Goal: Transaction & Acquisition: Book appointment/travel/reservation

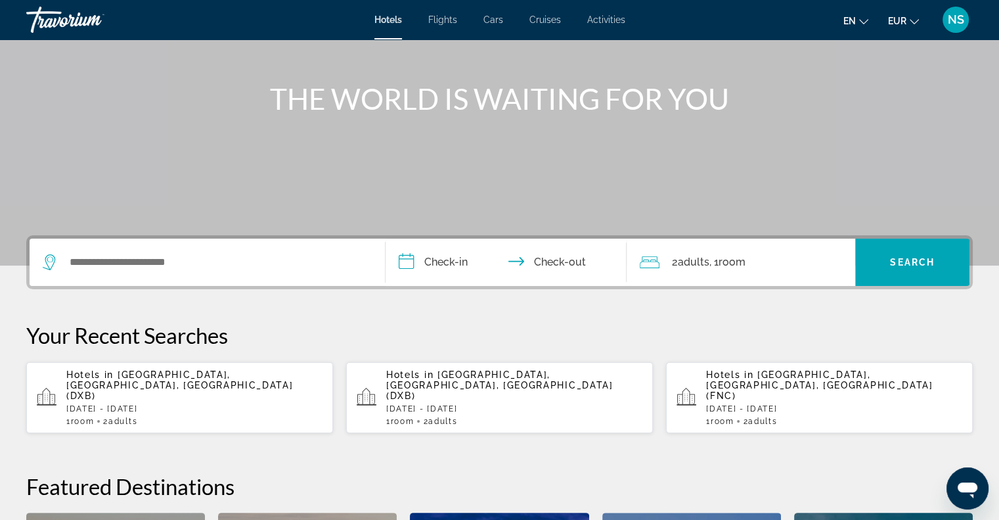
scroll to position [131, 0]
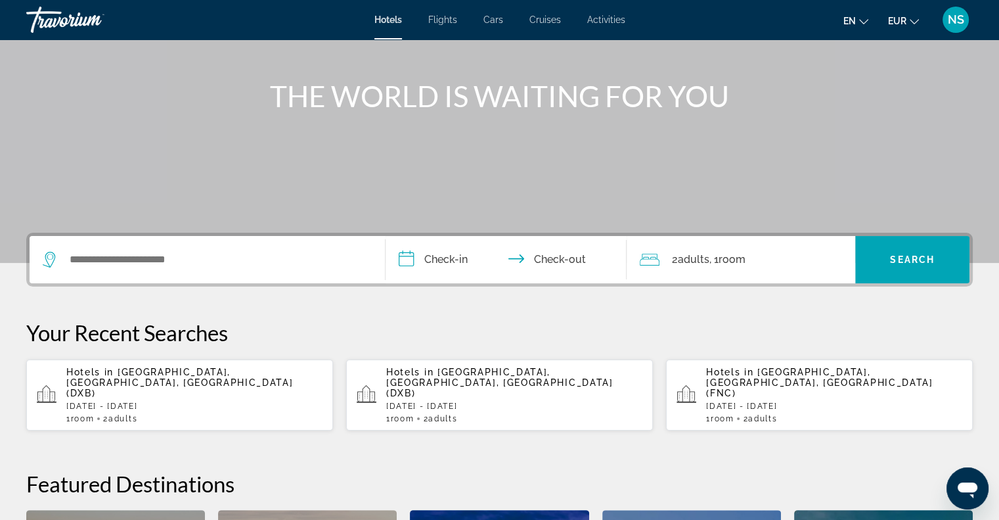
click at [236, 401] on p "[DATE] - [DATE]" at bounding box center [194, 405] width 256 height 9
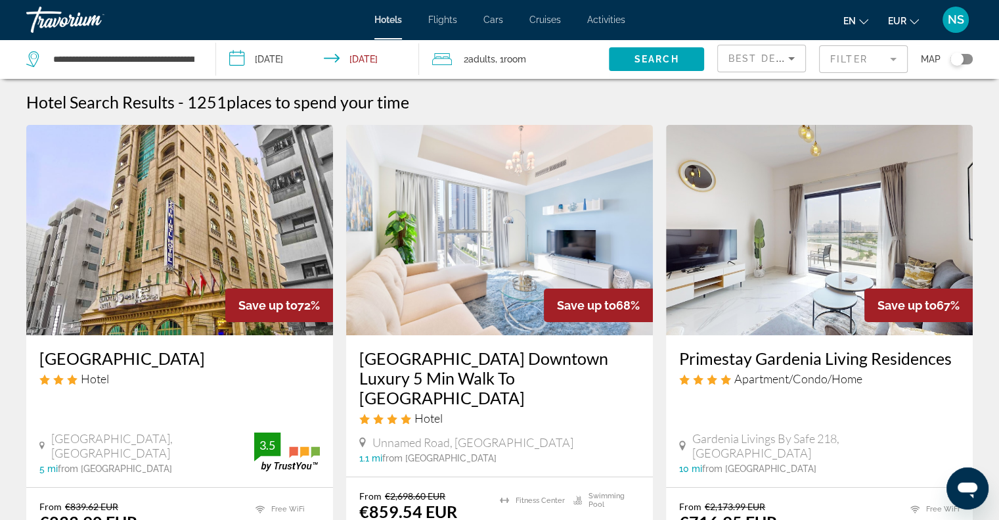
click at [833, 55] on mat-form-field "Filter" at bounding box center [863, 59] width 89 height 28
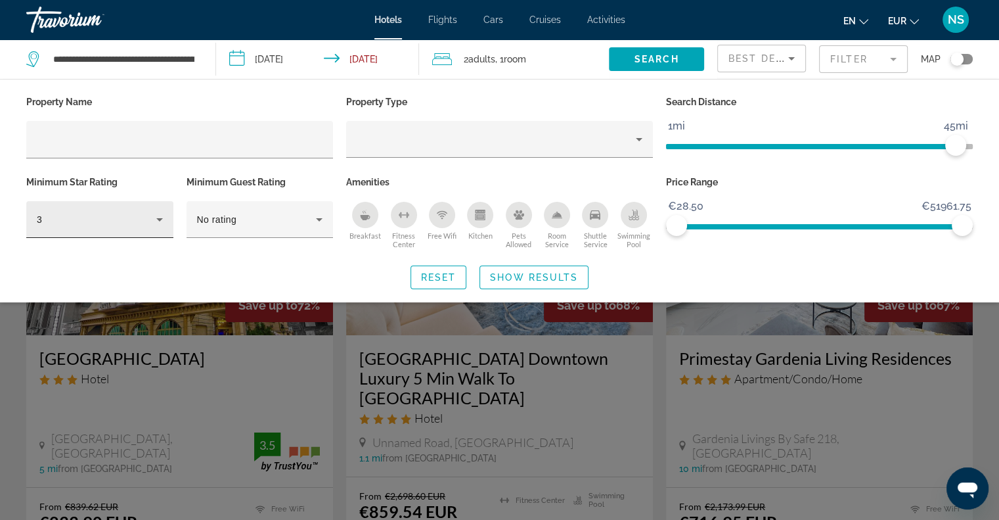
click at [170, 221] on div "3" at bounding box center [99, 219] width 147 height 37
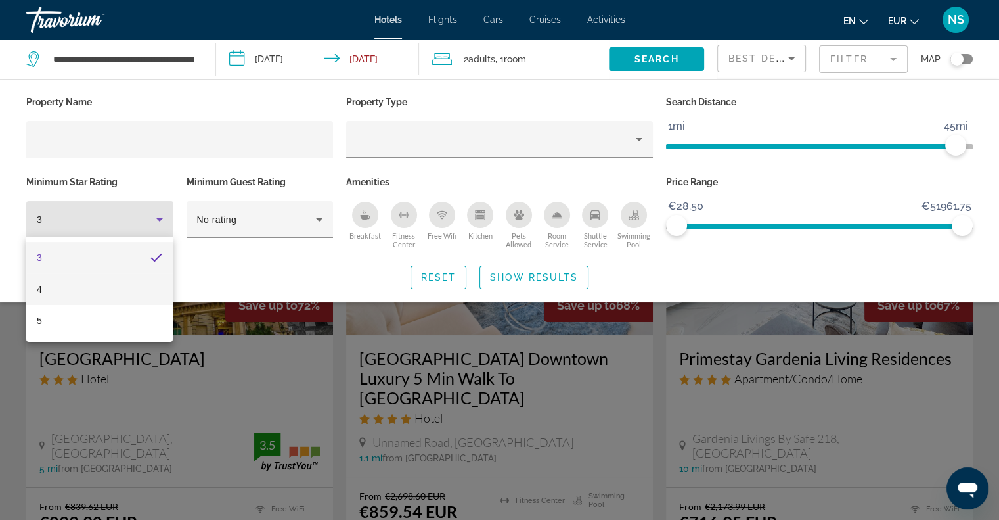
click at [120, 290] on mat-option "4" at bounding box center [99, 289] width 146 height 32
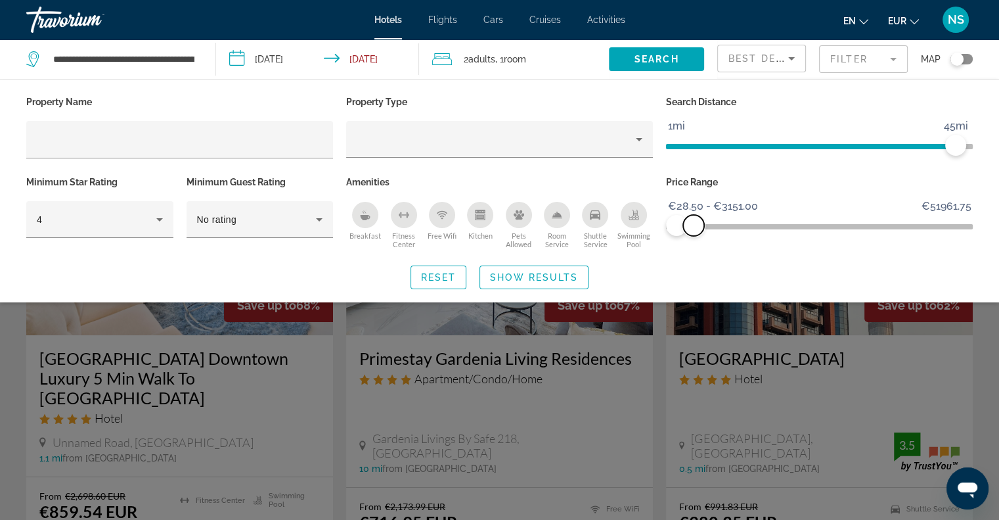
drag, startPoint x: 953, startPoint y: 223, endPoint x: 658, endPoint y: 231, distance: 295.0
click at [692, 221] on span "ngx-slider-max" at bounding box center [693, 225] width 21 height 21
click at [570, 277] on span "Show Results" at bounding box center [534, 277] width 88 height 11
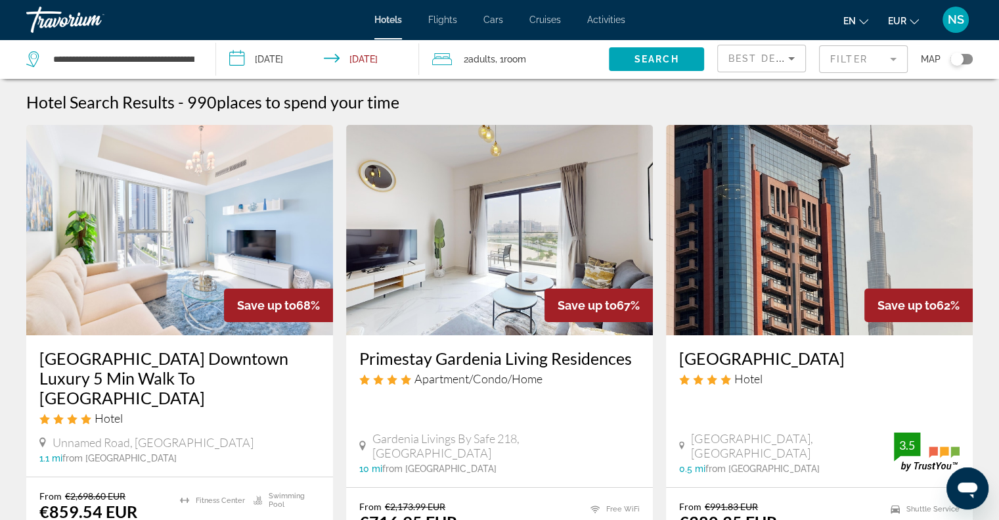
click at [960, 54] on div "Toggle map" at bounding box center [956, 59] width 13 height 13
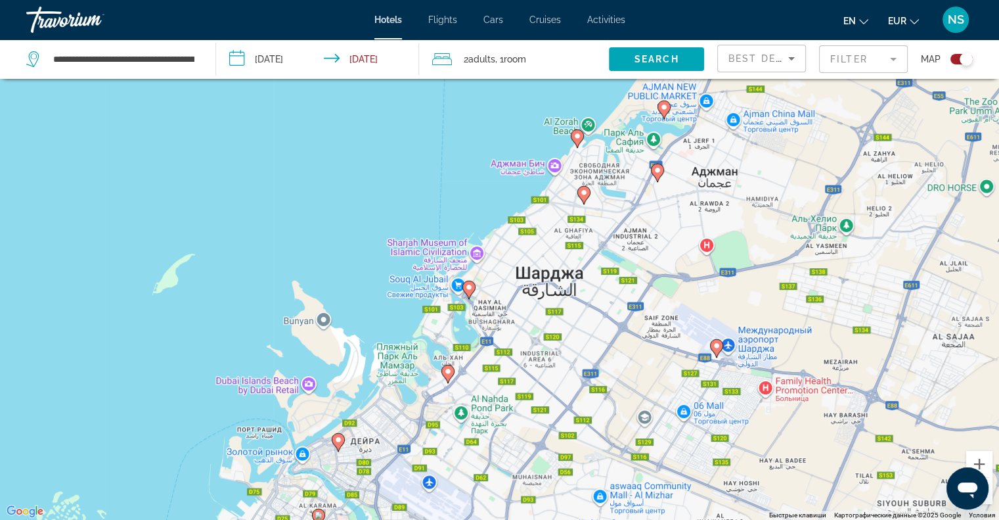
drag, startPoint x: 583, startPoint y: 192, endPoint x: 675, endPoint y: 273, distance: 122.4
click at [675, 273] on div "Чтобы активировать перетаскивание с помощью клавиатуры, нажмите Alt + Ввод. Пос…" at bounding box center [499, 260] width 999 height 520
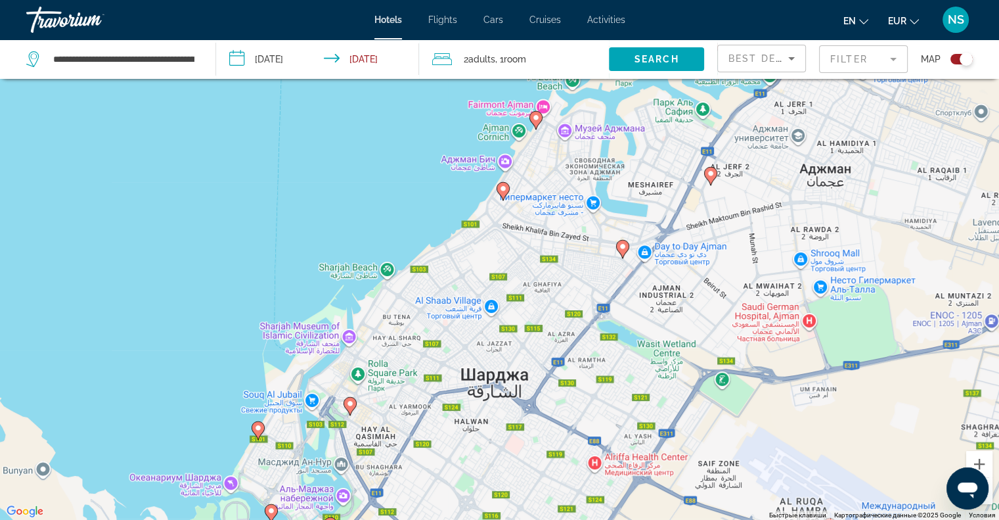
drag, startPoint x: 613, startPoint y: 162, endPoint x: 619, endPoint y: 185, distance: 23.7
click at [619, 185] on div "Чтобы активировать перетаскивание с помощью клавиатуры, нажмите Alt + Ввод. Пос…" at bounding box center [499, 260] width 999 height 520
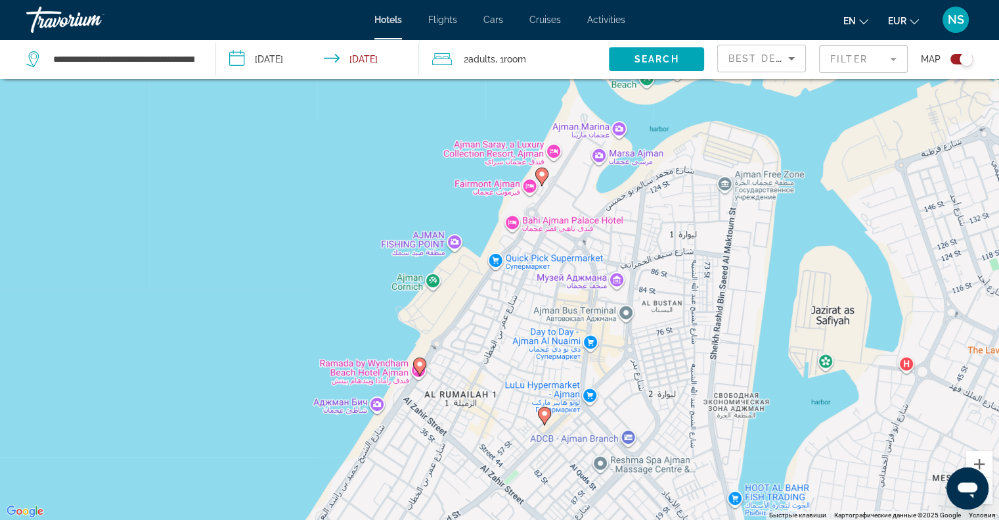
drag, startPoint x: 579, startPoint y: 166, endPoint x: 582, endPoint y: 225, distance: 59.8
click at [582, 225] on div "Чтобы активировать перетаскивание с помощью клавиатуры, нажмите Alt + Ввод. Пос…" at bounding box center [499, 260] width 999 height 520
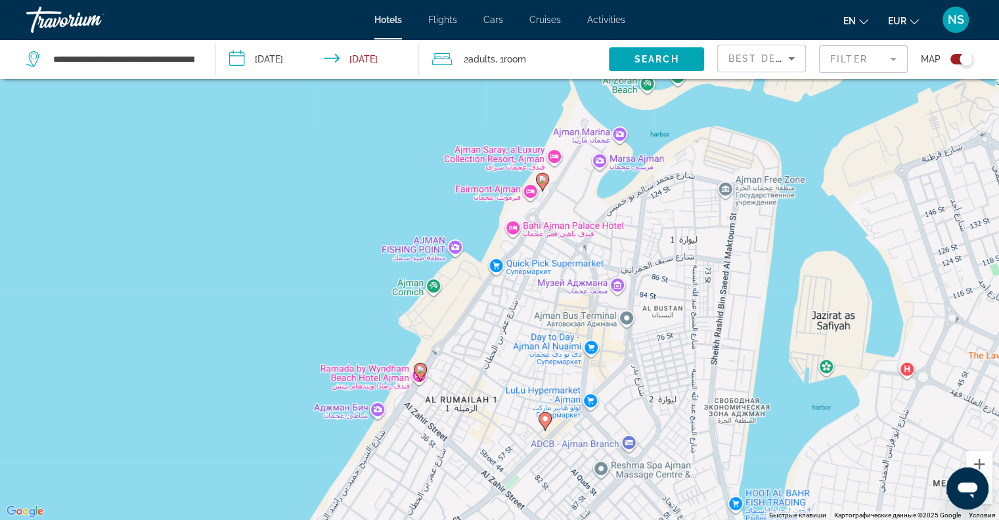
click at [546, 181] on image "Main content" at bounding box center [543, 179] width 8 height 8
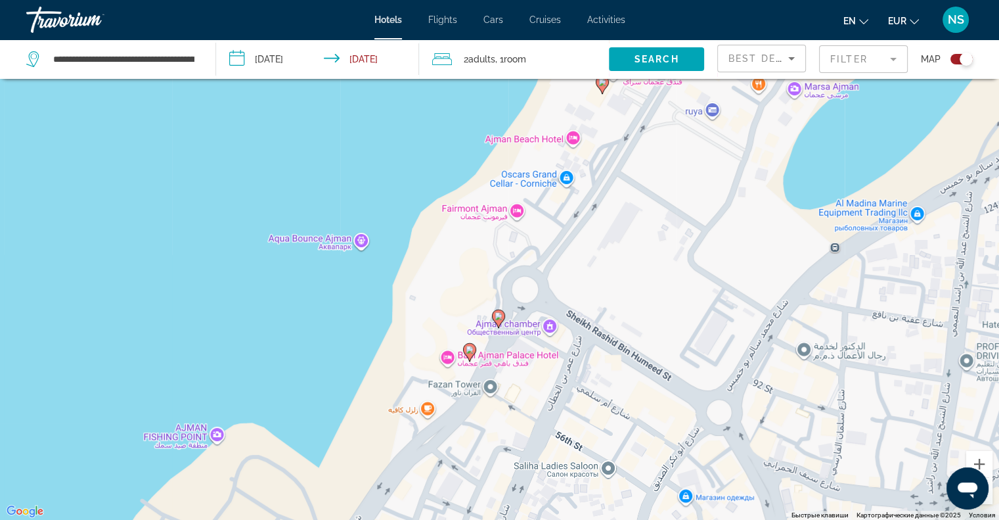
drag, startPoint x: 523, startPoint y: 338, endPoint x: 595, endPoint y: 257, distance: 107.5
click at [595, 257] on div "Для навигации используйте клавиши со стрелками. Чтобы активировать перетаскиван…" at bounding box center [499, 260] width 999 height 520
click at [471, 342] on gmp-advanced-marker "Main content" at bounding box center [469, 352] width 13 height 20
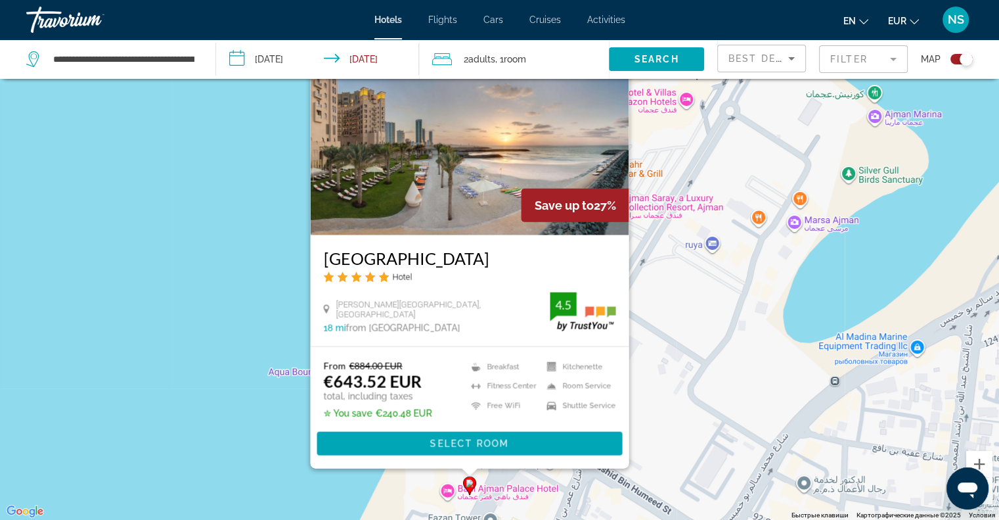
click at [240, 279] on div "Чтобы активировать перетаскивание с помощью клавиатуры, нажмите Alt + Ввод. Пос…" at bounding box center [499, 260] width 999 height 520
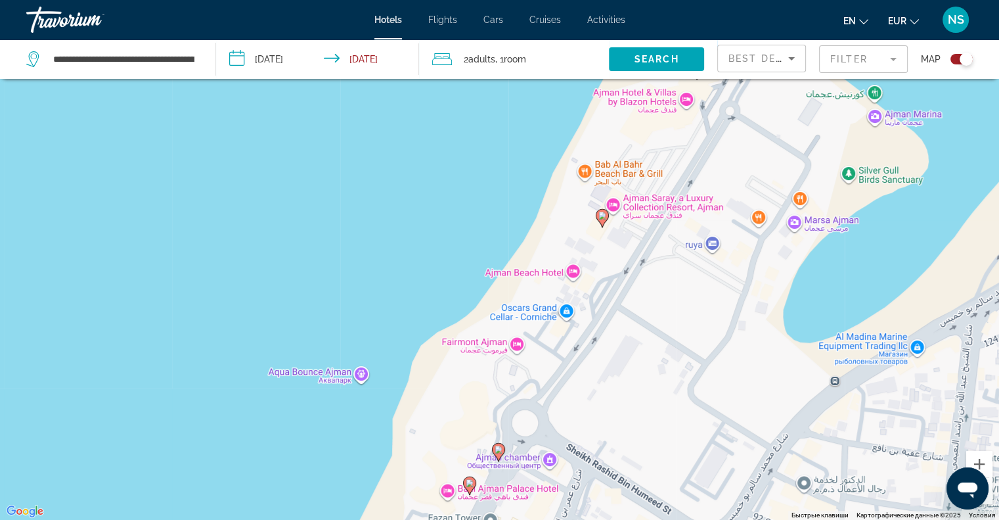
click at [497, 440] on div "Чтобы активировать перетаскивание с помощью клавиатуры, нажмите Alt + Ввод. Пос…" at bounding box center [499, 260] width 999 height 520
click at [497, 451] on image "Main content" at bounding box center [499, 449] width 8 height 8
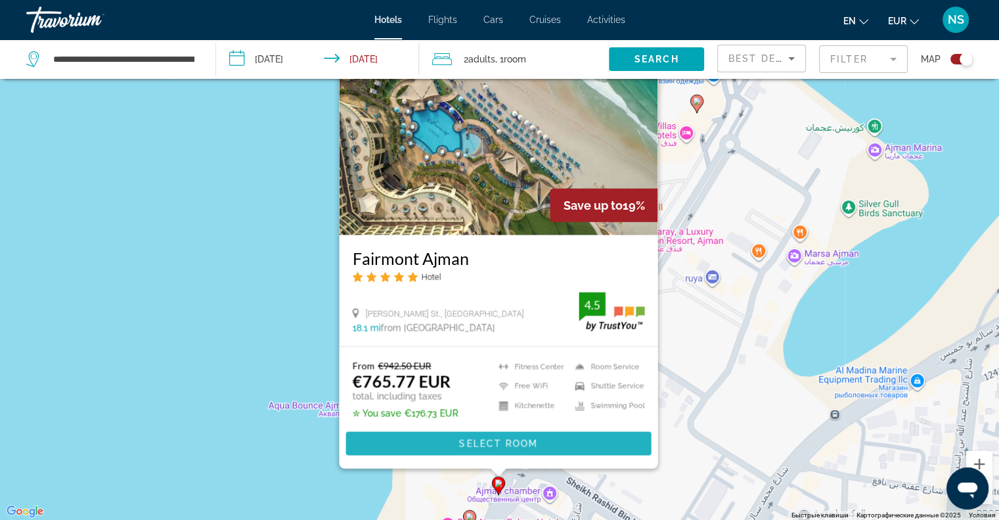
click at [497, 451] on span "Main content" at bounding box center [497, 444] width 305 height 32
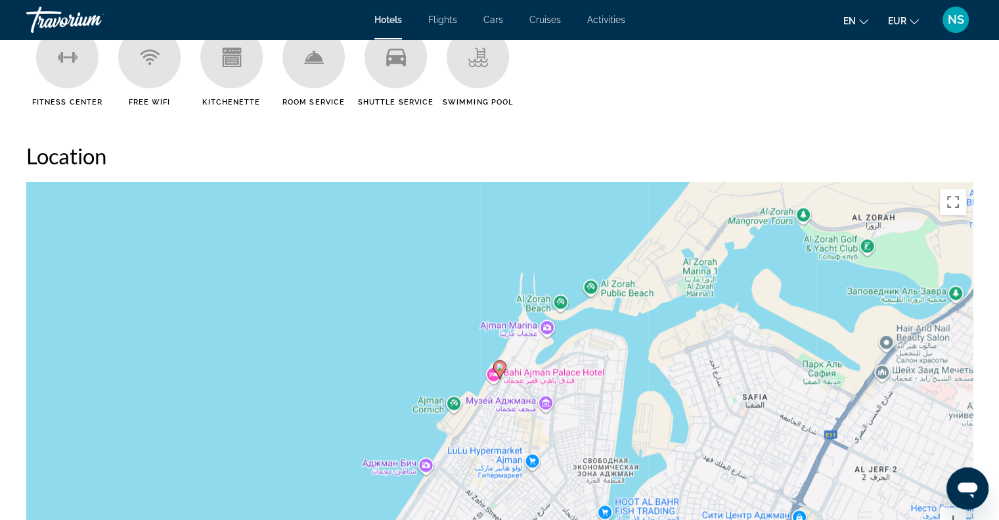
scroll to position [1248, 0]
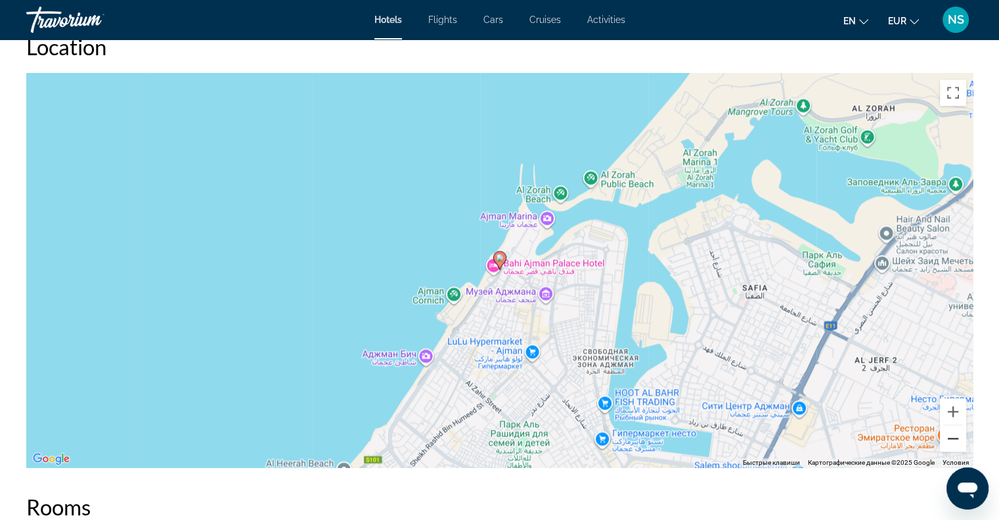
click at [948, 441] on button "Уменьшить" at bounding box center [953, 438] width 26 height 26
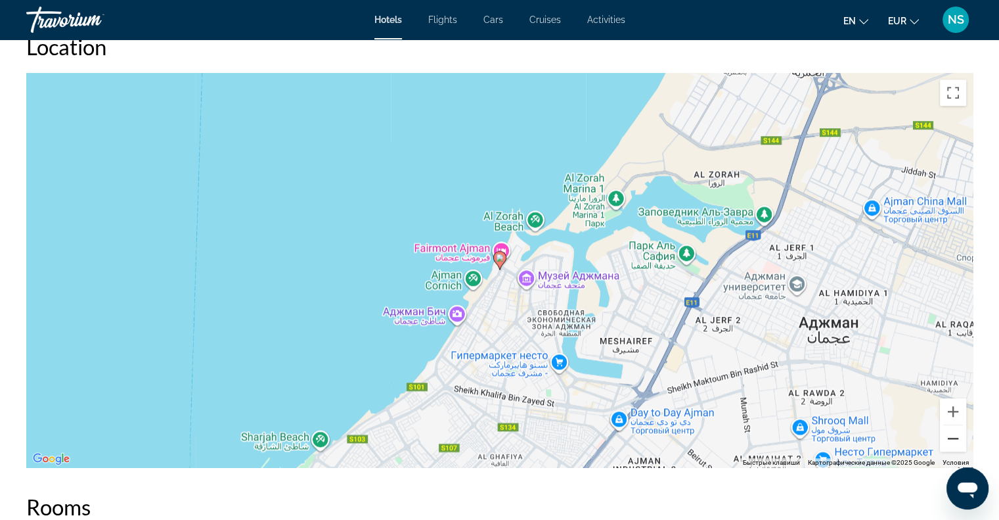
click at [948, 441] on button "Уменьшить" at bounding box center [953, 438] width 26 height 26
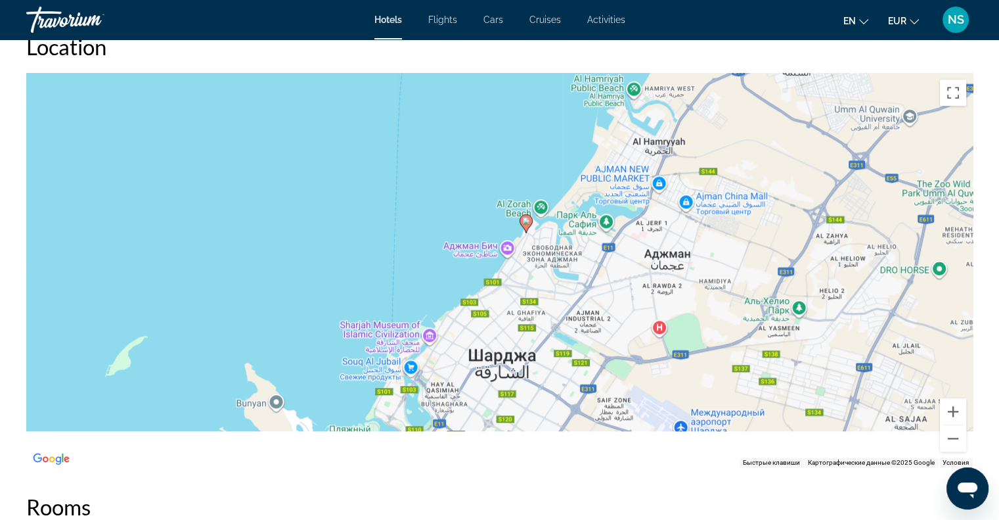
drag, startPoint x: 523, startPoint y: 345, endPoint x: 623, endPoint y: 147, distance: 221.8
click at [623, 150] on div "Чтобы активировать перетаскивание с помощью клавиатуры, нажмите Alt + Ввод. Пос…" at bounding box center [499, 270] width 946 height 394
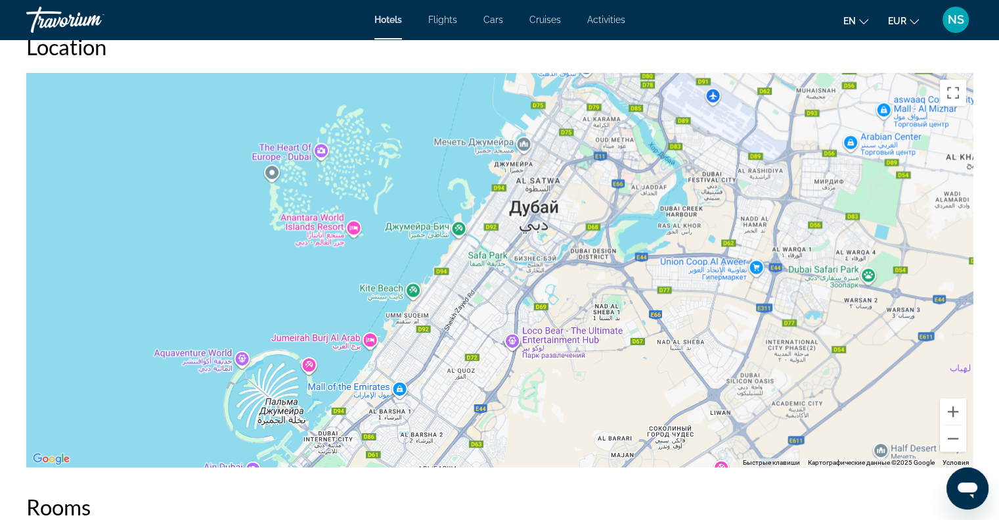
drag, startPoint x: 435, startPoint y: 309, endPoint x: 552, endPoint y: 307, distance: 117.6
click at [552, 307] on div "Main content" at bounding box center [499, 270] width 946 height 394
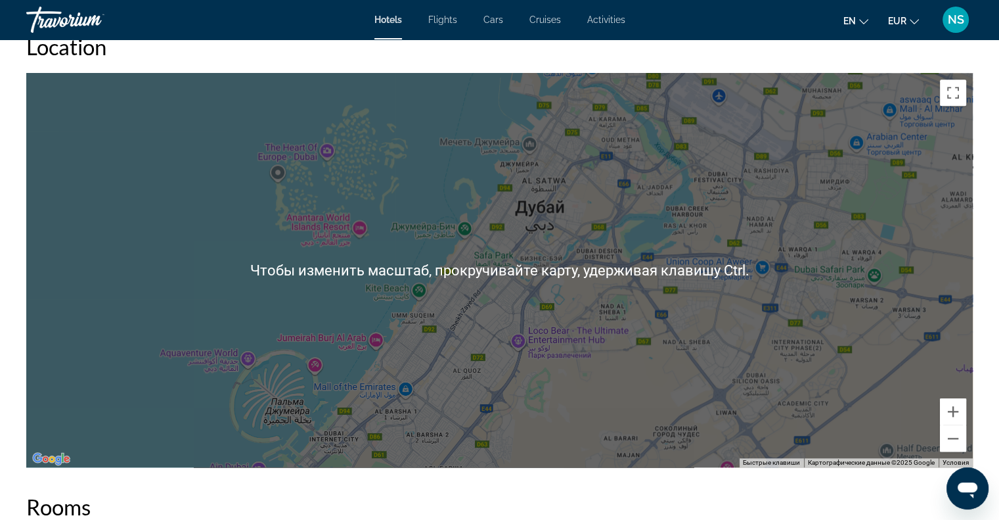
click at [969, 413] on div "Main content" at bounding box center [499, 270] width 946 height 394
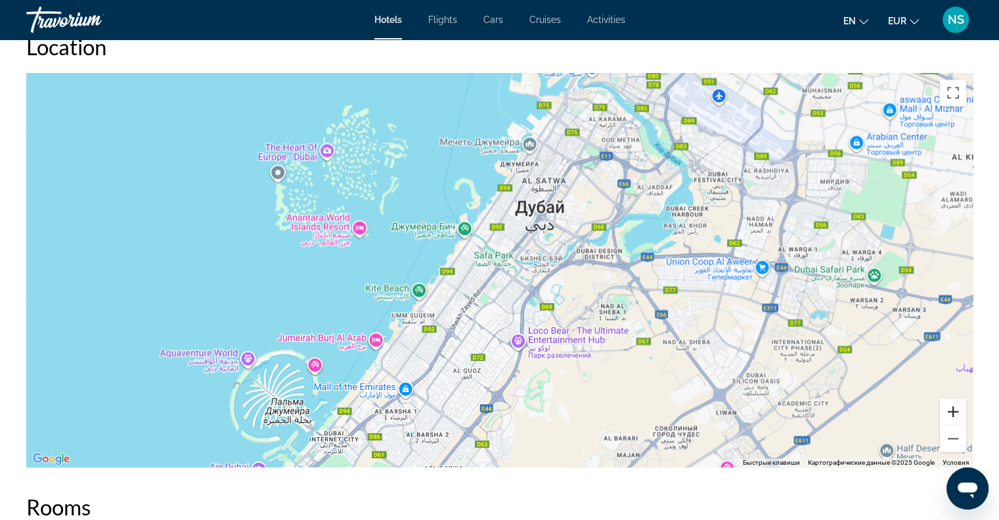
click at [959, 414] on button "Увеличить" at bounding box center [953, 411] width 26 height 26
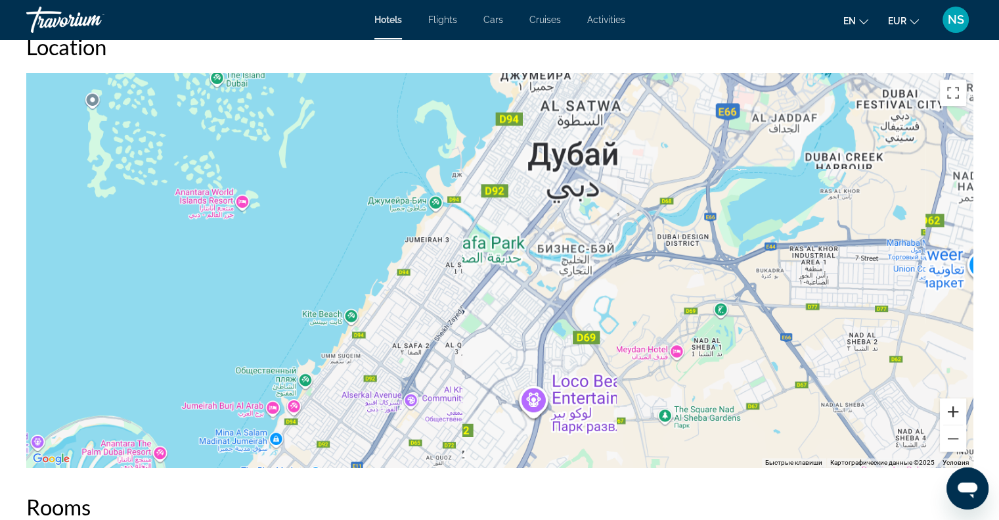
click at [959, 414] on button "Увеличить" at bounding box center [953, 411] width 26 height 26
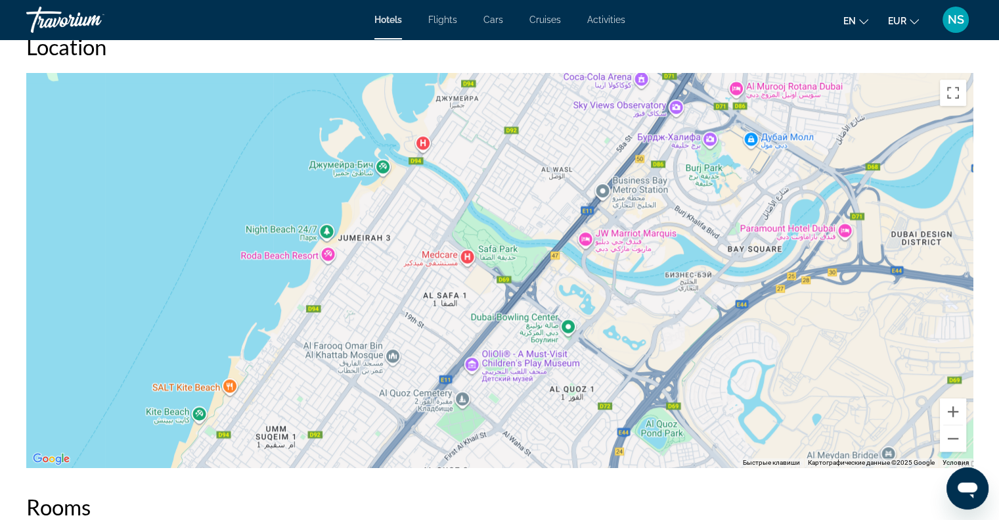
drag, startPoint x: 772, startPoint y: 303, endPoint x: 826, endPoint y: 336, distance: 62.5
click at [817, 332] on div "Main content" at bounding box center [499, 270] width 946 height 394
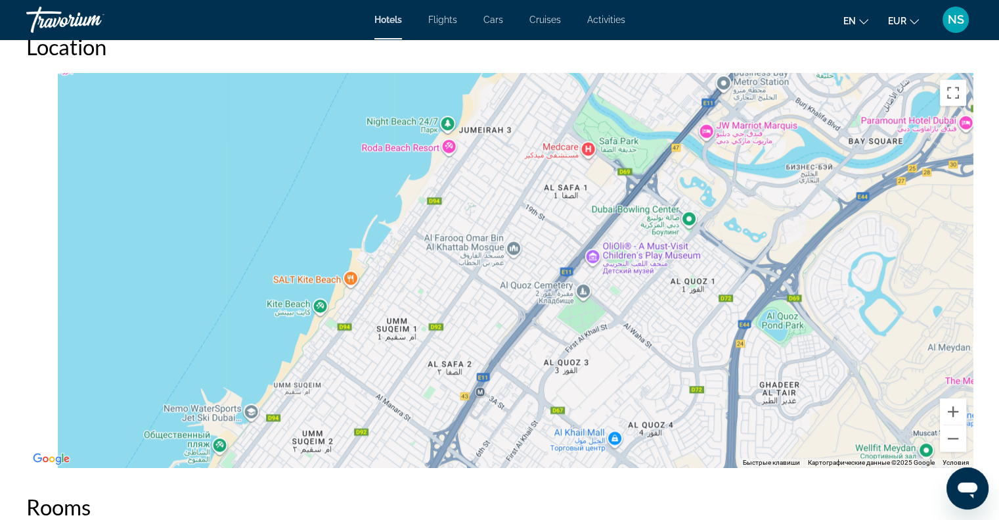
drag, startPoint x: 754, startPoint y: 342, endPoint x: 838, endPoint y: 214, distance: 152.7
click at [838, 214] on div "Main content" at bounding box center [499, 270] width 946 height 394
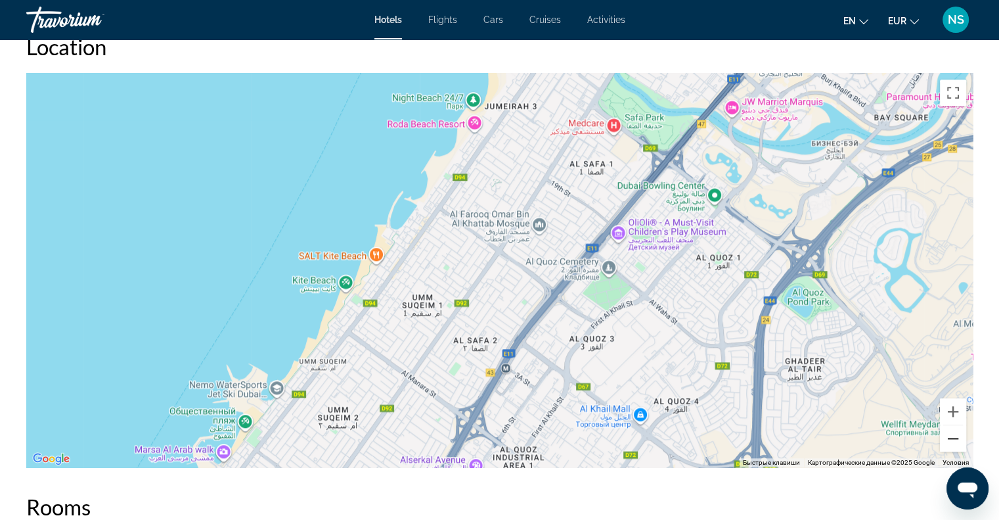
click at [943, 446] on button "Уменьшить" at bounding box center [953, 438] width 26 height 26
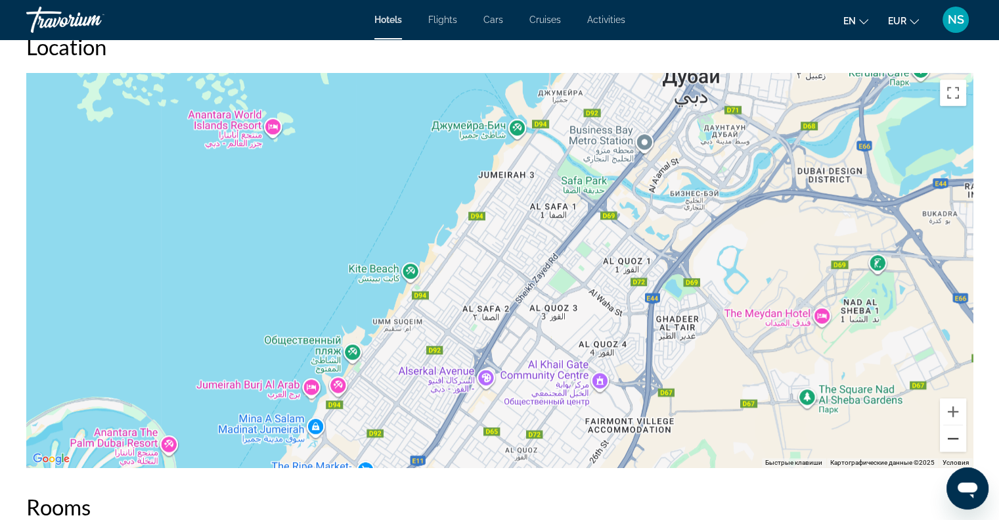
click at [943, 446] on button "Уменьшить" at bounding box center [953, 438] width 26 height 26
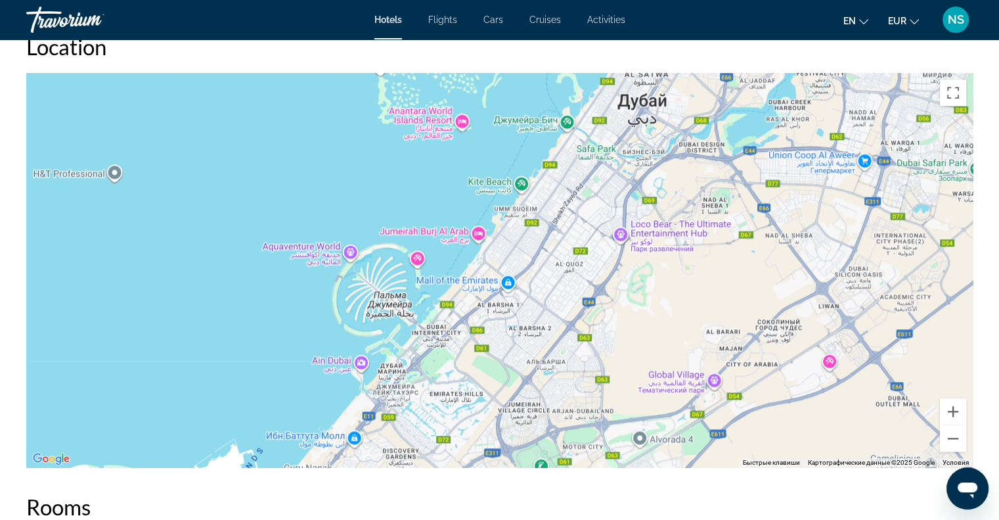
drag, startPoint x: 455, startPoint y: 371, endPoint x: 515, endPoint y: 289, distance: 101.6
click at [515, 289] on div "Main content" at bounding box center [499, 270] width 946 height 394
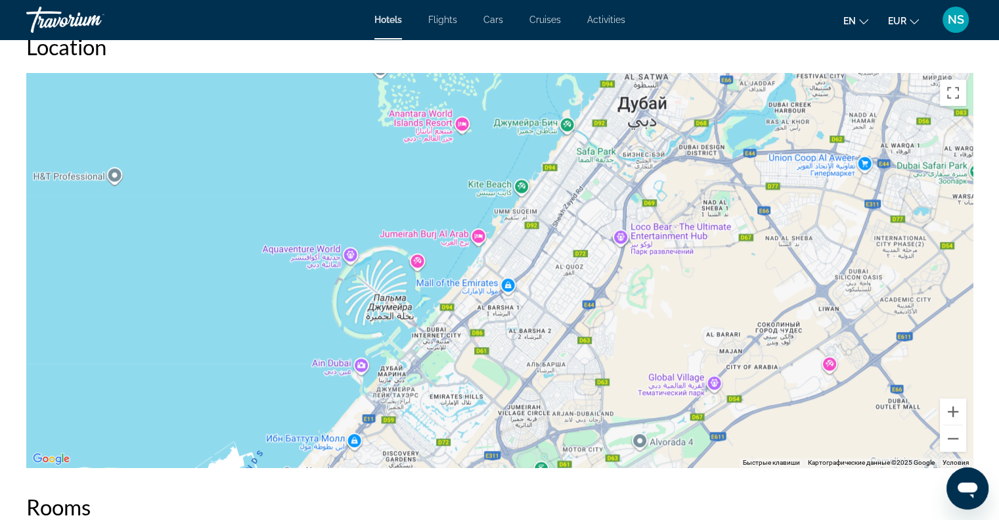
drag, startPoint x: 834, startPoint y: 146, endPoint x: 834, endPoint y: 158, distance: 11.8
click at [834, 158] on div "Main content" at bounding box center [499, 270] width 946 height 394
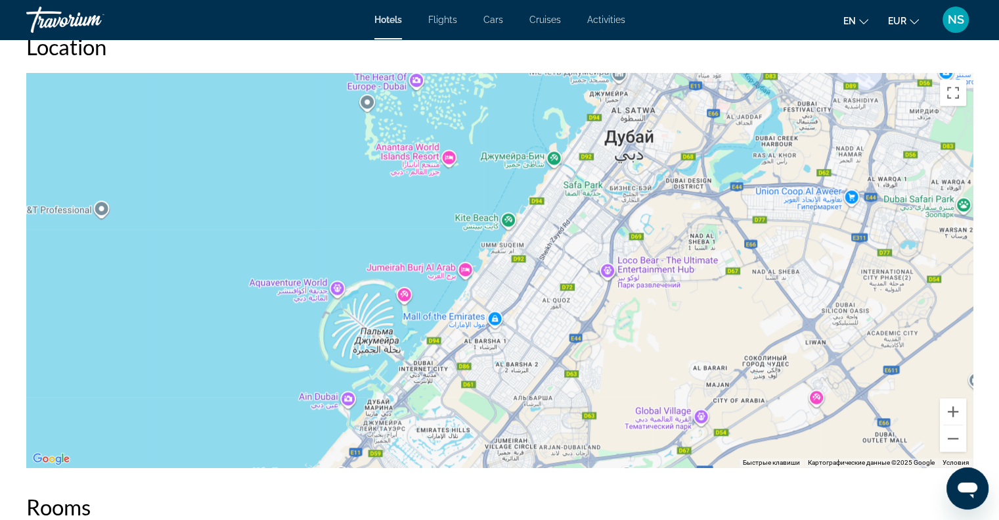
drag, startPoint x: 655, startPoint y: 146, endPoint x: 639, endPoint y: 178, distance: 35.2
click at [639, 178] on div "Main content" at bounding box center [499, 270] width 946 height 394
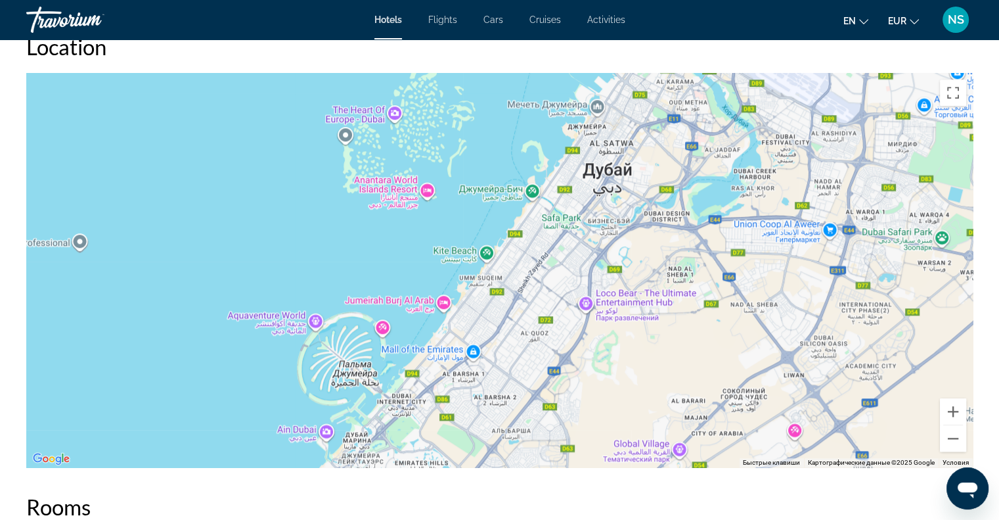
drag, startPoint x: 887, startPoint y: 133, endPoint x: 859, endPoint y: 216, distance: 87.2
click at [859, 216] on div "Main content" at bounding box center [499, 270] width 946 height 394
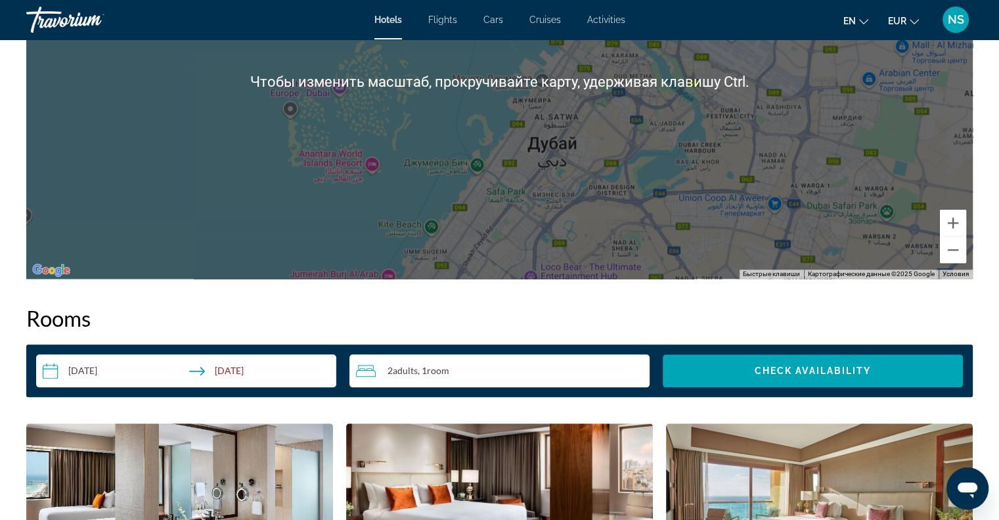
scroll to position [1511, 0]
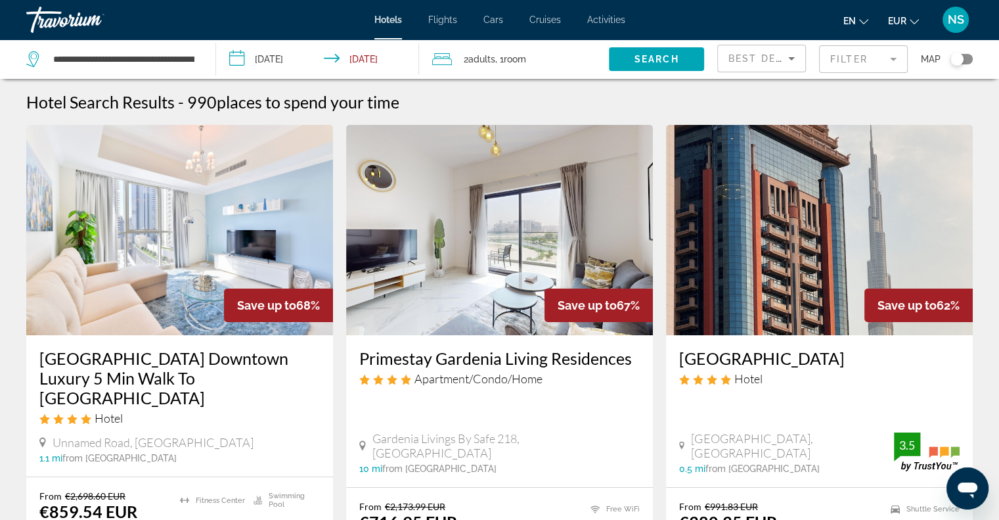
click at [965, 63] on div "Toggle map" at bounding box center [961, 59] width 22 height 11
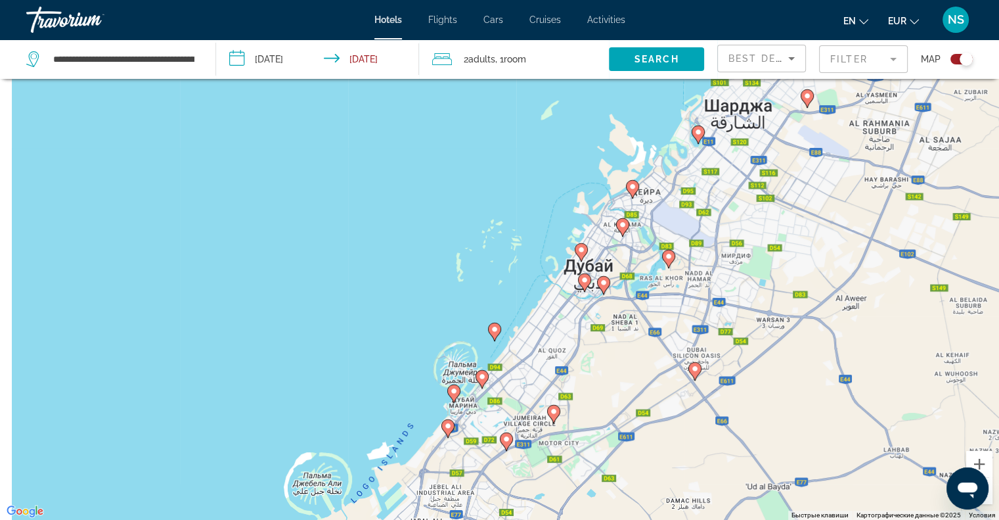
drag, startPoint x: 554, startPoint y: 424, endPoint x: 633, endPoint y: 354, distance: 105.2
click at [633, 354] on div "Чтобы активировать перетаскивание с помощью клавиатуры, нажмите Alt + Ввод. Пос…" at bounding box center [499, 260] width 999 height 520
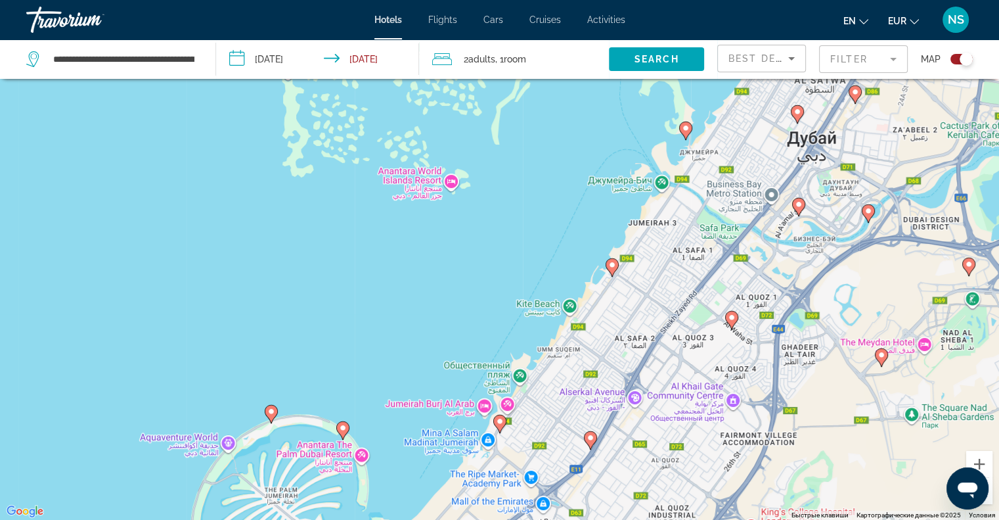
click at [613, 275] on gmp-advanced-marker "Main content" at bounding box center [612, 267] width 13 height 20
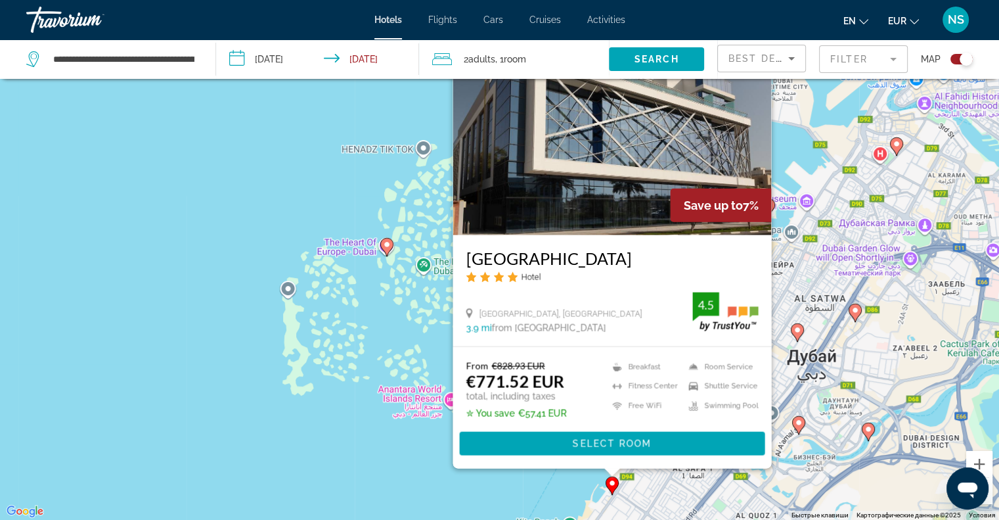
click at [455, 492] on div "Чтобы активировать перетаскивание с помощью клавиатуры, нажмите Alt + Ввод. Пос…" at bounding box center [499, 260] width 999 height 520
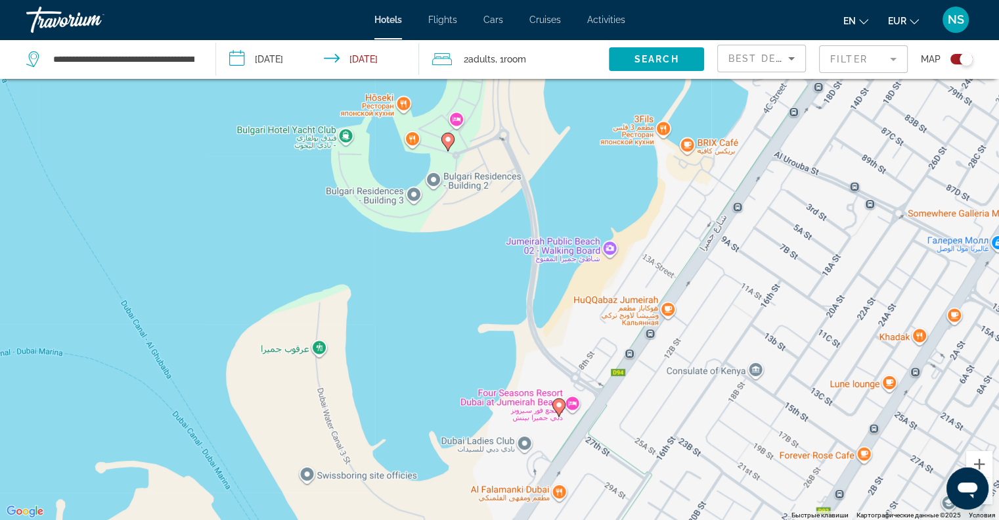
click at [559, 397] on gmp-advanced-marker "Main content" at bounding box center [558, 407] width 13 height 20
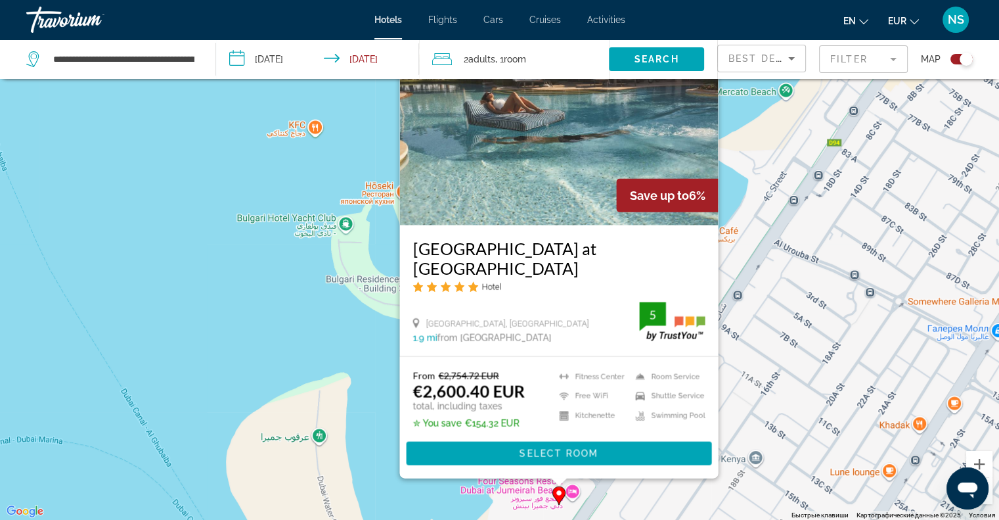
click at [340, 326] on div "Чтобы активировать перетаскивание с помощью клавиатуры, нажмите Alt + Ввод. Пос…" at bounding box center [499, 260] width 999 height 520
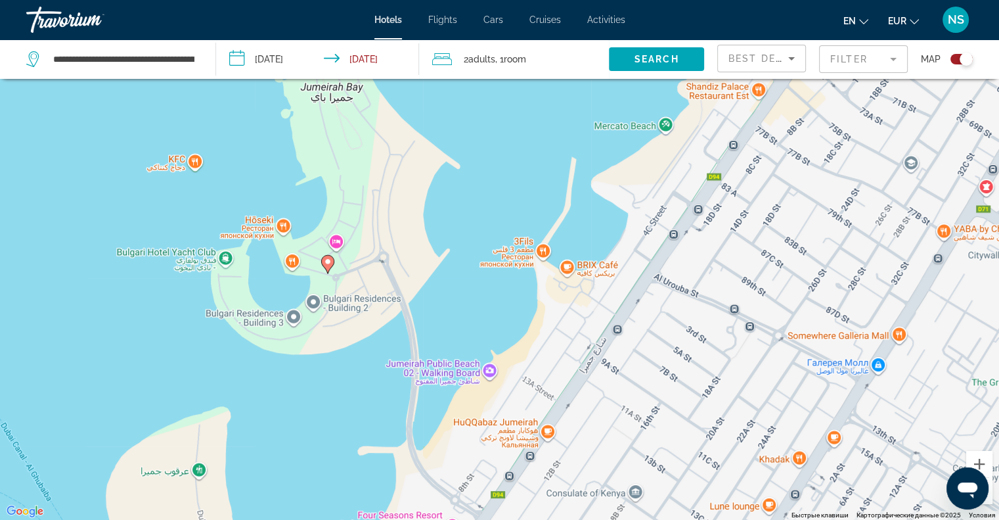
drag, startPoint x: 765, startPoint y: 342, endPoint x: 612, endPoint y: 432, distance: 177.9
click at [612, 432] on div "Чтобы активировать перетаскивание с помощью клавиатуры, нажмите Alt + Ввод. Пос…" at bounding box center [499, 260] width 999 height 520
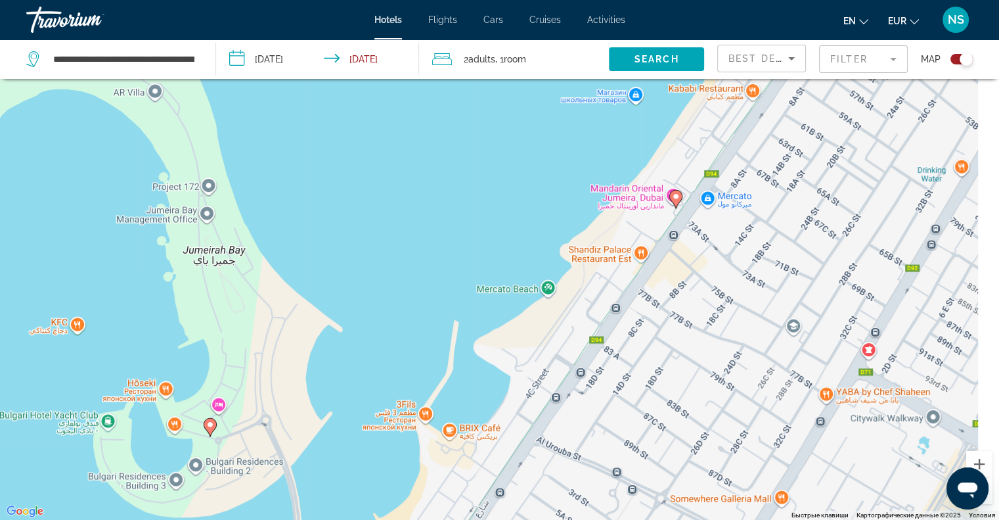
drag, startPoint x: 690, startPoint y: 296, endPoint x: 649, endPoint y: 342, distance: 61.9
click at [649, 342] on div "Чтобы активировать перетаскивание с помощью клавиатуры, нажмите Alt + Ввод. Пос…" at bounding box center [499, 260] width 999 height 520
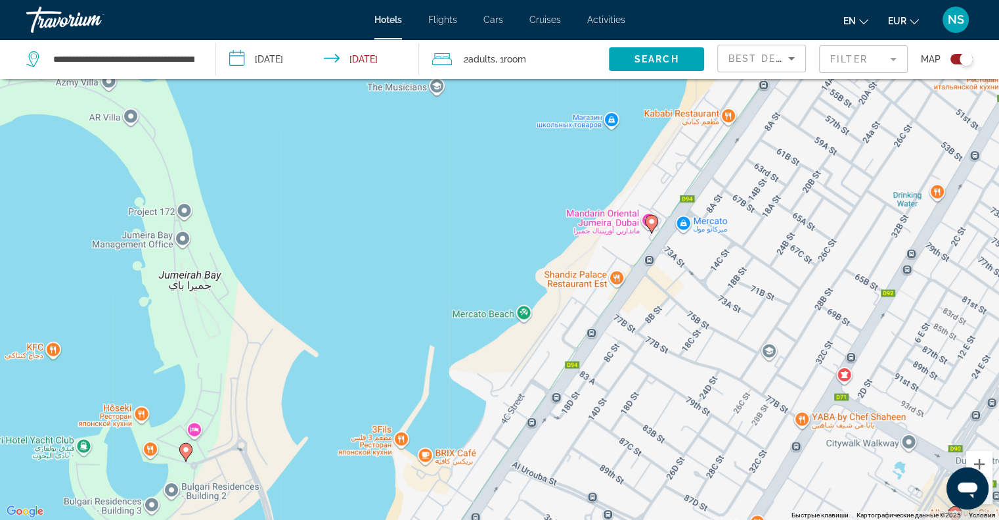
click at [651, 228] on icon "Main content" at bounding box center [651, 223] width 12 height 17
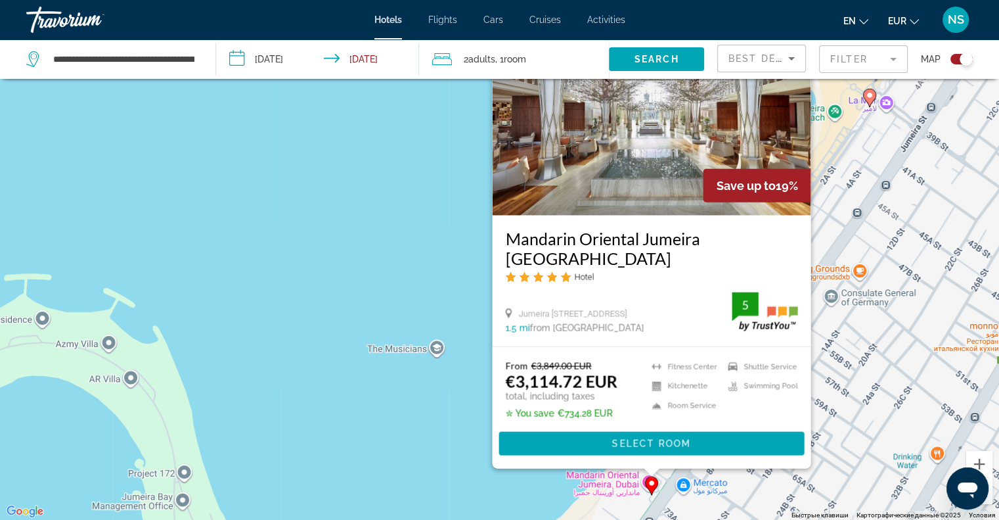
click at [472, 375] on div "Чтобы активировать перетаскивание с помощью клавиатуры, нажмите Alt + Ввод. Пос…" at bounding box center [499, 260] width 999 height 520
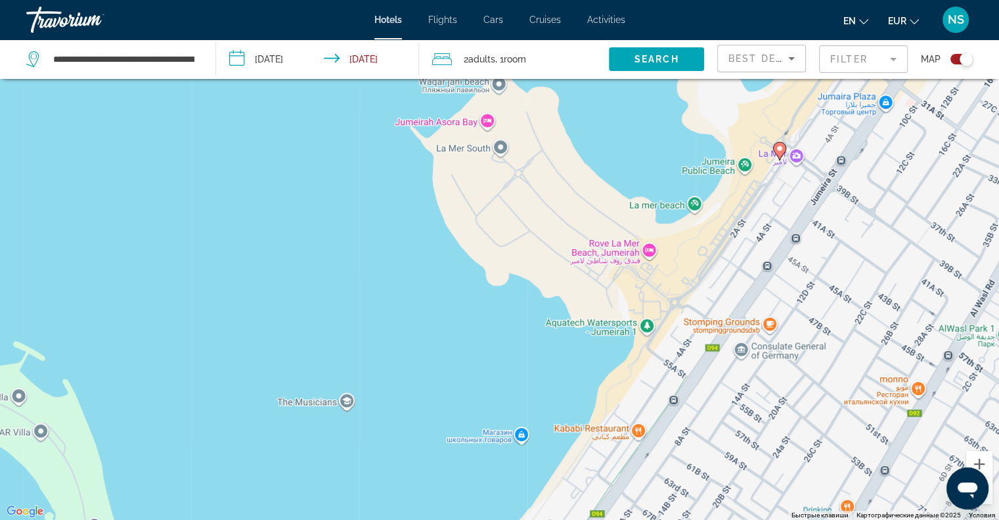
drag, startPoint x: 805, startPoint y: 340, endPoint x: 688, endPoint y: 408, distance: 135.1
click at [688, 408] on div "Чтобы активировать перетаскивание с помощью клавиатуры, нажмите Alt + Ввод. Пос…" at bounding box center [499, 260] width 999 height 520
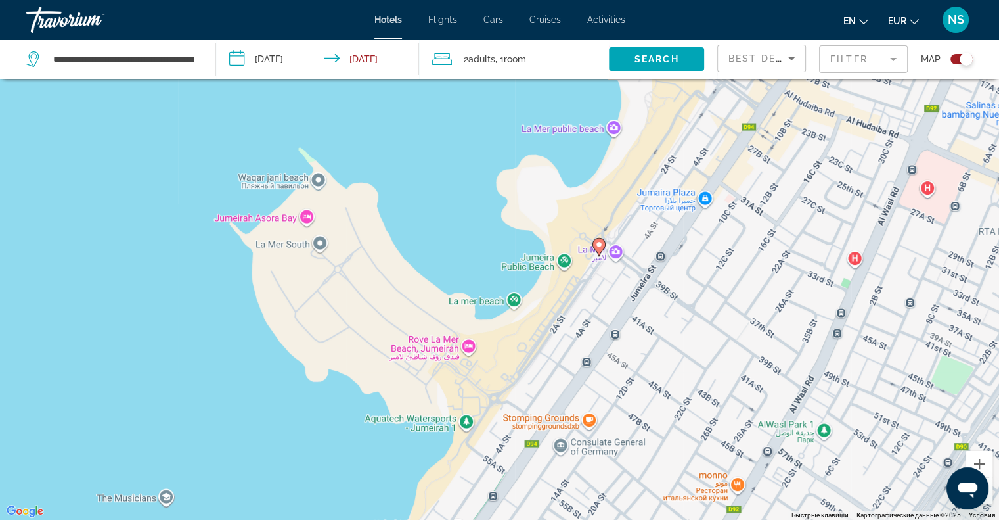
click at [596, 243] on image "Main content" at bounding box center [599, 244] width 8 height 8
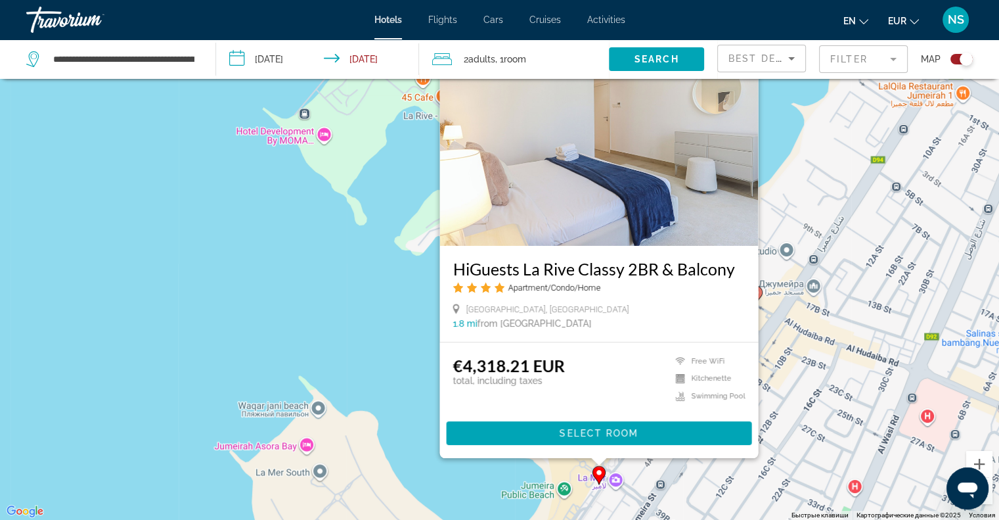
click at [338, 305] on div "Чтобы активировать перетаскивание с помощью клавиатуры, нажмите Alt + Ввод. Пос…" at bounding box center [499, 260] width 999 height 520
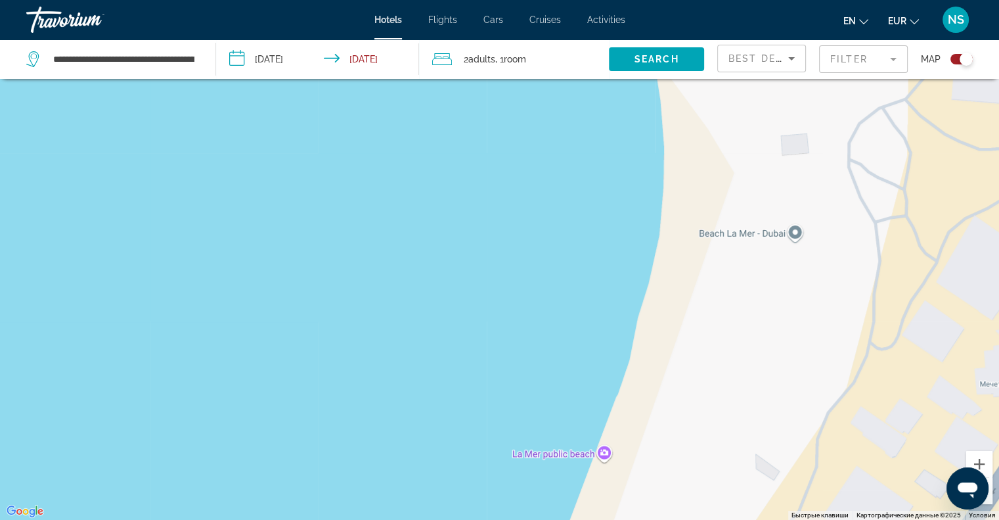
drag, startPoint x: 638, startPoint y: 424, endPoint x: 546, endPoint y: 182, distance: 258.8
click at [546, 182] on div "Main content" at bounding box center [499, 260] width 999 height 520
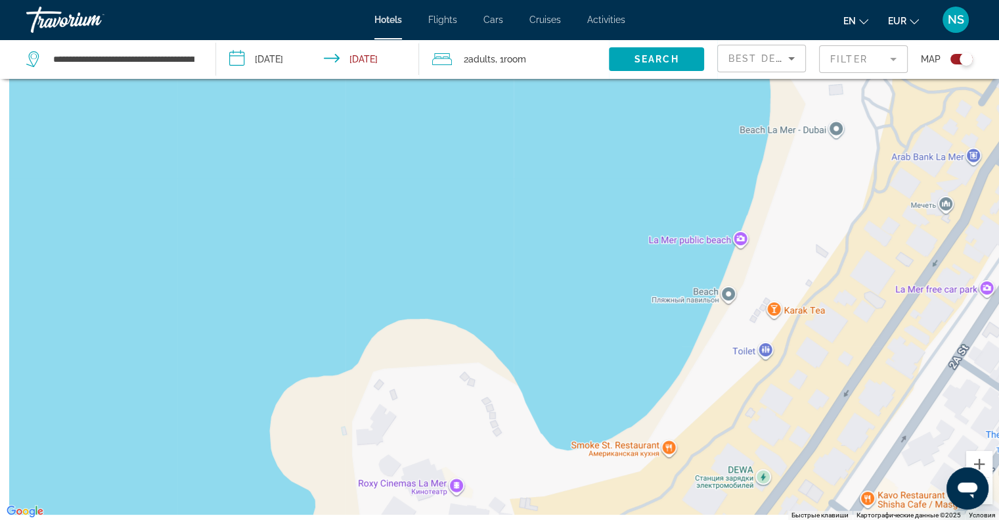
drag, startPoint x: 786, startPoint y: 448, endPoint x: 796, endPoint y: 319, distance: 129.8
click at [798, 324] on div "Чтобы активировать перетаскивание с помощью клавиатуры, нажмите Alt + Ввод. Пос…" at bounding box center [499, 260] width 999 height 520
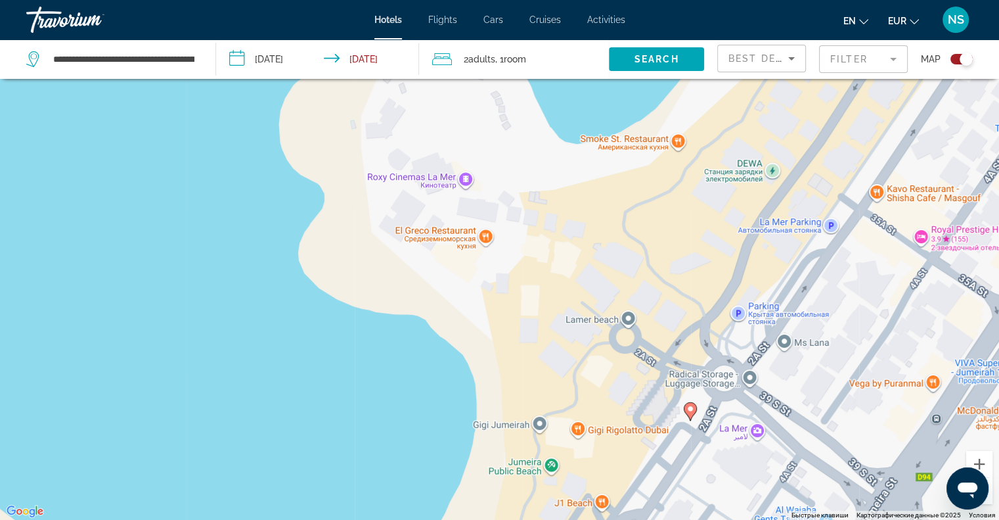
click at [686, 409] on image "Main content" at bounding box center [690, 409] width 8 height 8
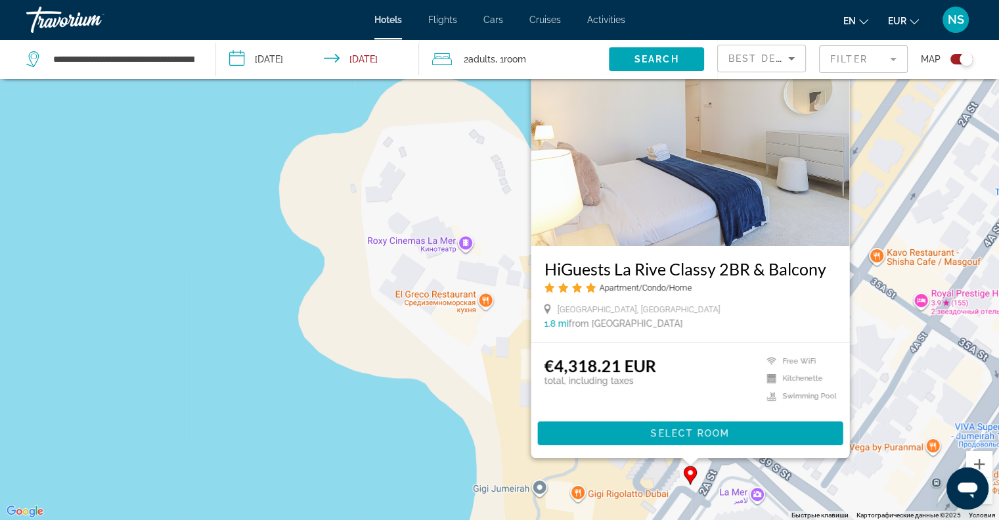
click at [326, 420] on div "Чтобы активировать перетаскивание с помощью клавиатуры, нажмите Alt + Ввод. Пос…" at bounding box center [499, 260] width 999 height 520
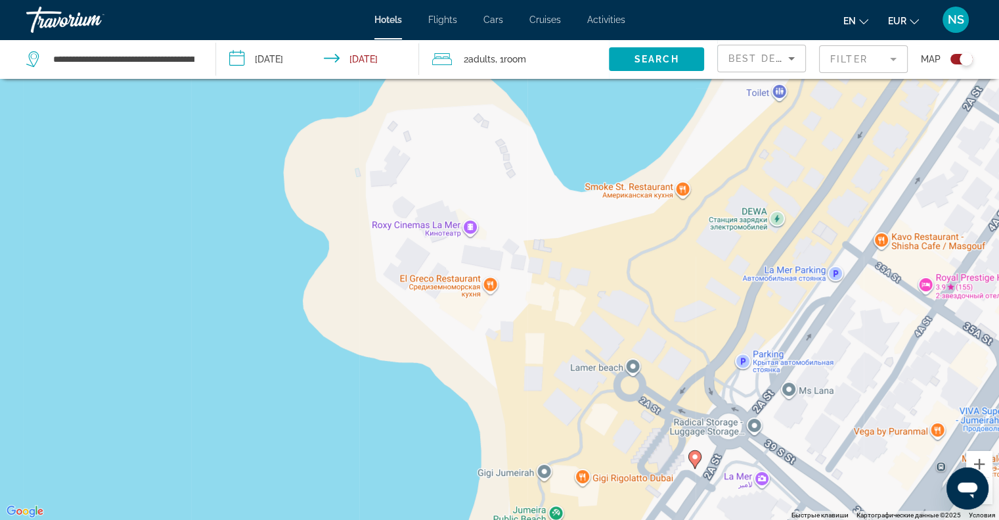
drag, startPoint x: 481, startPoint y: 412, endPoint x: 490, endPoint y: 207, distance: 205.1
click at [490, 200] on div "Чтобы активировать перетаскивание с помощью клавиатуры, нажмите Alt + Ввод. Пос…" at bounding box center [499, 260] width 999 height 520
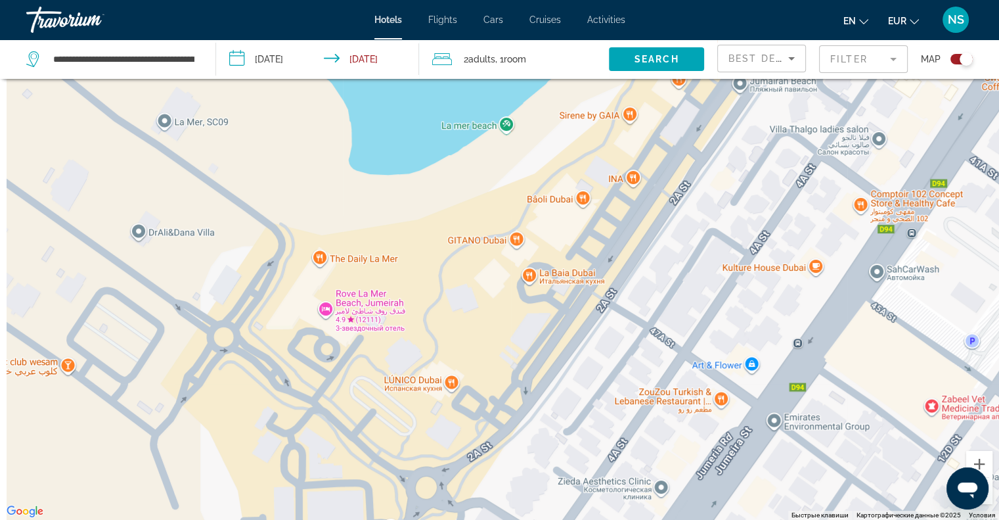
drag, startPoint x: 431, startPoint y: 282, endPoint x: 592, endPoint y: 324, distance: 166.8
click at [592, 324] on div "Чтобы активировать перетаскивание с помощью клавиатуры, нажмите Alt + Ввод. Пос…" at bounding box center [499, 260] width 999 height 520
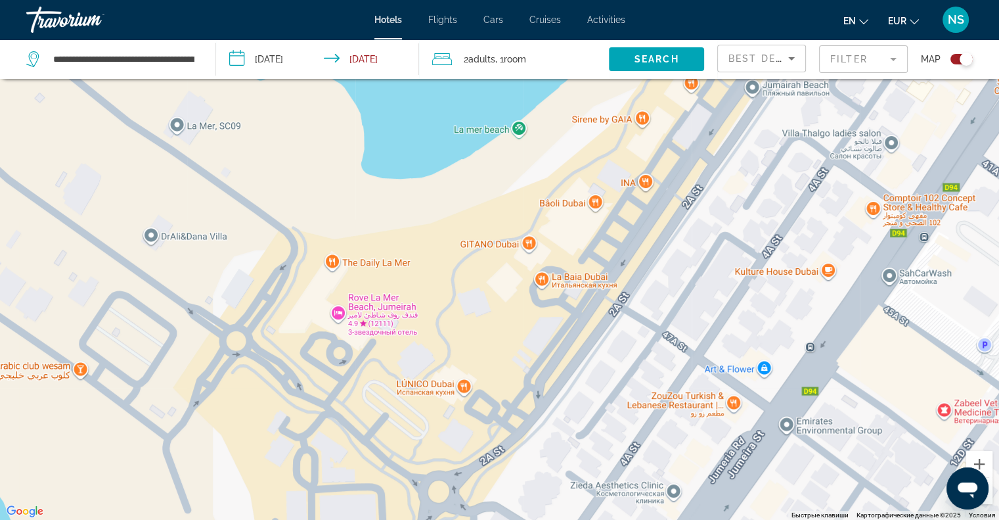
click at [988, 497] on button "Уменьшить" at bounding box center [979, 490] width 26 height 26
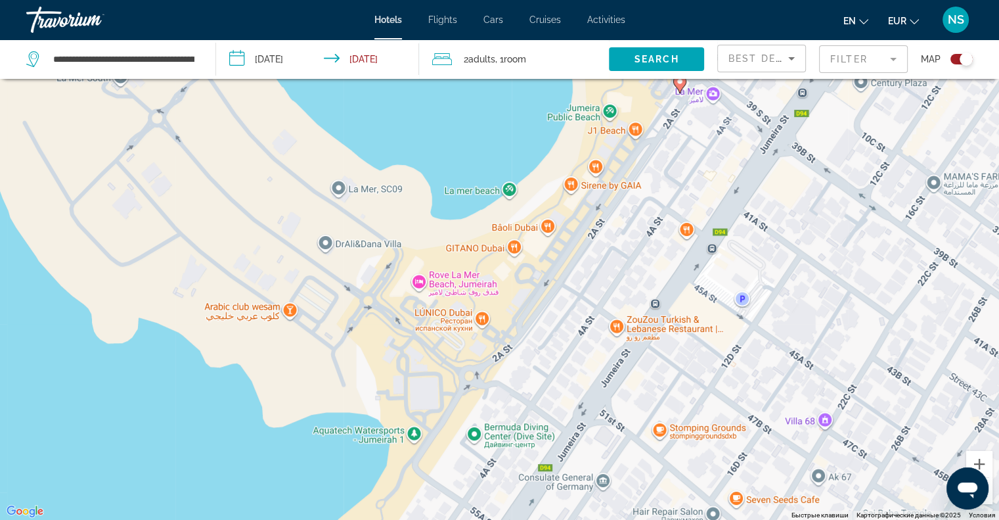
click at [988, 497] on button "Уменьшить" at bounding box center [979, 490] width 26 height 26
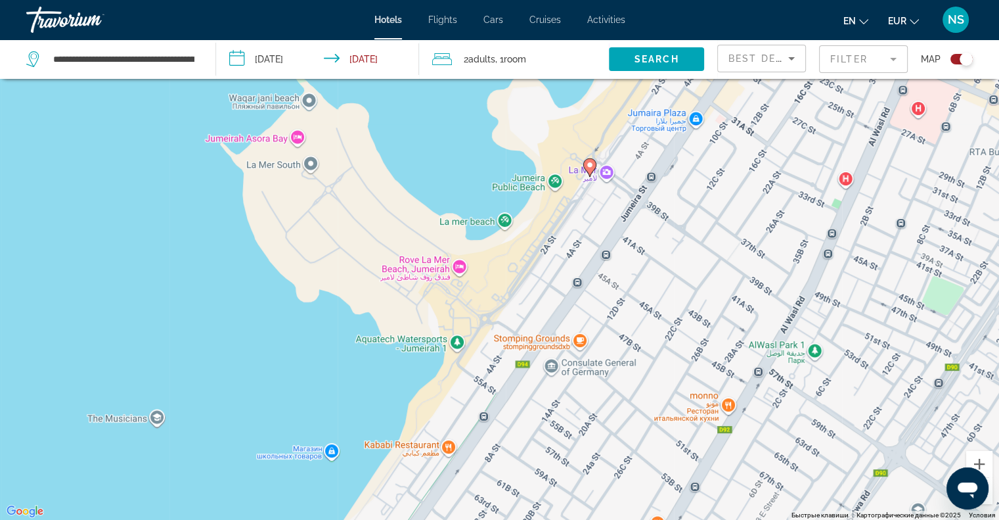
click at [988, 497] on button "Уменьшить" at bounding box center [979, 490] width 26 height 26
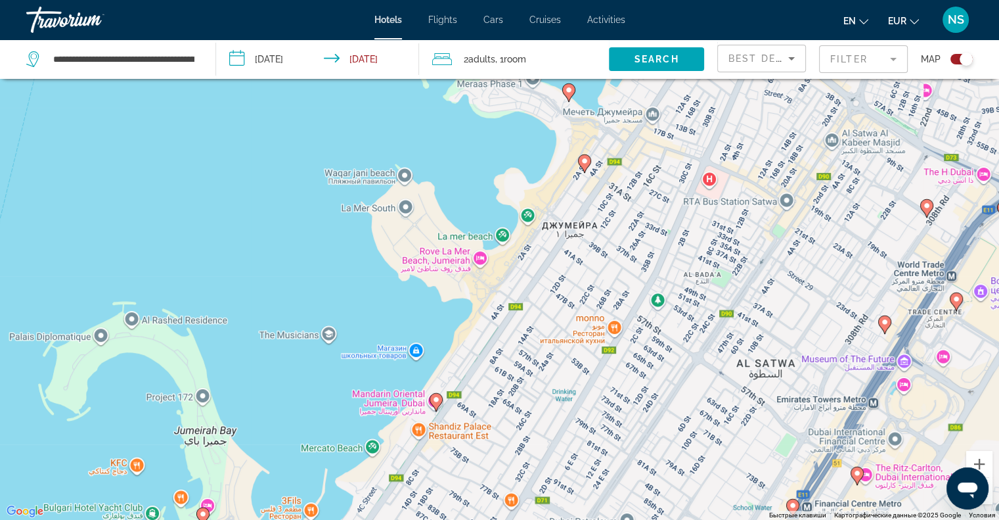
click at [988, 497] on button "Уменьшить" at bounding box center [979, 490] width 26 height 26
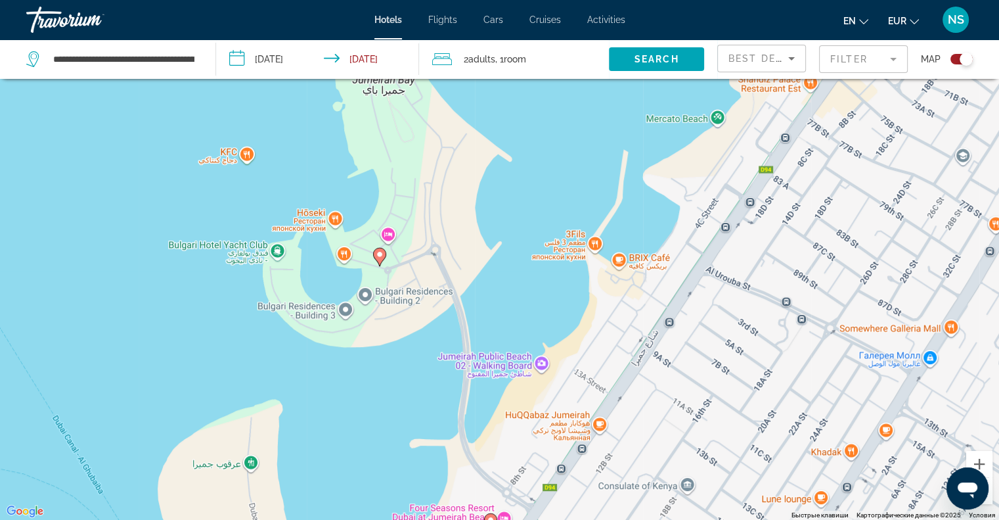
drag, startPoint x: 360, startPoint y: 417, endPoint x: 472, endPoint y: 296, distance: 164.5
click at [472, 296] on div "Чтобы активировать перетаскивание с помощью клавиатуры, нажмите Alt + Ввод. Пос…" at bounding box center [499, 260] width 999 height 520
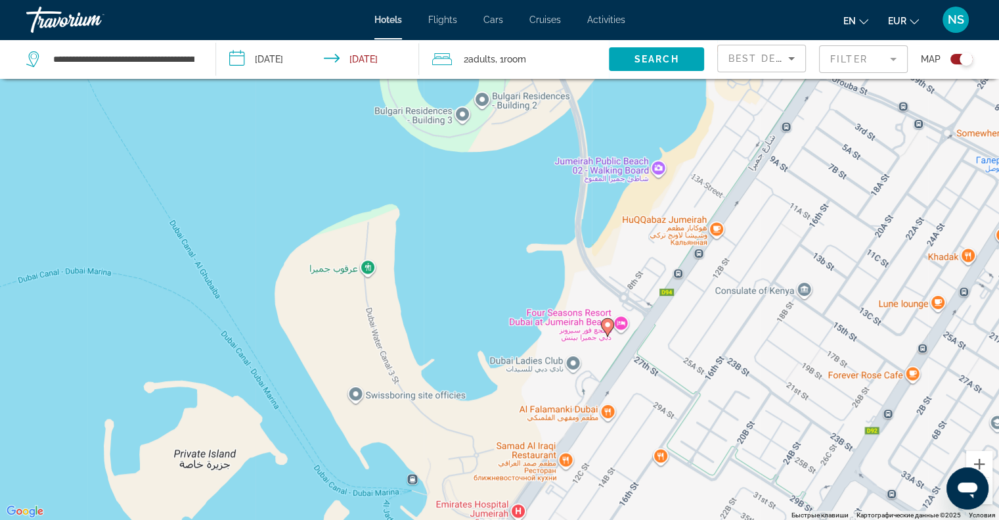
drag, startPoint x: 565, startPoint y: 448, endPoint x: 529, endPoint y: 426, distance: 42.1
click at [529, 427] on div "Чтобы активировать перетаскивание с помощью клавиатуры, нажмите Alt + Ввод. Пос…" at bounding box center [499, 260] width 999 height 520
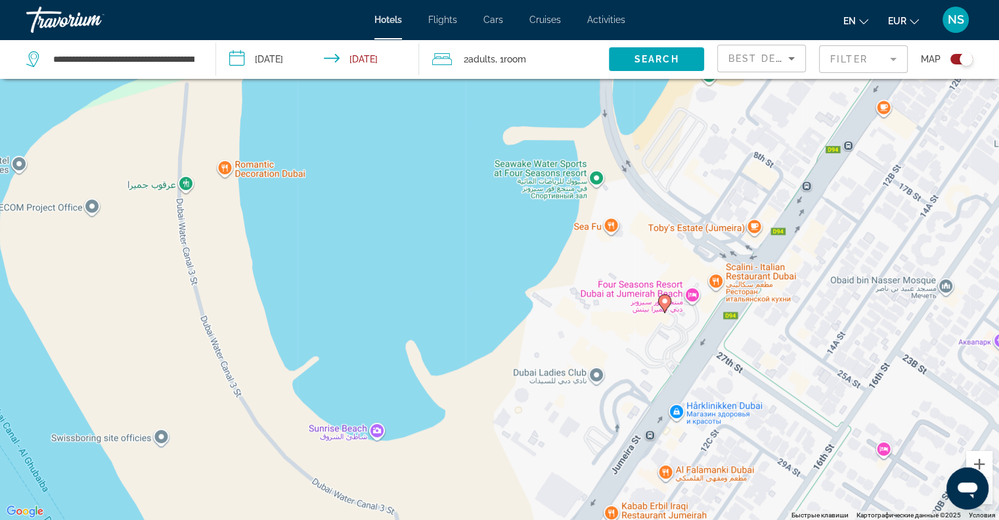
drag, startPoint x: 516, startPoint y: 393, endPoint x: 605, endPoint y: 238, distance: 178.6
click at [599, 266] on div "Чтобы активировать перетаскивание с помощью клавиатуры, нажмите Alt + Ввод. Пос…" at bounding box center [499, 260] width 999 height 520
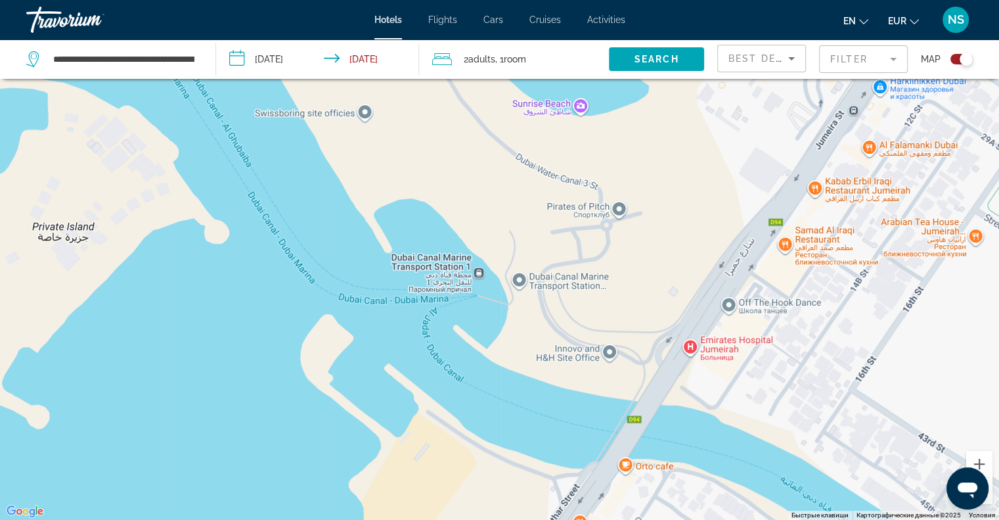
drag, startPoint x: 552, startPoint y: 371, endPoint x: 671, endPoint y: 216, distance: 195.7
click at [671, 222] on div "Чтобы активировать перетаскивание с помощью клавиатуры, нажмите Alt + Ввод. Пос…" at bounding box center [499, 260] width 999 height 520
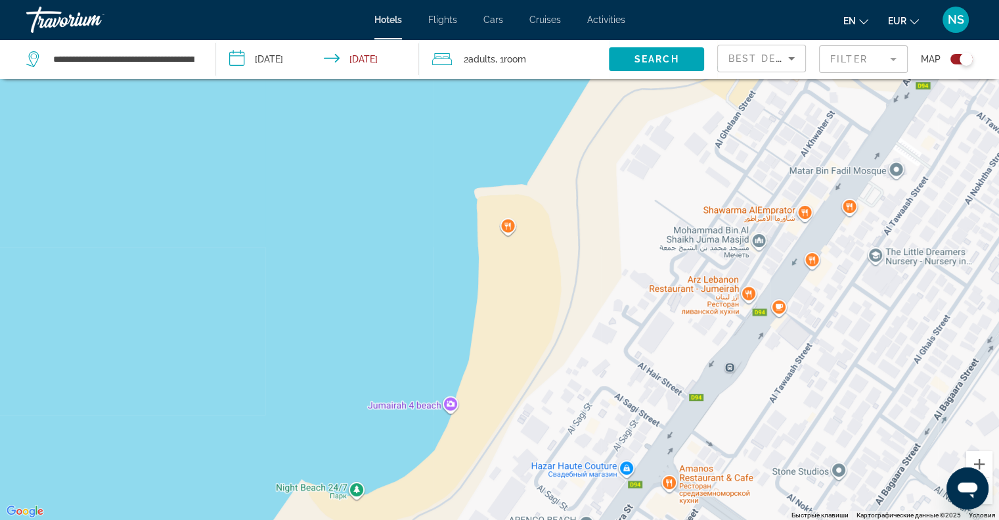
drag, startPoint x: 648, startPoint y: 246, endPoint x: 539, endPoint y: 301, distance: 122.5
click at [531, 283] on div "Main content" at bounding box center [499, 260] width 999 height 520
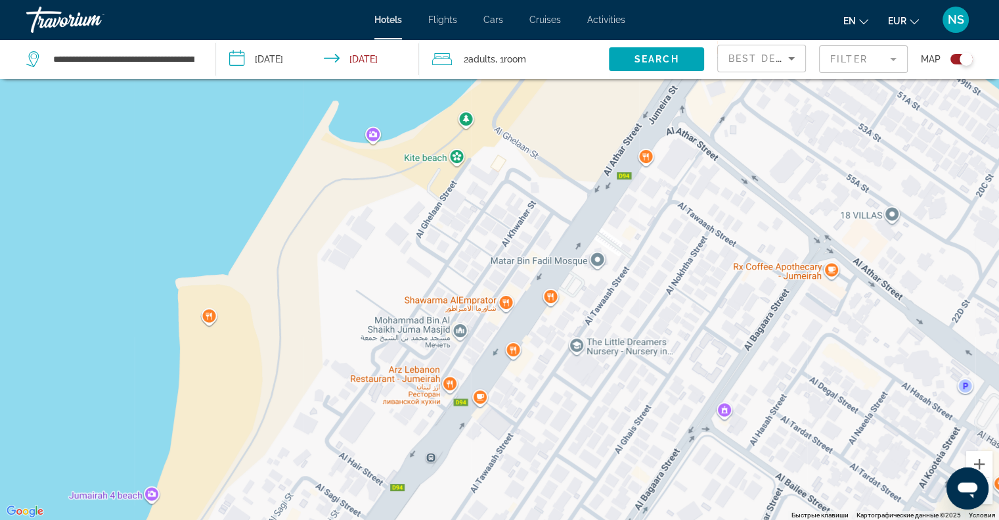
click at [987, 504] on div "Main content" at bounding box center [499, 260] width 999 height 520
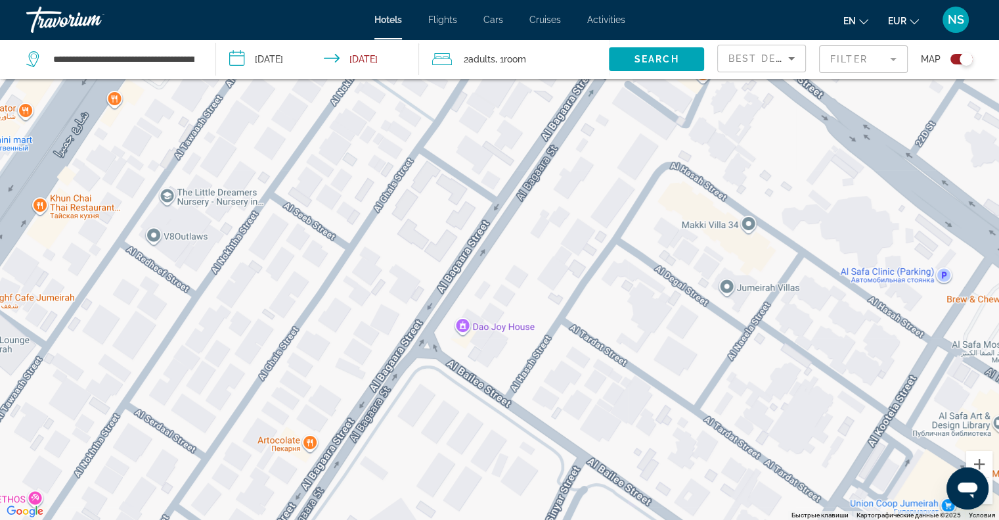
click at [987, 493] on div "Открыть окно обмена сообщениями" at bounding box center [967, 487] width 39 height 39
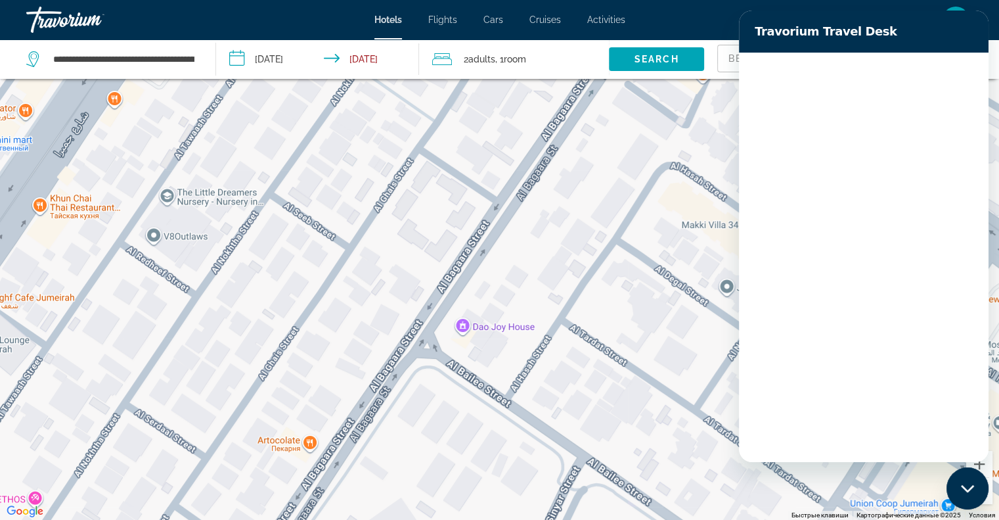
scroll to position [0, 0]
click at [985, 488] on div "Закрыть окно обмена сообщениями" at bounding box center [967, 487] width 39 height 39
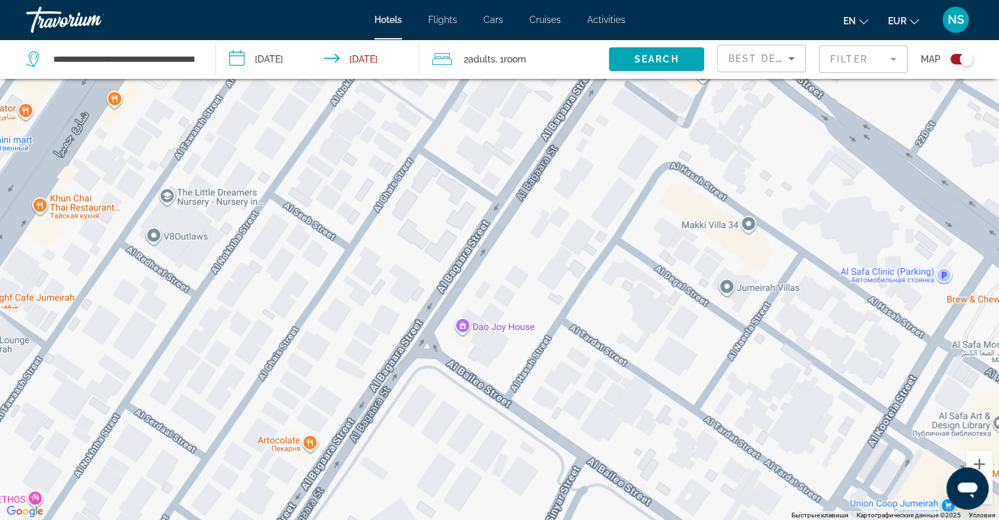
click at [938, 400] on div "Main content" at bounding box center [499, 260] width 999 height 520
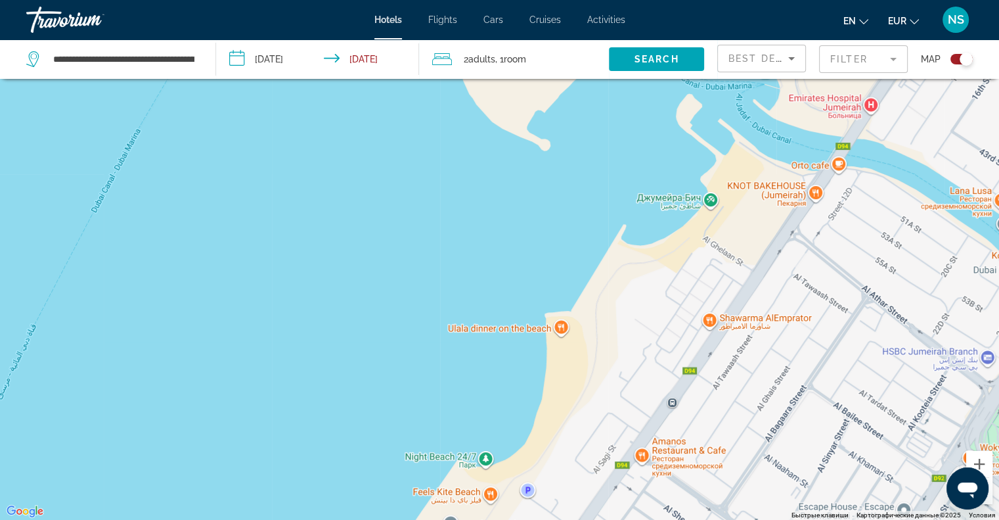
drag, startPoint x: 879, startPoint y: 301, endPoint x: 804, endPoint y: 339, distance: 83.7
click at [809, 337] on div "Чтобы активировать перетаскивание с помощью клавиатуры, нажмите Alt + Ввод. Пос…" at bounding box center [499, 260] width 999 height 520
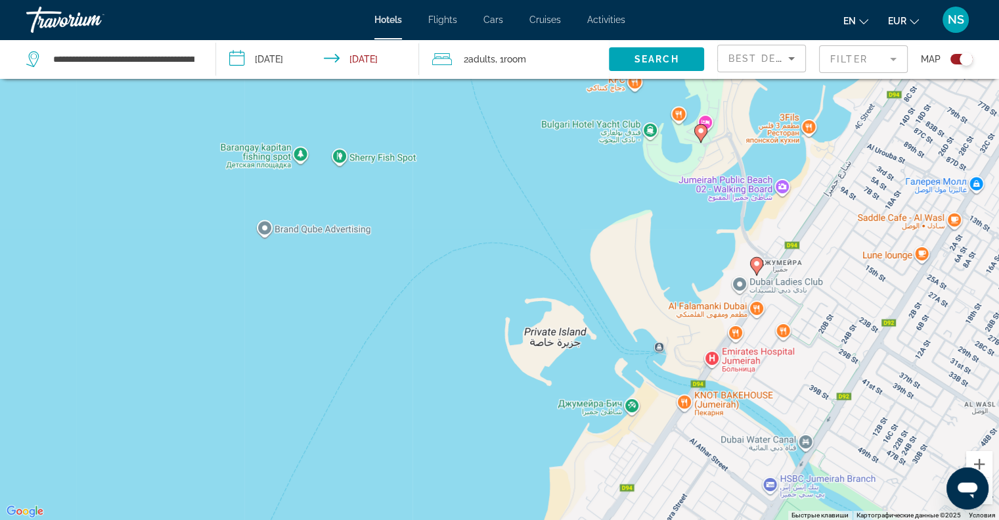
drag, startPoint x: 923, startPoint y: 392, endPoint x: 780, endPoint y: 435, distance: 148.8
click at [780, 435] on div "Чтобы активировать перетаскивание с помощью клавиатуры, нажмите Alt + Ввод. Пос…" at bounding box center [499, 260] width 999 height 520
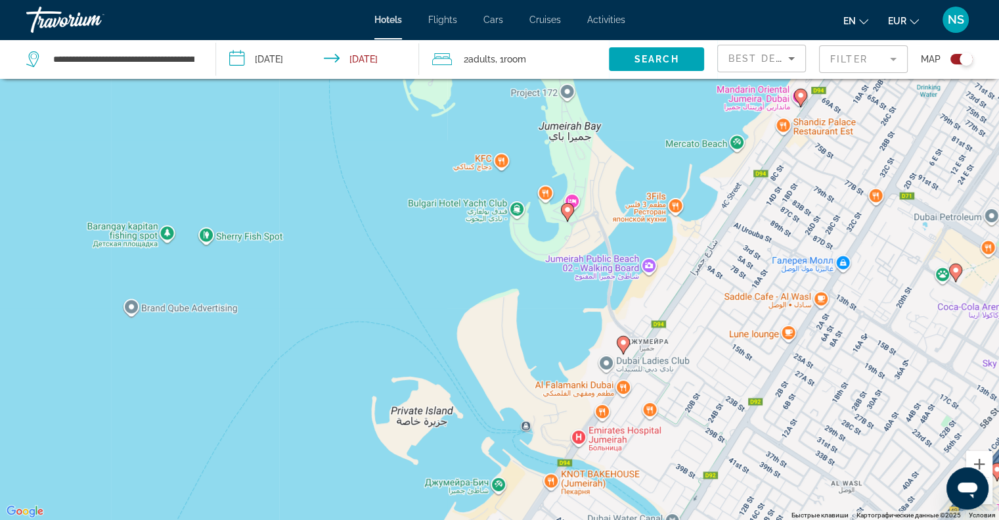
drag, startPoint x: 810, startPoint y: 318, endPoint x: 771, endPoint y: 369, distance: 64.2
click at [772, 367] on div "Чтобы активировать перетаскивание с помощью клавиатуры, нажмите Alt + Ввод. Пос…" at bounding box center [499, 260] width 999 height 520
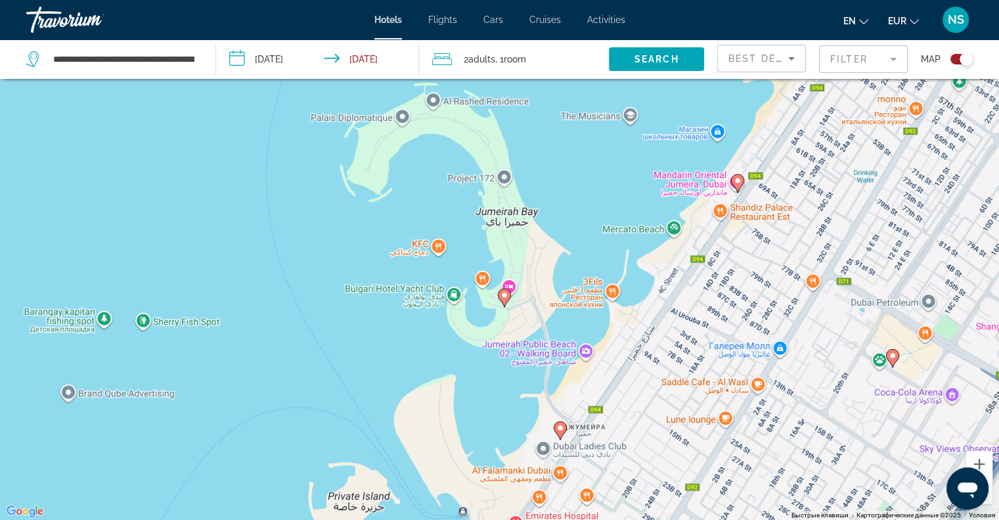
click at [738, 181] on image "Main content" at bounding box center [738, 181] width 8 height 8
click at [562, 423] on icon "Main content" at bounding box center [560, 429] width 12 height 17
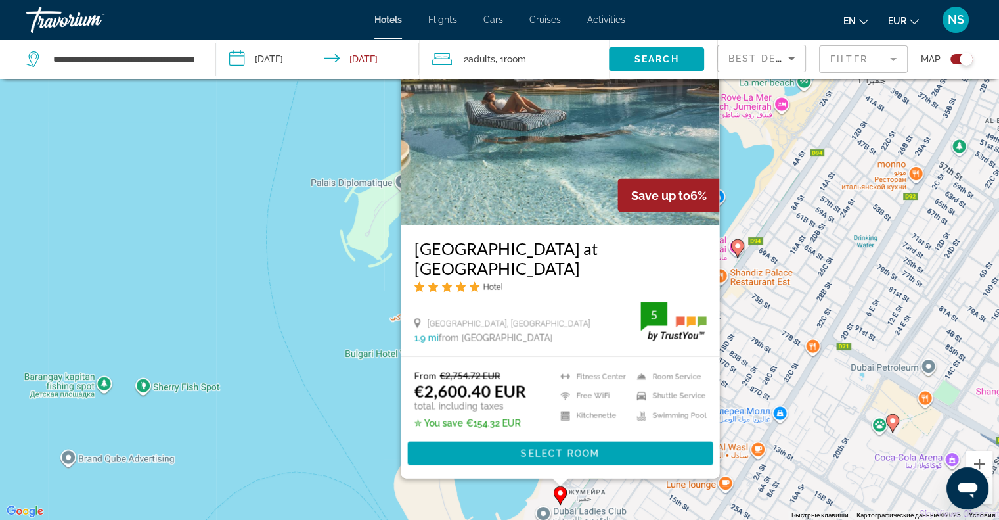
click at [242, 279] on div "Чтобы активировать перетаскивание с помощью клавиатуры, нажмите Alt + Ввод. Пос…" at bounding box center [499, 260] width 999 height 520
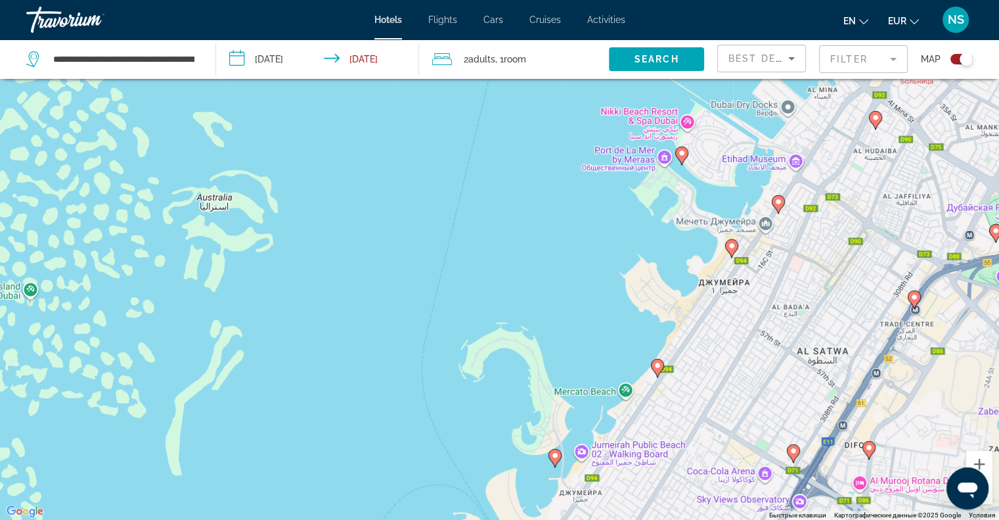
drag, startPoint x: 758, startPoint y: 273, endPoint x: 730, endPoint y: 291, distance: 33.3
click at [730, 291] on div "Чтобы активировать перетаскивание с помощью клавиатуры, нажмите Alt + Ввод. Пос…" at bounding box center [499, 260] width 999 height 520
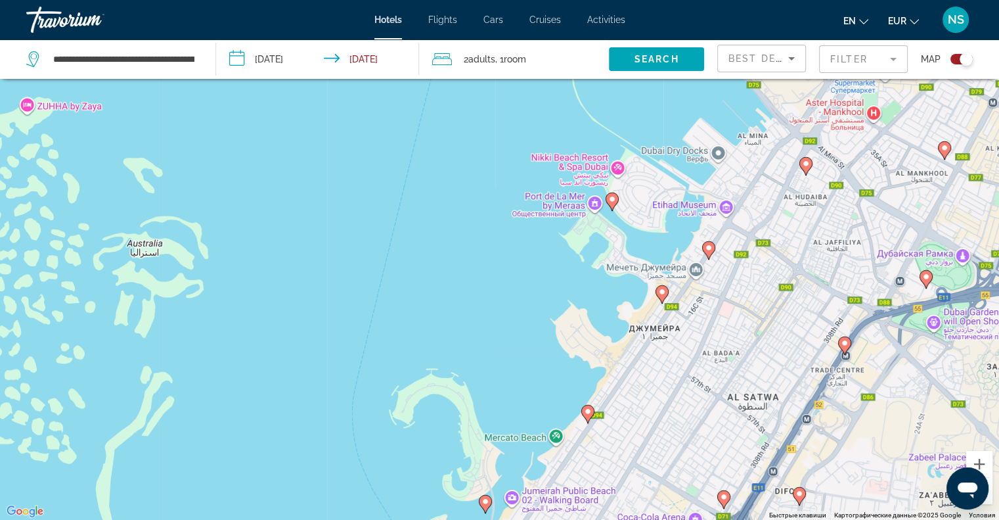
click at [705, 241] on gmp-advanced-marker "Main content" at bounding box center [708, 250] width 13 height 20
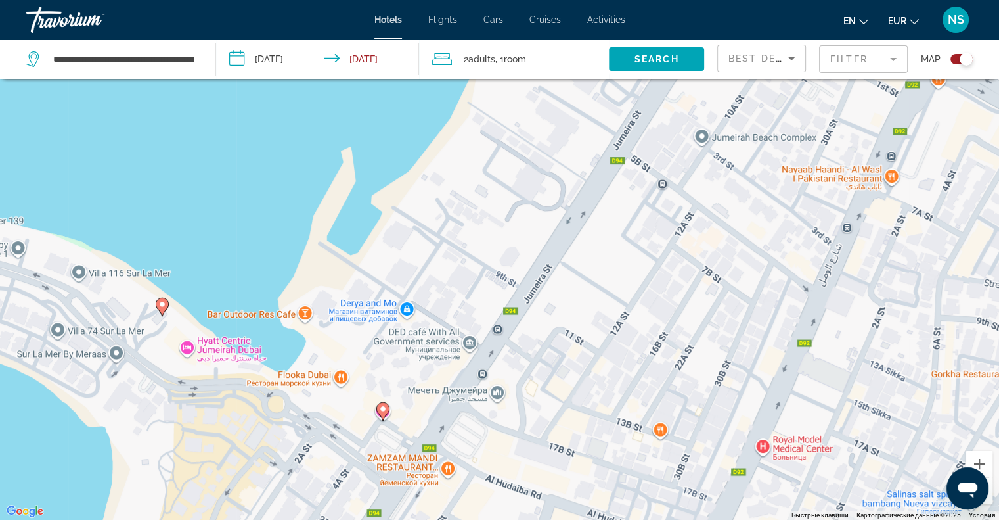
click at [162, 306] on image "Main content" at bounding box center [162, 304] width 8 height 8
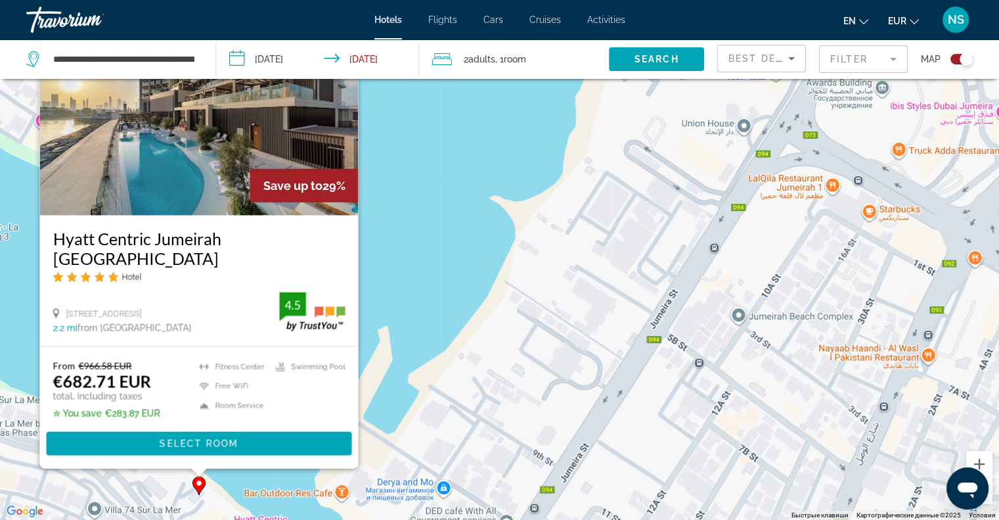
scroll to position [144, 0]
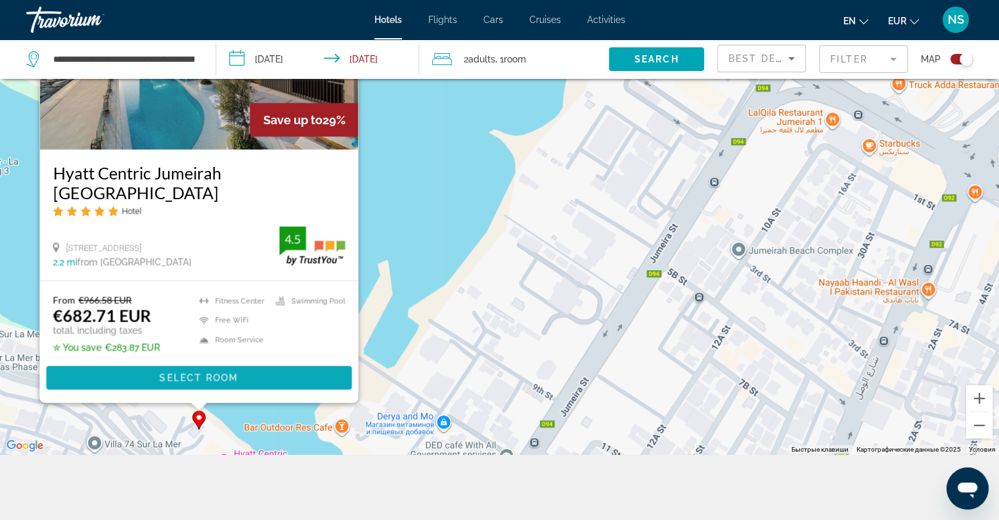
click at [271, 366] on span "Main content" at bounding box center [198, 378] width 305 height 32
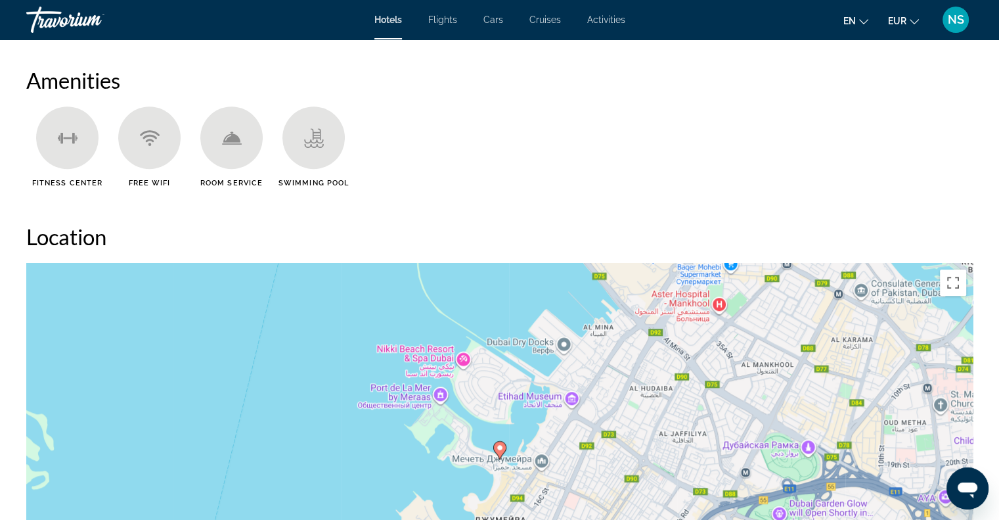
scroll to position [1182, 0]
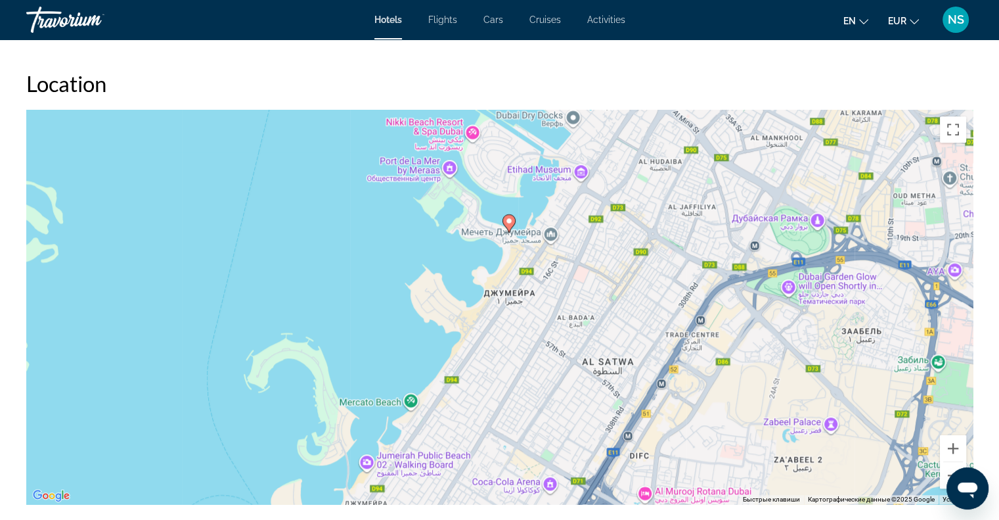
drag, startPoint x: 580, startPoint y: 353, endPoint x: 592, endPoint y: 262, distance: 91.4
click at [592, 262] on div "Чтобы активировать перетаскивание с помощью клавиатуры, нажмите Alt + Ввод. Пос…" at bounding box center [499, 307] width 946 height 394
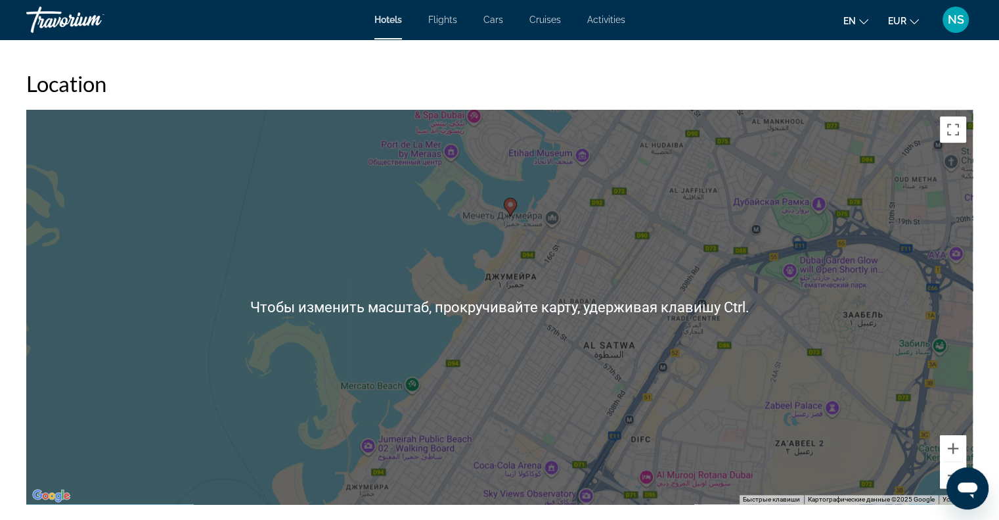
scroll to position [985, 0]
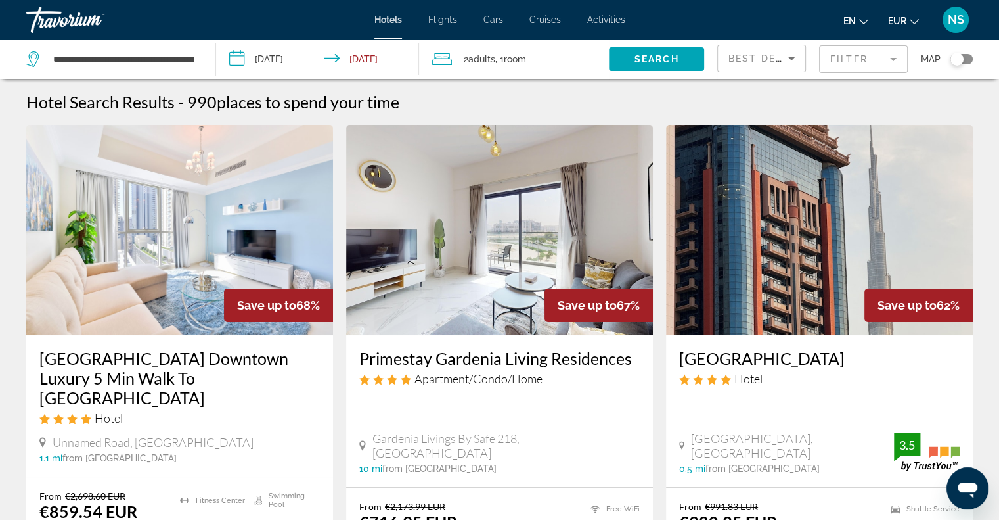
click at [967, 56] on div "Toggle map" at bounding box center [961, 59] width 22 height 11
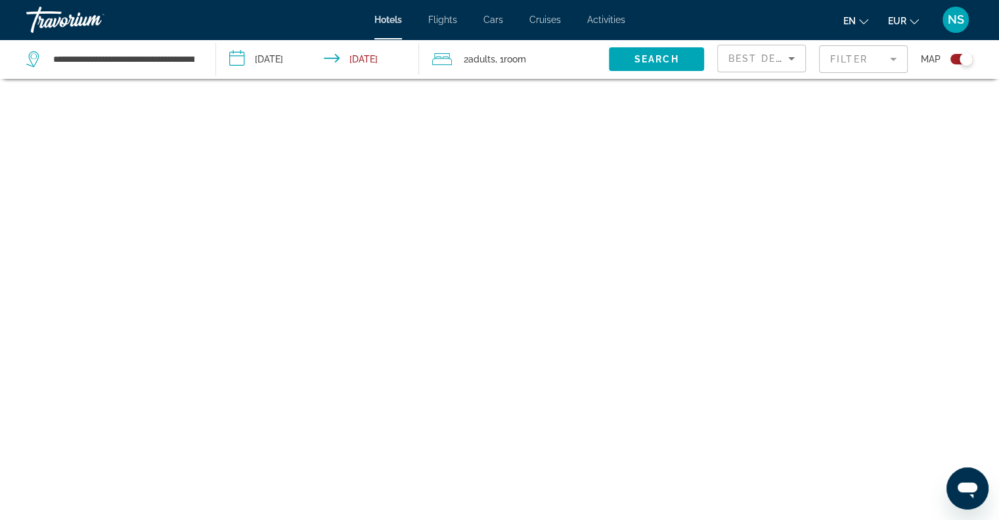
scroll to position [79, 0]
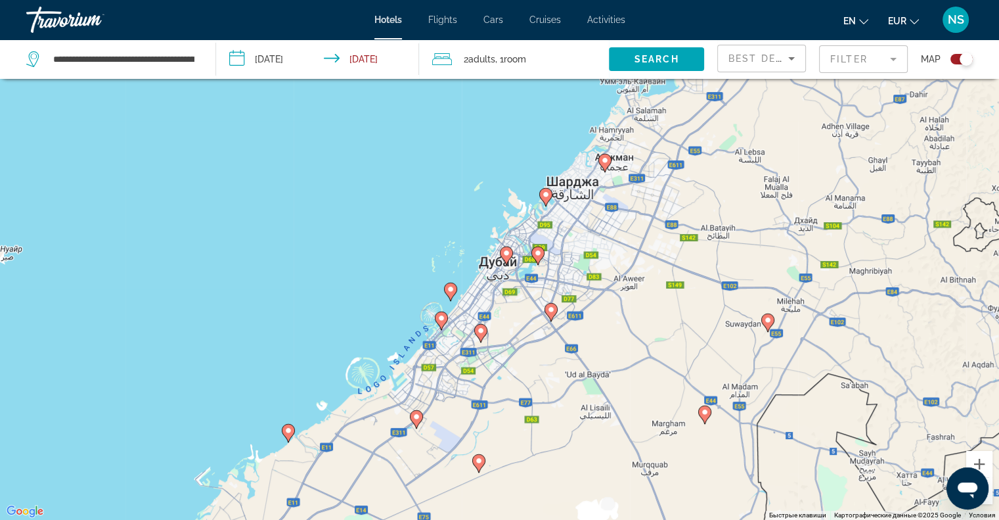
drag, startPoint x: 485, startPoint y: 294, endPoint x: 518, endPoint y: 276, distance: 37.1
click at [520, 275] on div "Чтобы активировать перетаскивание с помощью клавиатуры, нажмите Alt + Ввод. Пос…" at bounding box center [499, 260] width 999 height 520
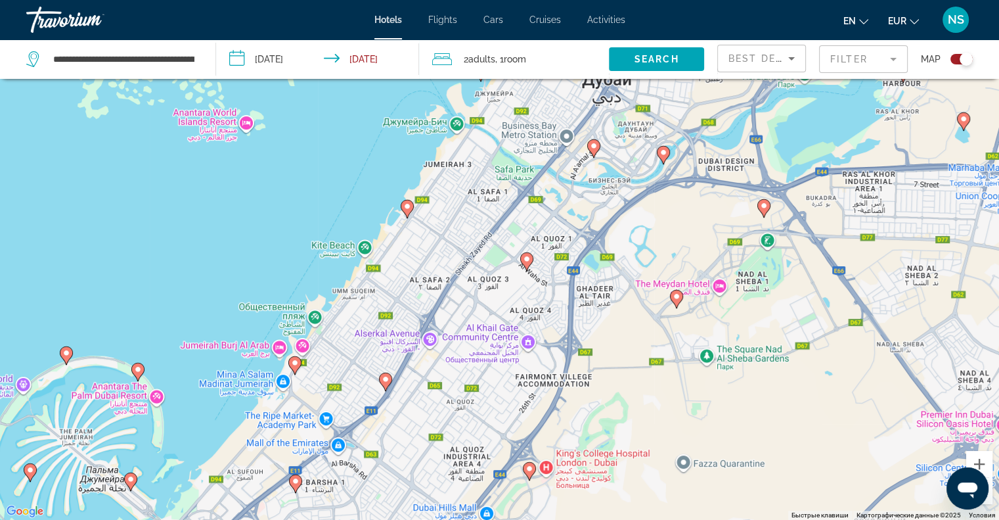
drag, startPoint x: 441, startPoint y: 334, endPoint x: 491, endPoint y: 277, distance: 76.3
click at [491, 277] on div "Чтобы активировать перетаскивание с помощью клавиатуры, нажмите Alt + Ввод. Пос…" at bounding box center [499, 260] width 999 height 520
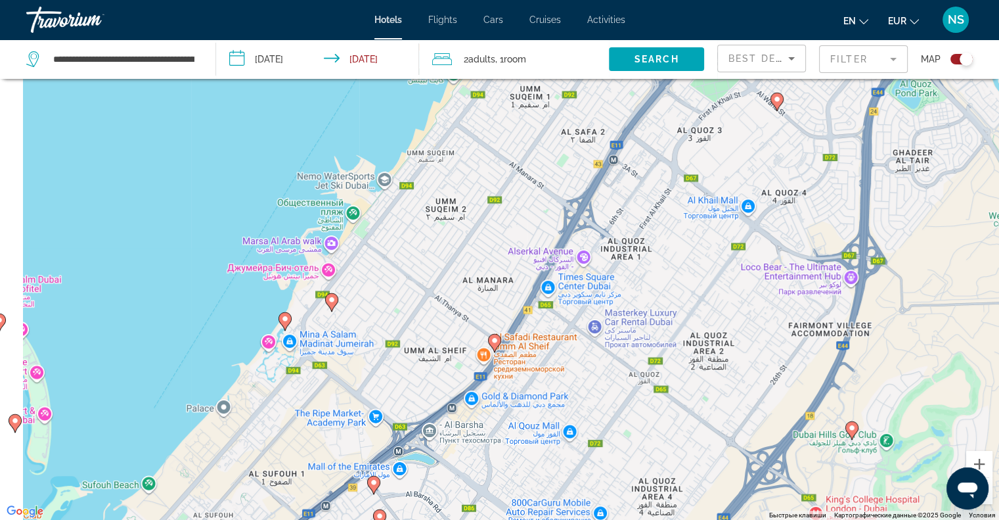
drag, startPoint x: 427, startPoint y: 305, endPoint x: 500, endPoint y: 257, distance: 87.6
click at [500, 257] on div "Чтобы активировать перетаскивание с помощью клавиатуры, нажмите Alt + Ввод. Пос…" at bounding box center [499, 260] width 999 height 520
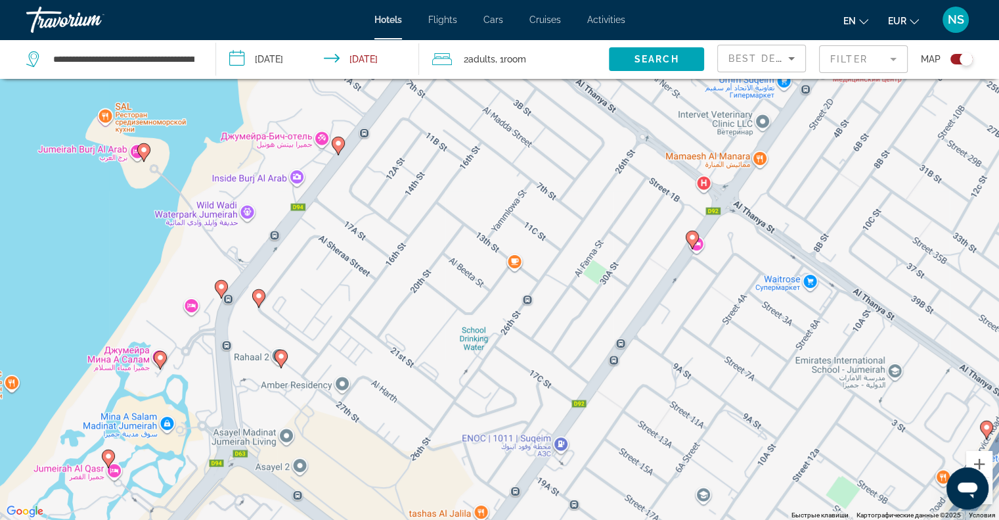
drag, startPoint x: 309, startPoint y: 305, endPoint x: 432, endPoint y: 303, distance: 123.5
click at [432, 303] on div "Чтобы активировать перетаскивание с помощью клавиатуры, нажмите Alt + Ввод. Пос…" at bounding box center [499, 260] width 999 height 520
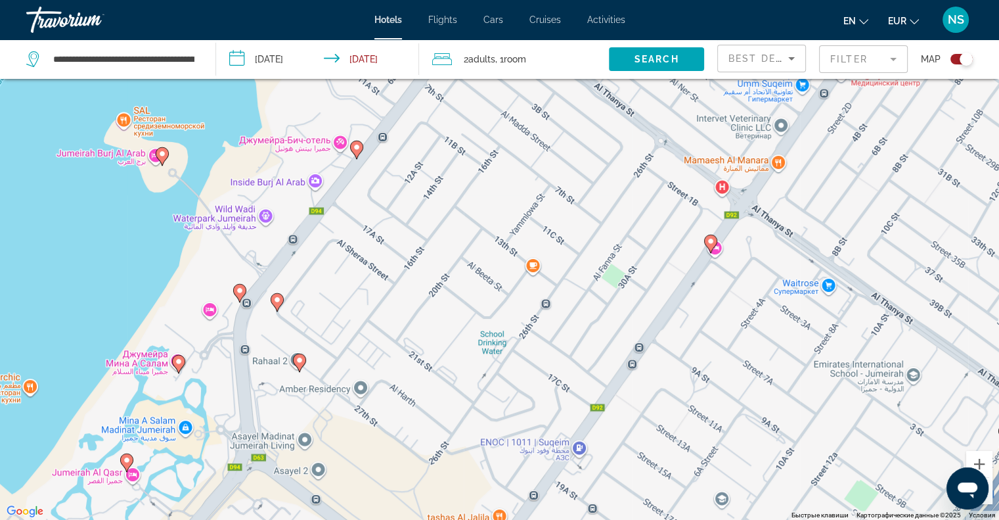
click at [234, 286] on icon "Main content" at bounding box center [239, 292] width 13 height 18
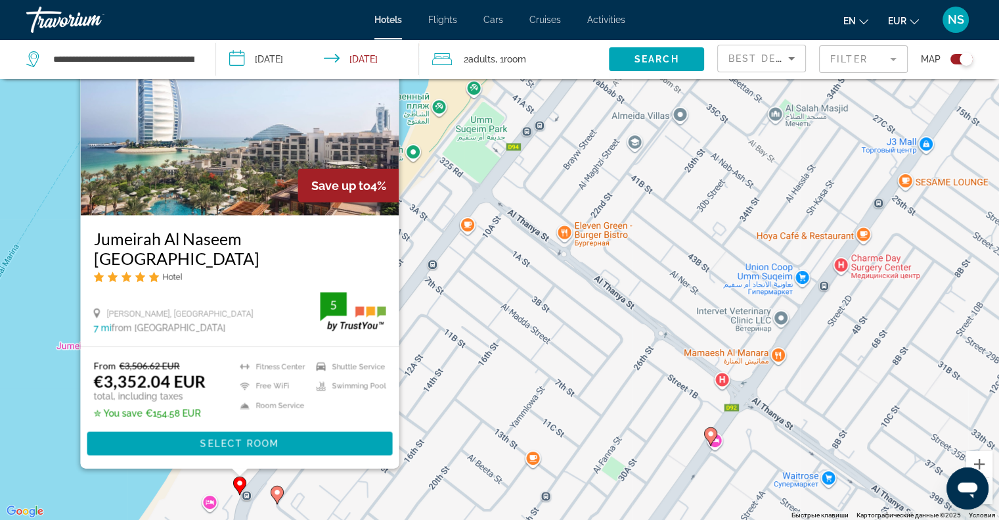
click at [40, 328] on div "Чтобы активировать перетаскивание с помощью клавиатуры, нажмите Alt + Ввод. Пос…" at bounding box center [499, 260] width 999 height 520
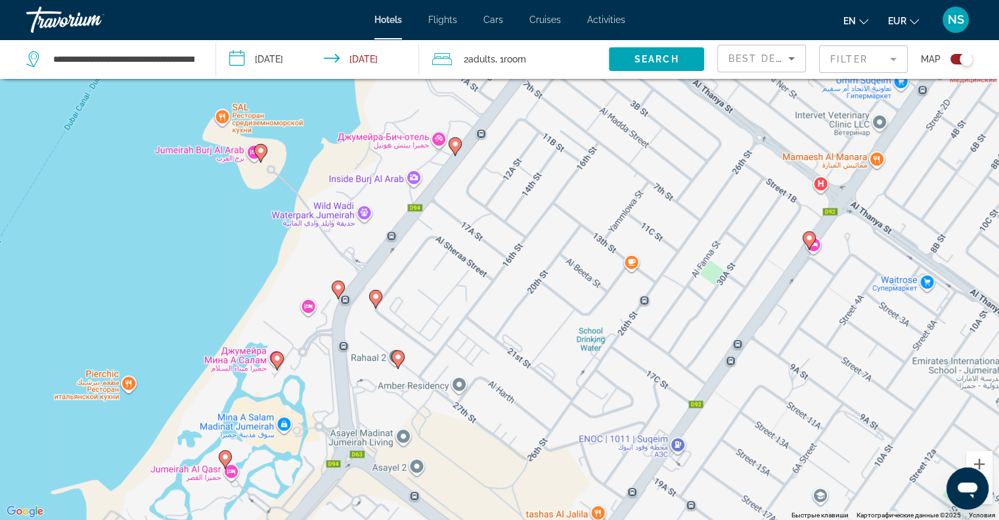
drag, startPoint x: 241, startPoint y: 382, endPoint x: 342, endPoint y: 185, distance: 221.2
click at [342, 185] on div "Чтобы активировать перетаскивание с помощью клавиатуры, нажмите Alt + Ввод. Пос…" at bounding box center [499, 260] width 999 height 520
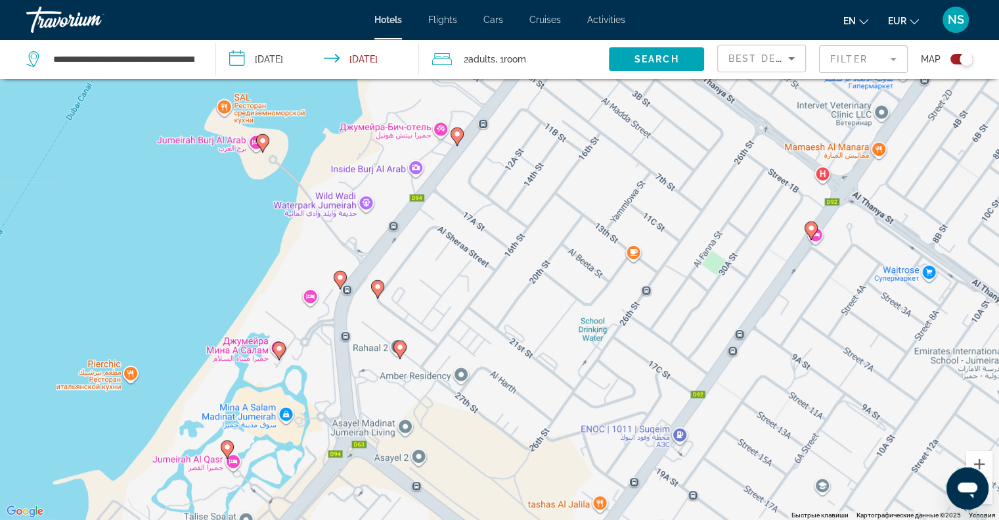
click at [263, 138] on image "Main content" at bounding box center [263, 141] width 8 height 8
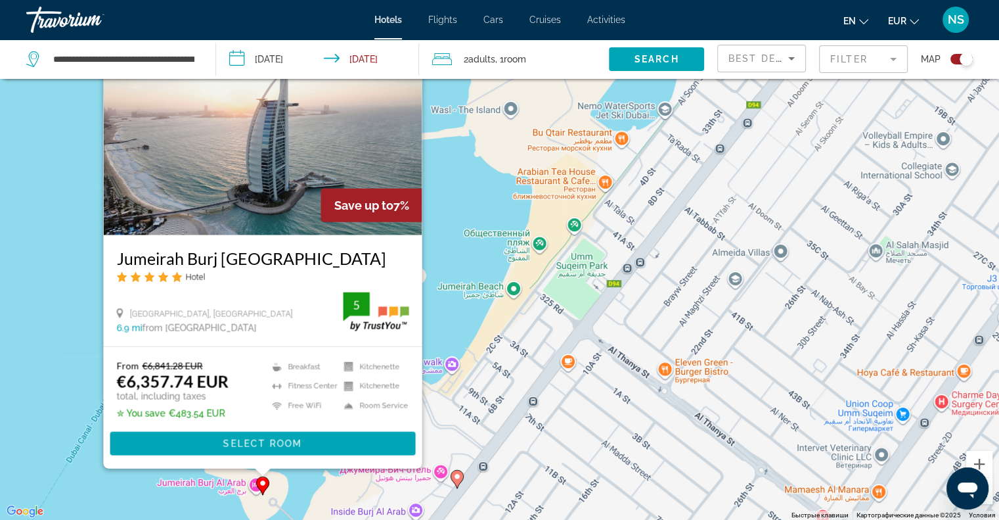
click at [30, 259] on div "Чтобы активировать перетаскивание с помощью клавиатуры, нажмите Alt + Ввод. Пос…" at bounding box center [499, 260] width 999 height 520
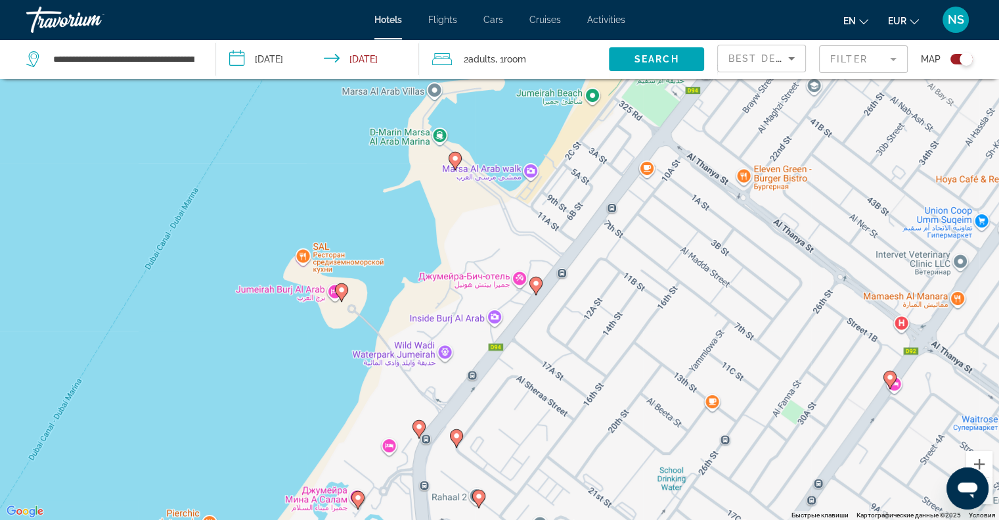
drag, startPoint x: 354, startPoint y: 231, endPoint x: 365, endPoint y: 191, distance: 41.6
click at [365, 193] on div "Чтобы активировать перетаскивание с помощью клавиатуры, нажмите Alt + Ввод. Пос…" at bounding box center [499, 260] width 999 height 520
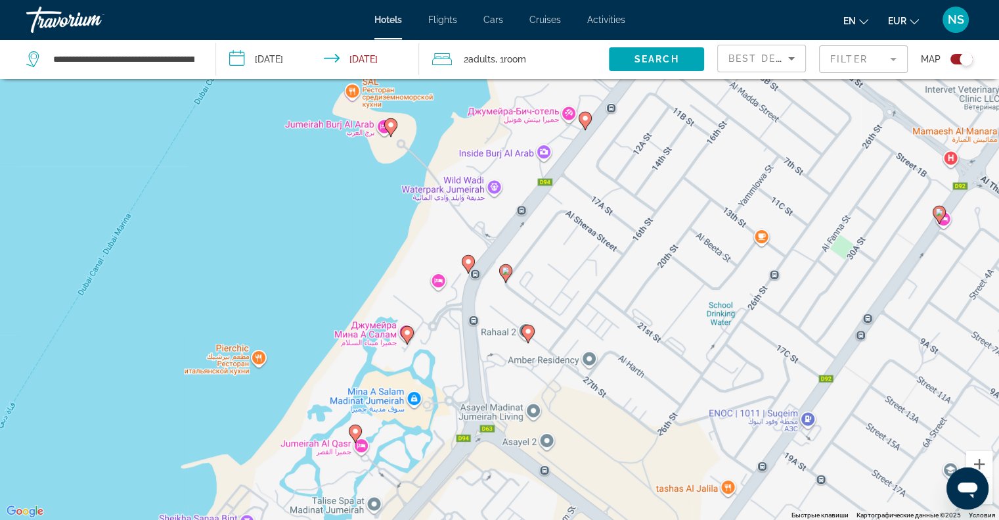
click at [470, 261] on image "Main content" at bounding box center [468, 261] width 8 height 8
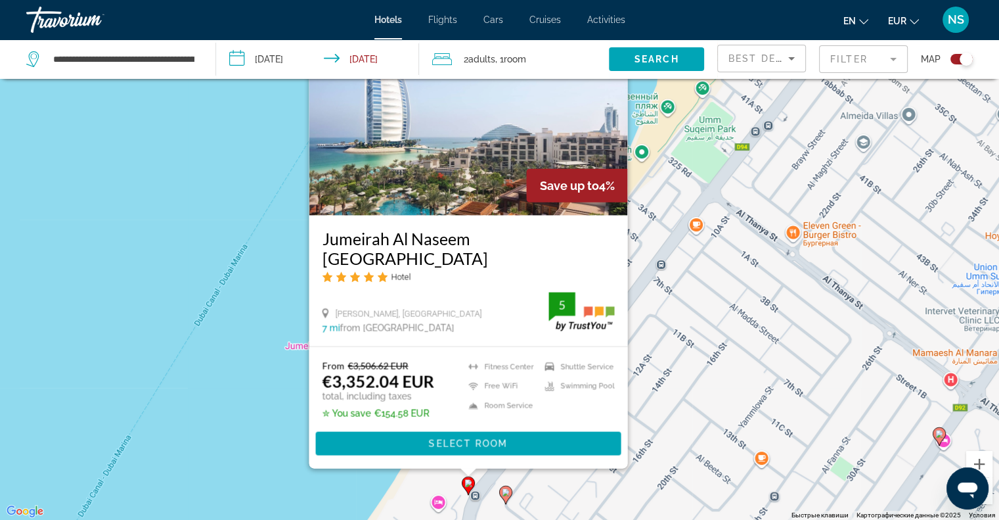
click at [229, 285] on div "Чтобы активировать перетаскивание с помощью клавиатуры, нажмите Alt + Ввод. Пос…" at bounding box center [499, 260] width 999 height 520
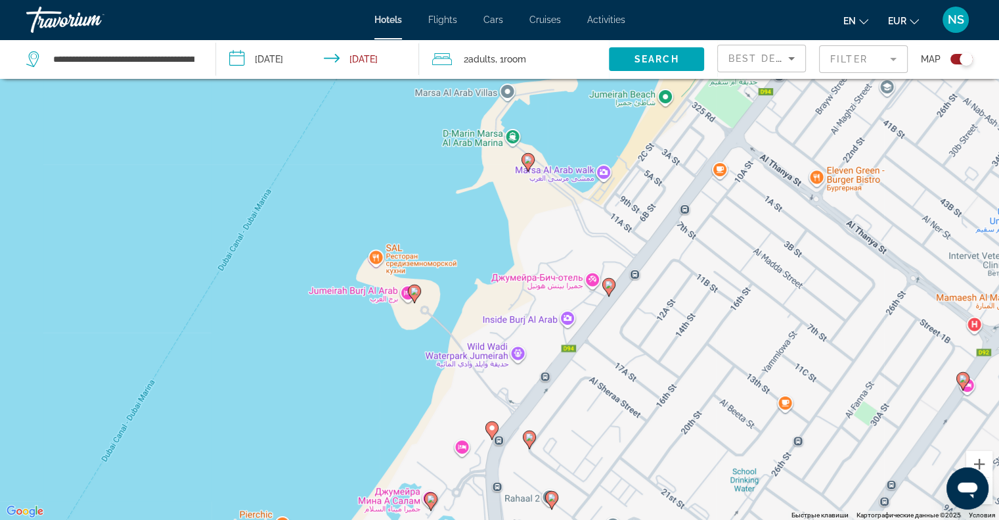
drag, startPoint x: 465, startPoint y: 446, endPoint x: 561, endPoint y: 181, distance: 282.1
click at [561, 187] on div "Чтобы активировать перетаскивание с помощью клавиатуры, нажмите Alt + Ввод. Пос…" at bounding box center [499, 260] width 999 height 520
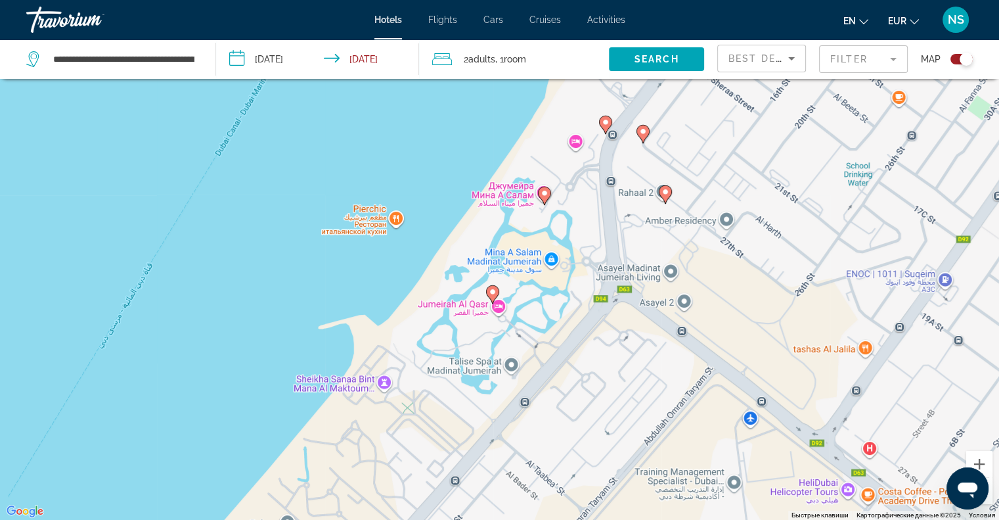
click at [544, 189] on image "Main content" at bounding box center [545, 193] width 8 height 8
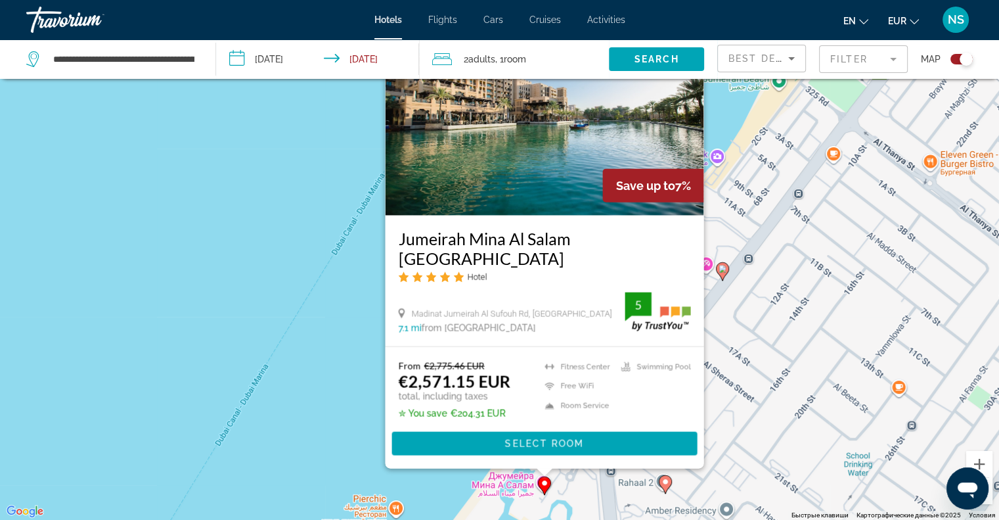
click at [313, 226] on div "Чтобы активировать перетаскивание с помощью клавиатуры, нажмите Alt + Ввод. Пос…" at bounding box center [499, 260] width 999 height 520
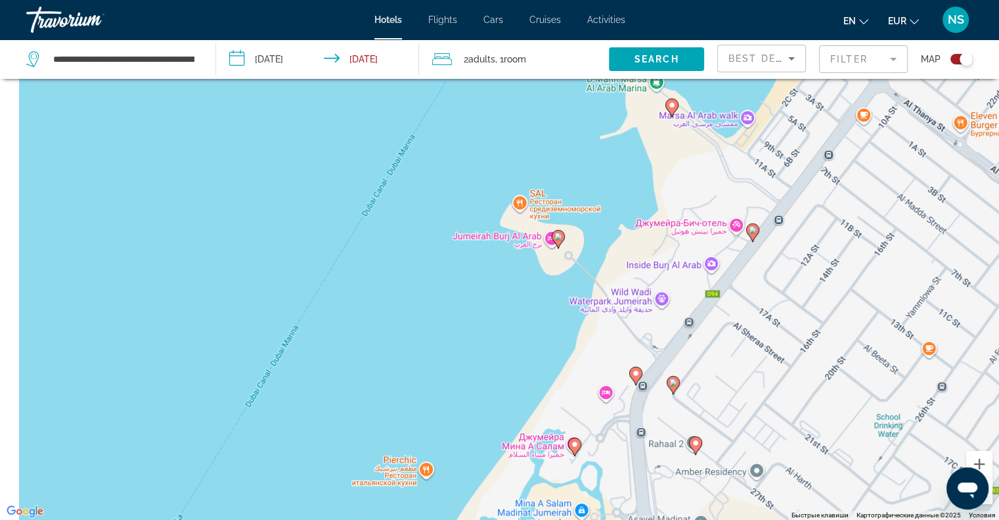
drag, startPoint x: 420, startPoint y: 366, endPoint x: 495, endPoint y: 180, distance: 201.0
click at [495, 198] on div "Чтобы активировать перетаскивание с помощью клавиатуры, нажмите Alt + Ввод. Пос…" at bounding box center [499, 260] width 999 height 520
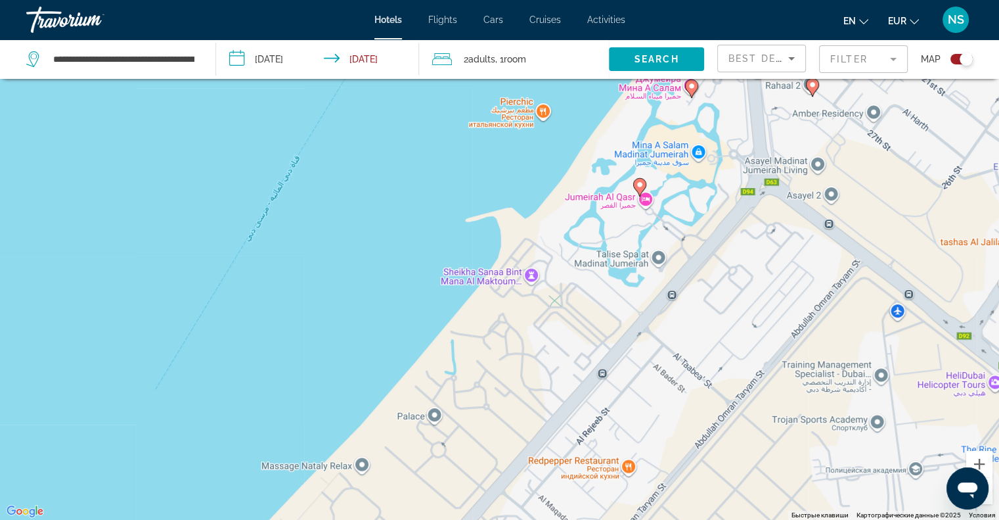
click at [638, 186] on image "Main content" at bounding box center [640, 185] width 8 height 8
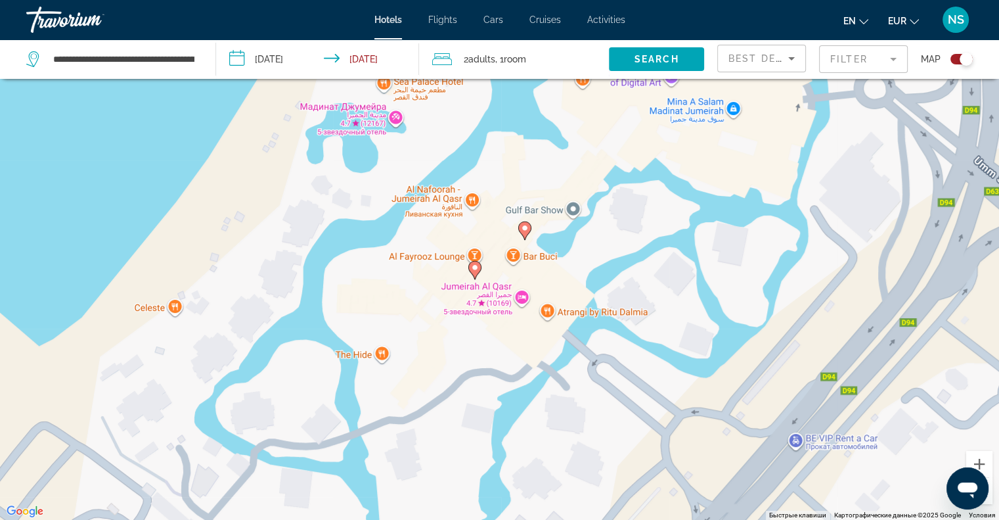
click at [475, 274] on icon "Main content" at bounding box center [474, 269] width 12 height 17
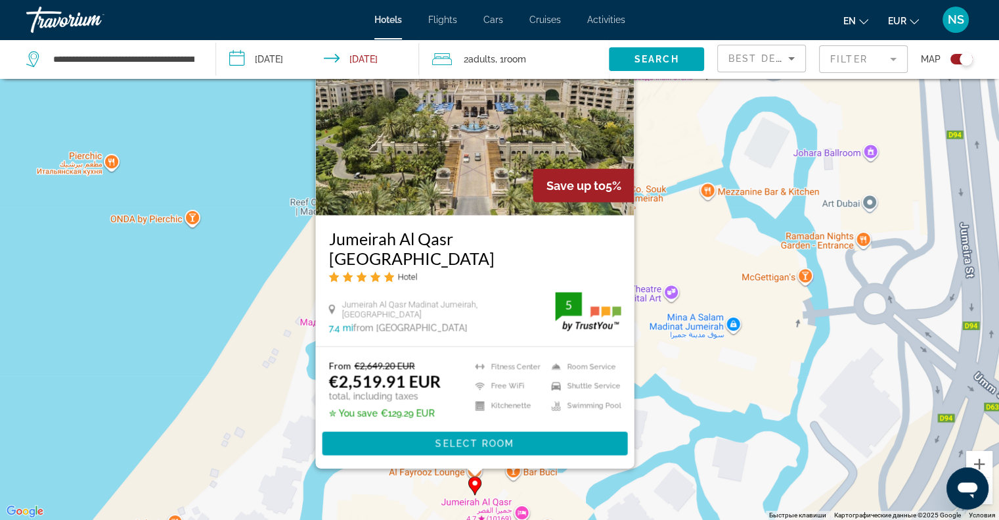
click at [95, 303] on div "Чтобы активировать перетаскивание с помощью клавиатуры, нажмите Alt + Ввод. Пос…" at bounding box center [499, 260] width 999 height 520
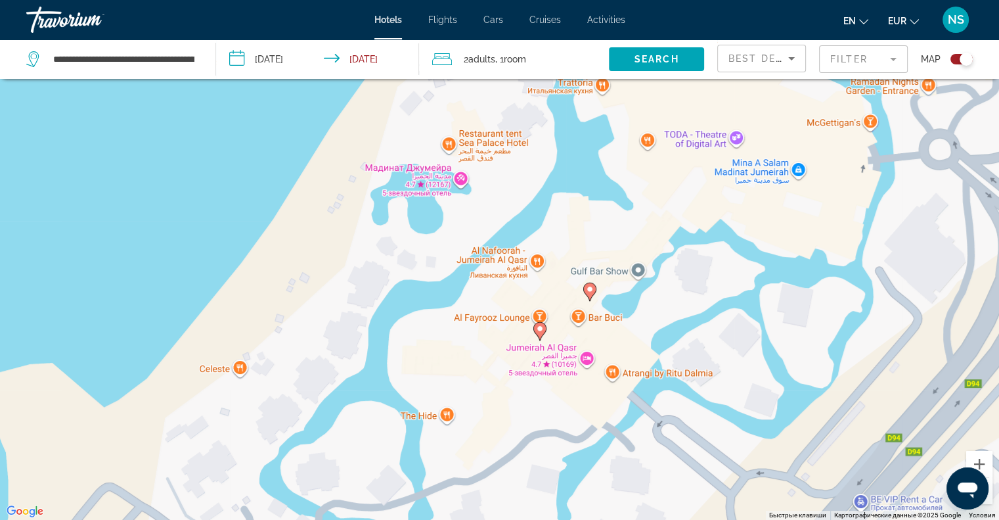
drag, startPoint x: 384, startPoint y: 378, endPoint x: 470, endPoint y: 189, distance: 207.8
click at [469, 189] on div "Чтобы активировать перетаскивание с помощью клавиатуры, нажмите Alt + Ввод. Пос…" at bounding box center [499, 260] width 999 height 520
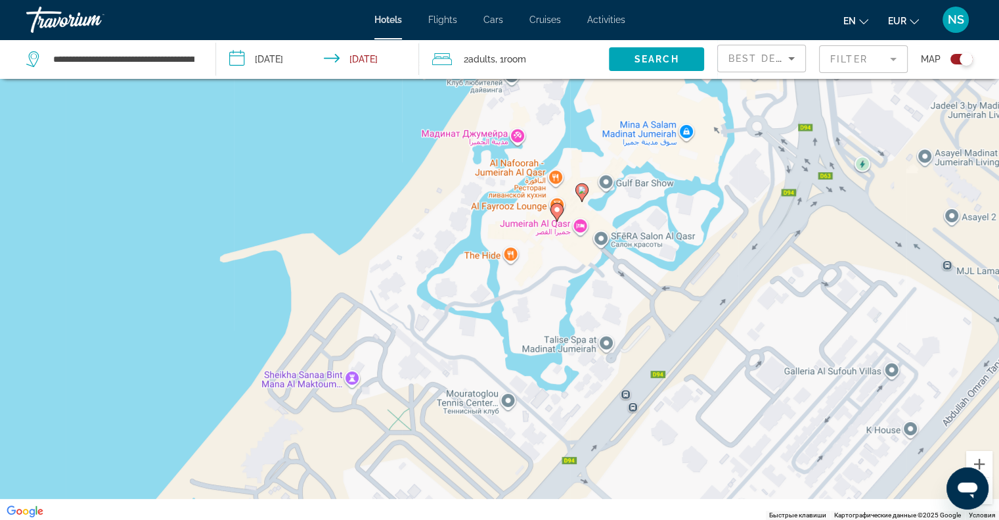
drag, startPoint x: 329, startPoint y: 351, endPoint x: 470, endPoint y: 188, distance: 216.1
click at [456, 216] on div "Чтобы активировать перетаскивание с помощью клавиатуры, нажмите Alt + Ввод. Пос…" at bounding box center [499, 260] width 999 height 520
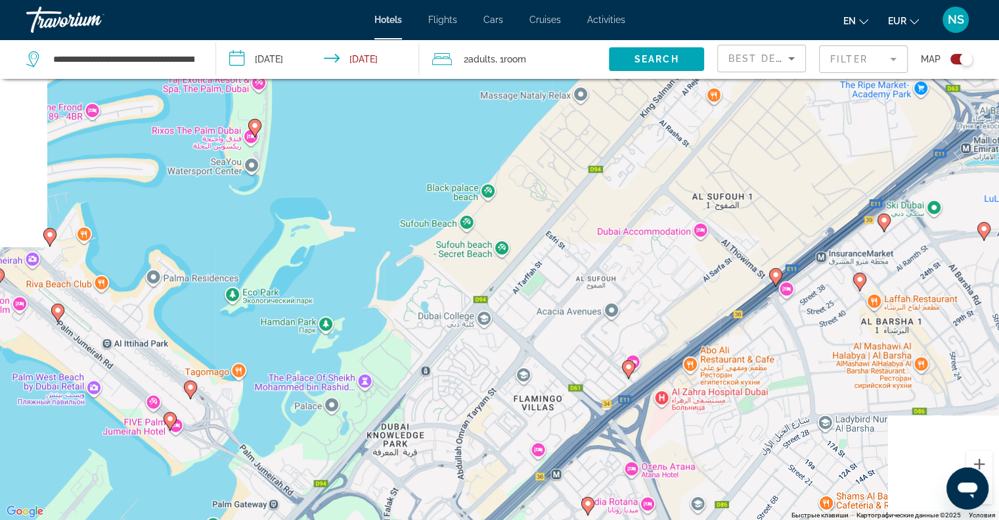
drag, startPoint x: 343, startPoint y: 310, endPoint x: 483, endPoint y: 162, distance: 204.4
click at [489, 157] on div "Чтобы активировать перетаскивание с помощью клавиатуры, нажмите Alt + Ввод. Пос…" at bounding box center [499, 260] width 999 height 520
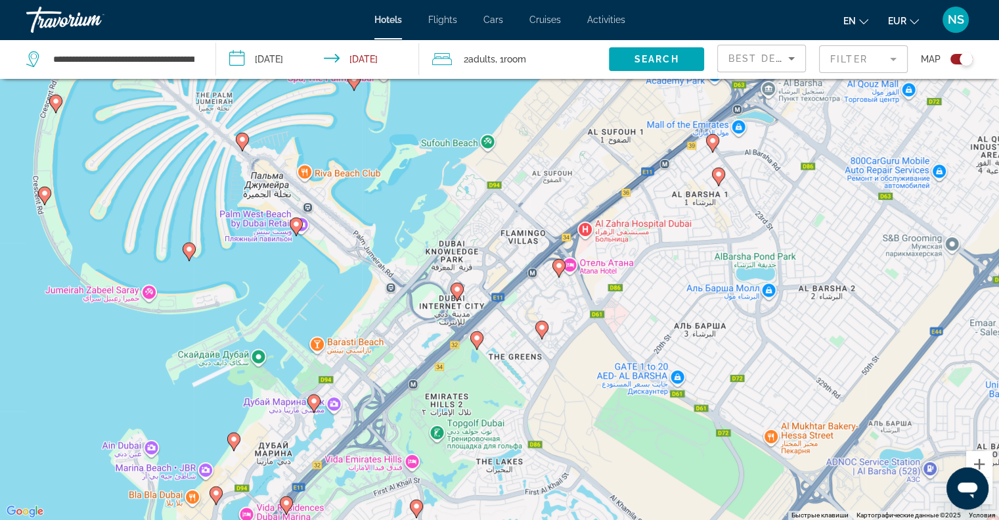
drag, startPoint x: 433, startPoint y: 299, endPoint x: 467, endPoint y: 131, distance: 171.4
click at [467, 131] on div "Чтобы активировать перетаскивание с помощью клавиатуры, нажмите Alt + Ввод. Пос…" at bounding box center [499, 260] width 999 height 520
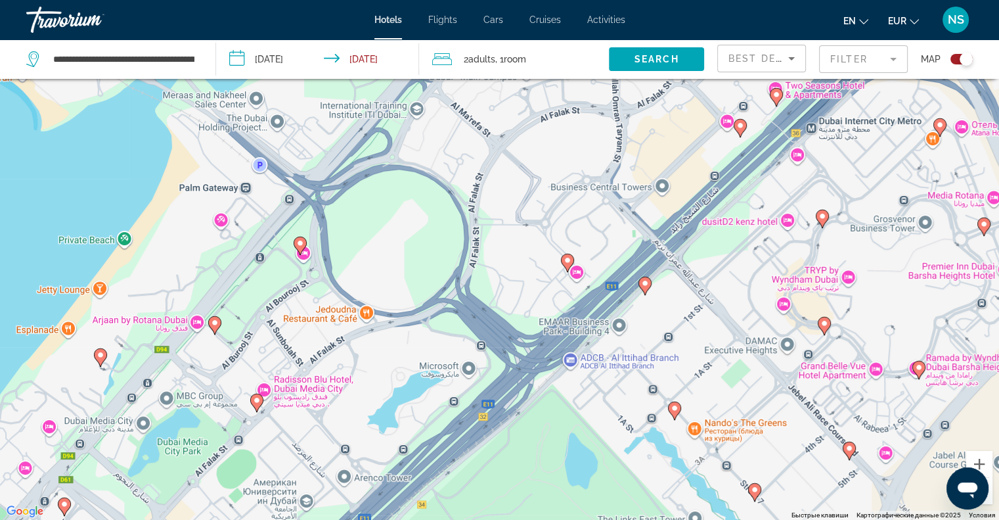
drag, startPoint x: 399, startPoint y: 174, endPoint x: 399, endPoint y: 229, distance: 55.2
click at [399, 229] on div "Чтобы активировать перетаскивание с помощью клавиатуры, нажмите Alt + Ввод. Пос…" at bounding box center [499, 260] width 999 height 520
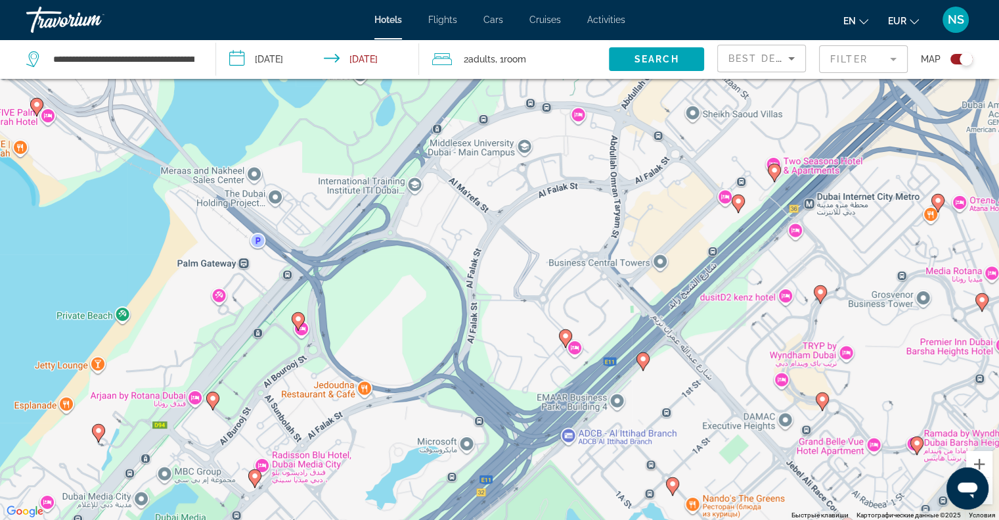
click at [97, 428] on image "Main content" at bounding box center [99, 430] width 8 height 8
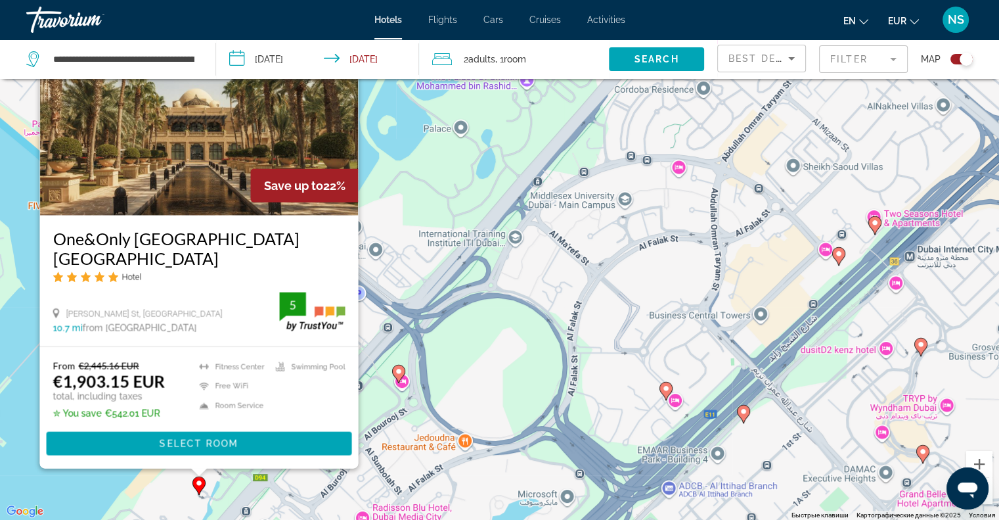
click at [18, 196] on div "Чтобы активировать перетаскивание с помощью клавиатуры, нажмите Alt + Ввод. Пос…" at bounding box center [499, 260] width 999 height 520
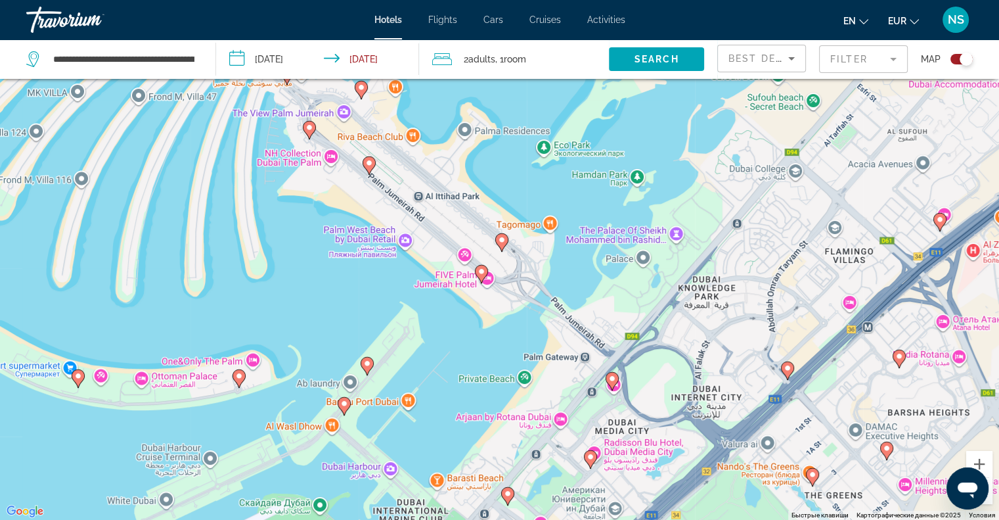
click at [614, 380] on image "Main content" at bounding box center [612, 378] width 8 height 8
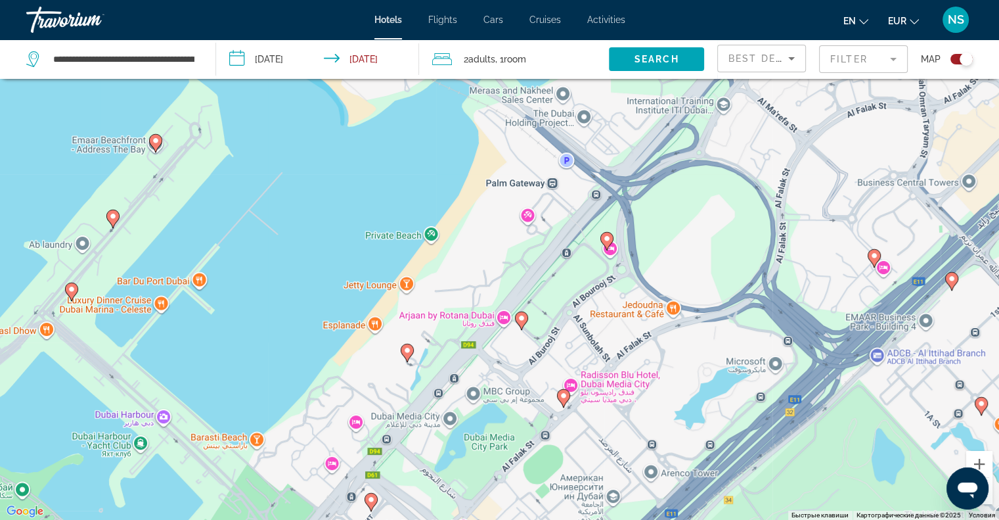
click at [851, 53] on mat-form-field "Filter" at bounding box center [863, 59] width 89 height 28
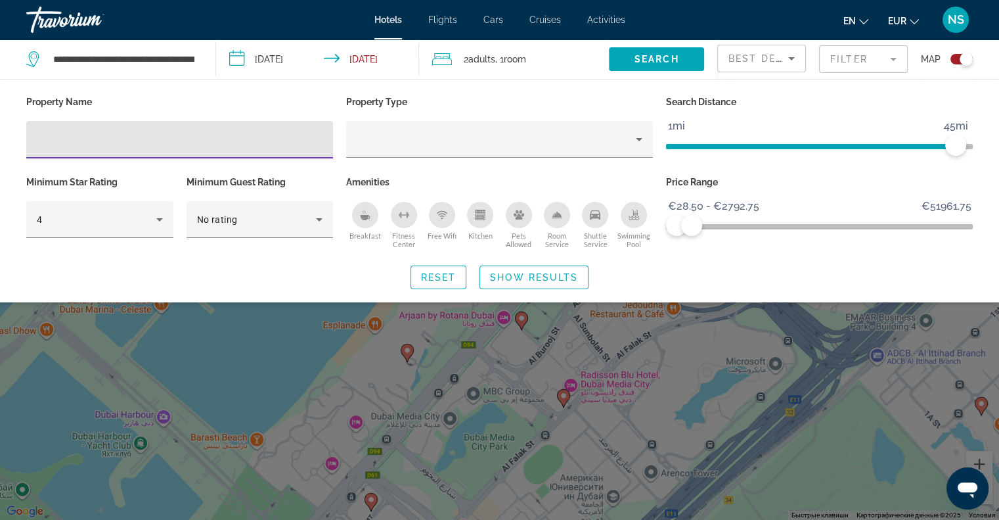
click at [126, 132] on input "Hotel Filters" at bounding box center [180, 140] width 286 height 16
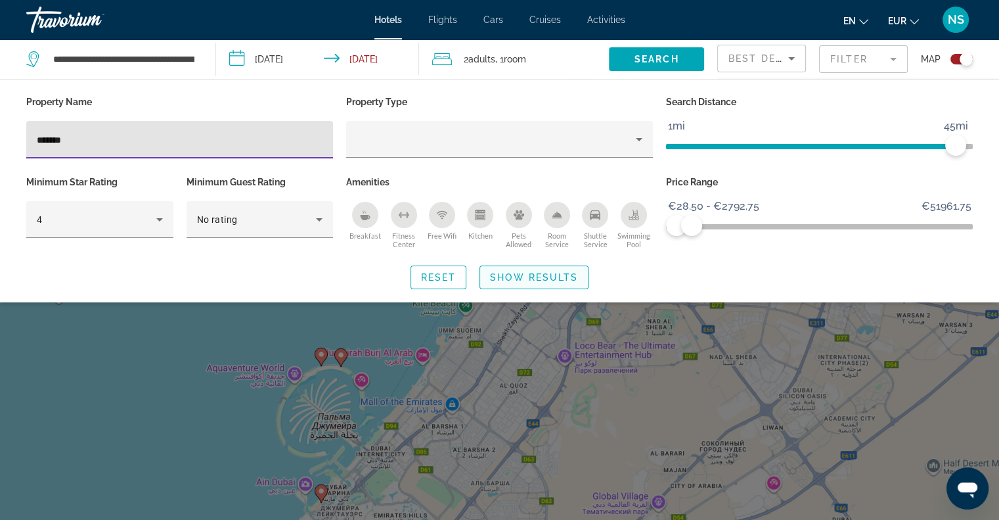
type input "*******"
click at [544, 273] on span "Show Results" at bounding box center [534, 277] width 88 height 11
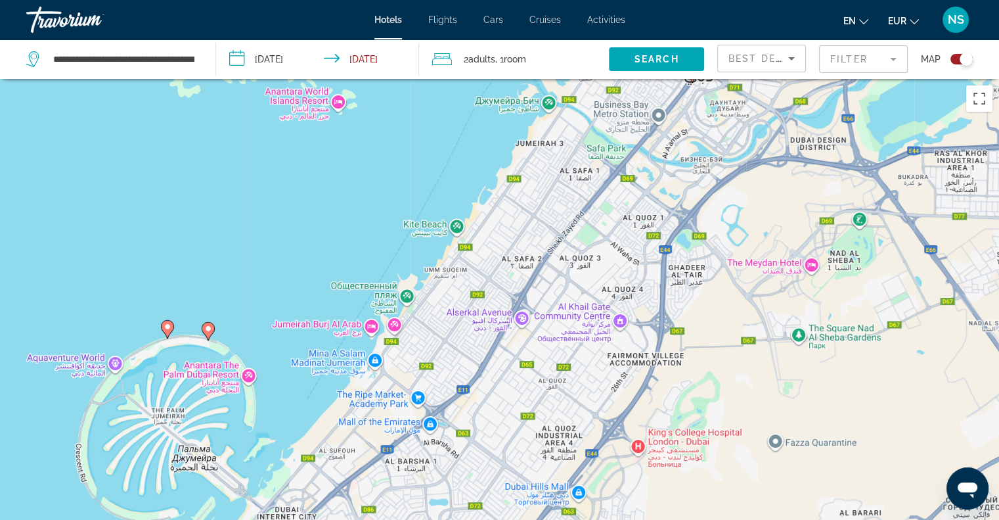
drag, startPoint x: 587, startPoint y: 232, endPoint x: 799, endPoint y: 86, distance: 256.9
click at [799, 87] on div "Чтобы активировать перетаскивание с помощью клавиатуры, нажмите Alt + Ввод. Пос…" at bounding box center [499, 339] width 999 height 520
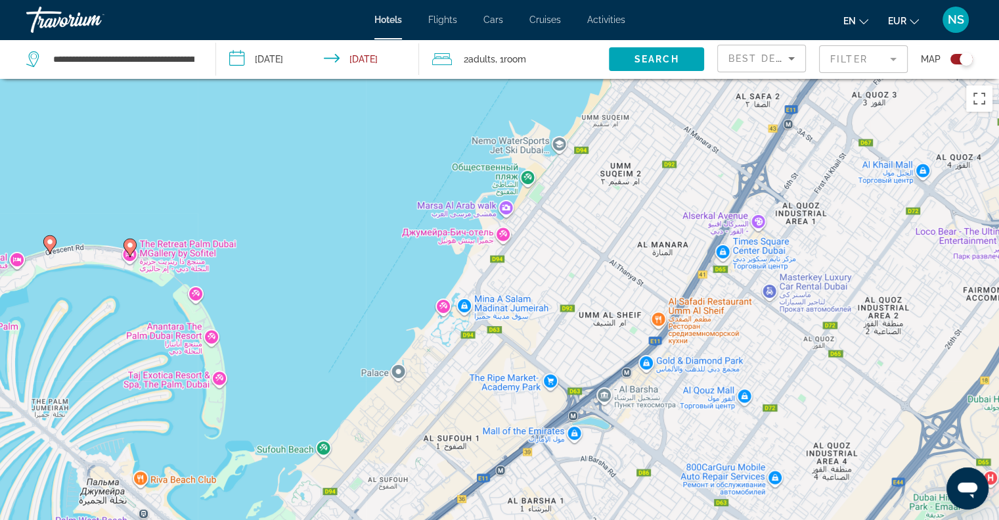
drag, startPoint x: 426, startPoint y: 401, endPoint x: 539, endPoint y: 222, distance: 211.4
click at [539, 222] on div "Чтобы активировать перетаскивание с помощью клавиатуры, нажмите Alt + Ввод. Пос…" at bounding box center [499, 339] width 999 height 520
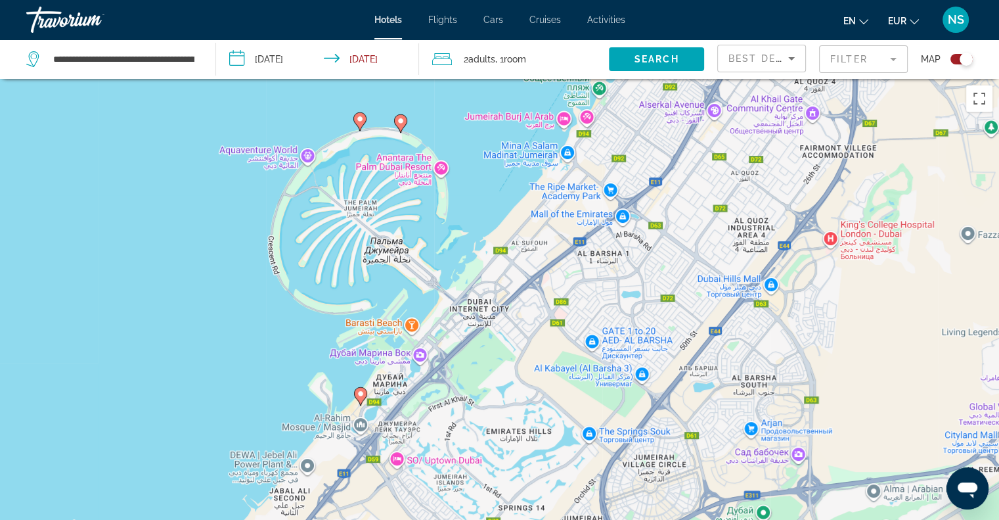
click at [402, 118] on image "Main content" at bounding box center [401, 121] width 8 height 8
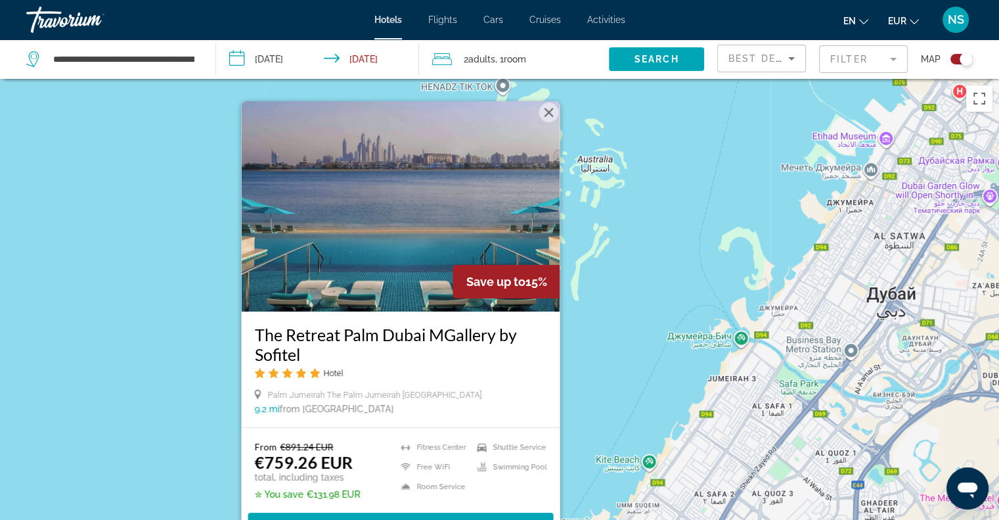
click at [37, 397] on div "Чтобы активировать перетаскивание с помощью клавиатуры, нажмите Alt + Ввод. Пос…" at bounding box center [499, 339] width 999 height 520
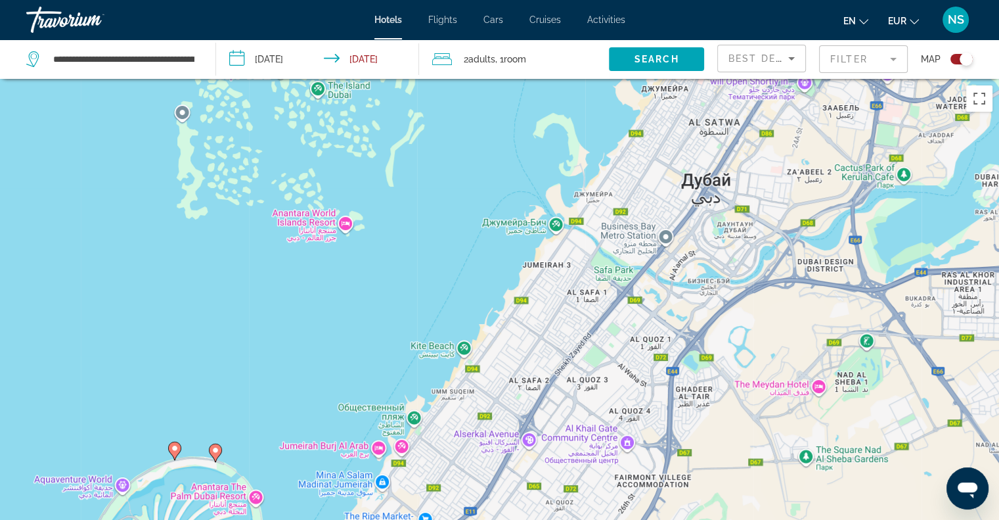
drag, startPoint x: 394, startPoint y: 433, endPoint x: 215, endPoint y: 293, distance: 226.9
click at [213, 300] on div "Чтобы активировать перетаскивание с помощью клавиатуры, нажмите Alt + Ввод. Пос…" at bounding box center [499, 339] width 999 height 520
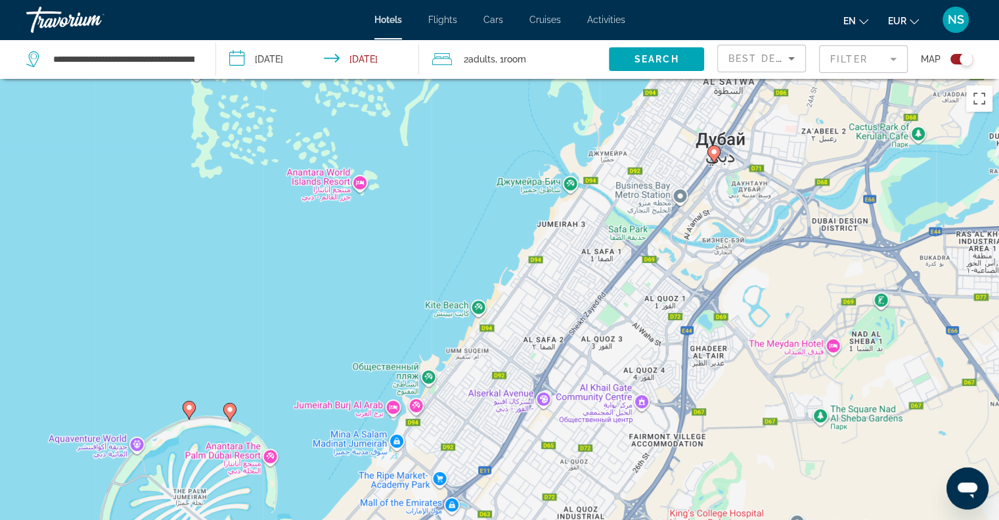
click at [190, 416] on icon "Main content" at bounding box center [189, 409] width 13 height 18
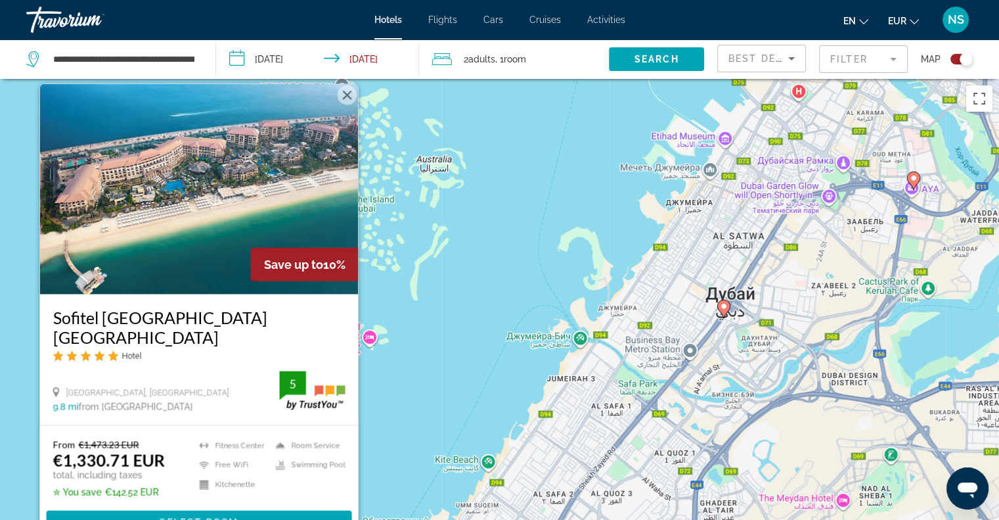
click at [345, 104] on button "Закрыть" at bounding box center [347, 95] width 20 height 20
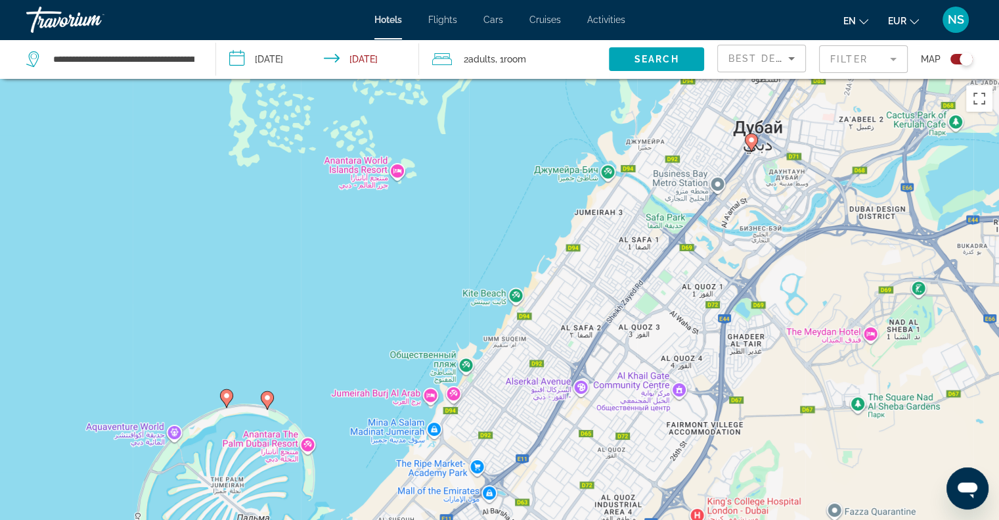
drag, startPoint x: 332, startPoint y: 351, endPoint x: 361, endPoint y: 185, distance: 168.8
click at [361, 185] on div "Чтобы активировать перетаскивание с помощью клавиатуры, нажмите Alt + Ввод. Пос…" at bounding box center [499, 339] width 999 height 520
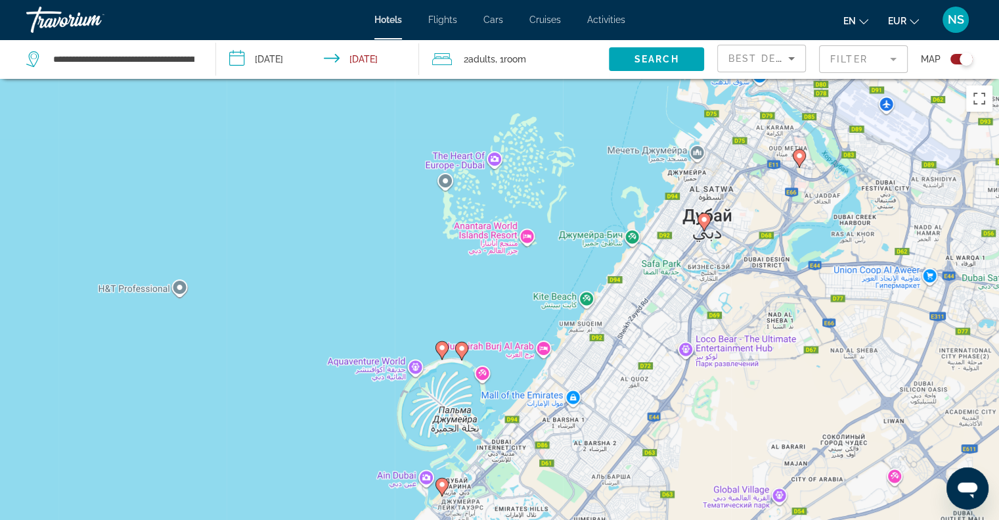
click at [707, 221] on image "Main content" at bounding box center [704, 219] width 8 height 8
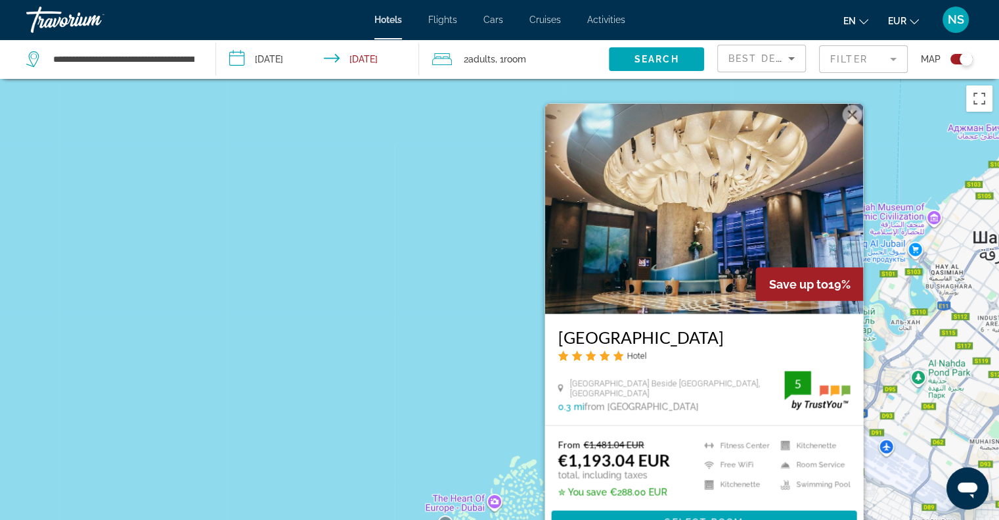
click at [331, 275] on div "Чтобы активировать перетаскивание с помощью клавиатуры, нажмите Alt + Ввод. Пос…" at bounding box center [499, 339] width 999 height 520
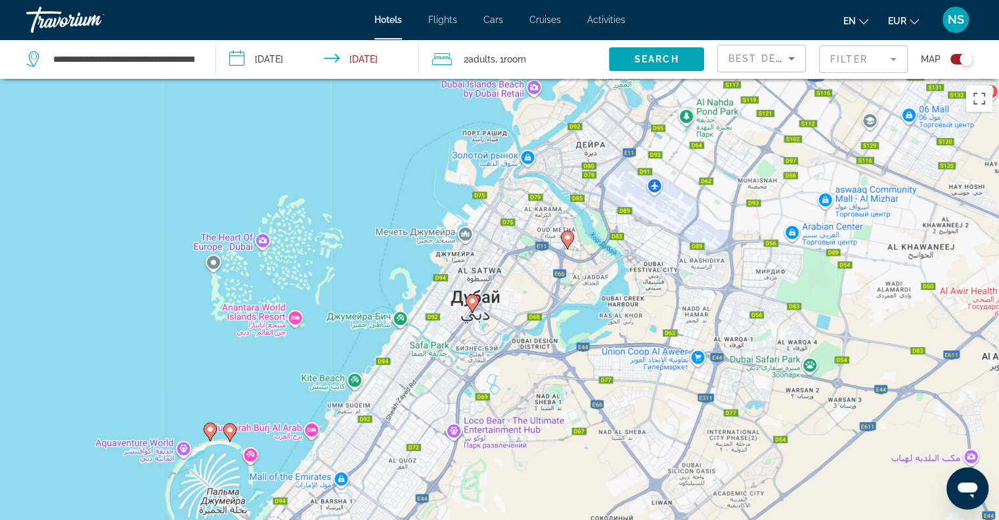
drag, startPoint x: 527, startPoint y: 432, endPoint x: 294, endPoint y: 167, distance: 352.7
click at [294, 167] on div "Чтобы активировать перетаскивание с помощью клавиатуры, нажмите Alt + Ввод. Пос…" at bounding box center [499, 339] width 999 height 520
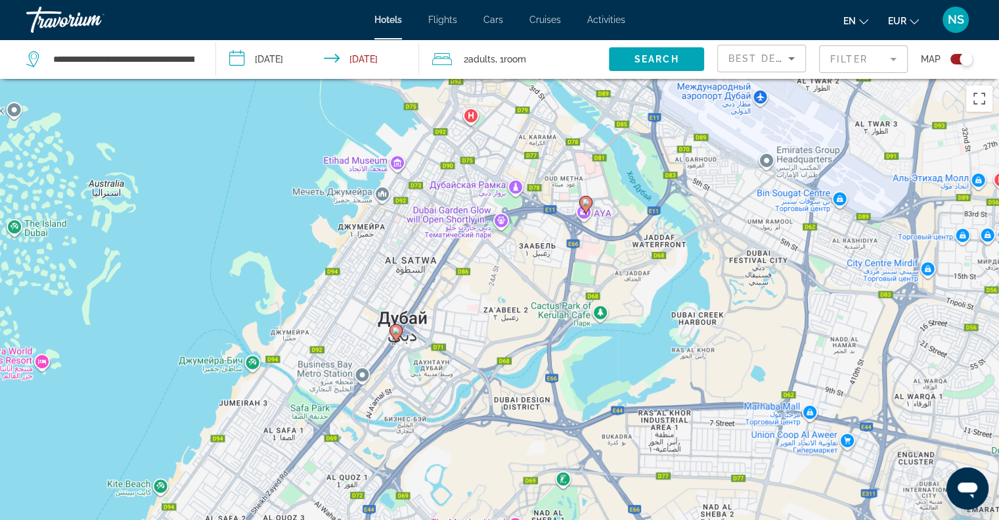
click at [585, 202] on image "Main content" at bounding box center [586, 202] width 8 height 8
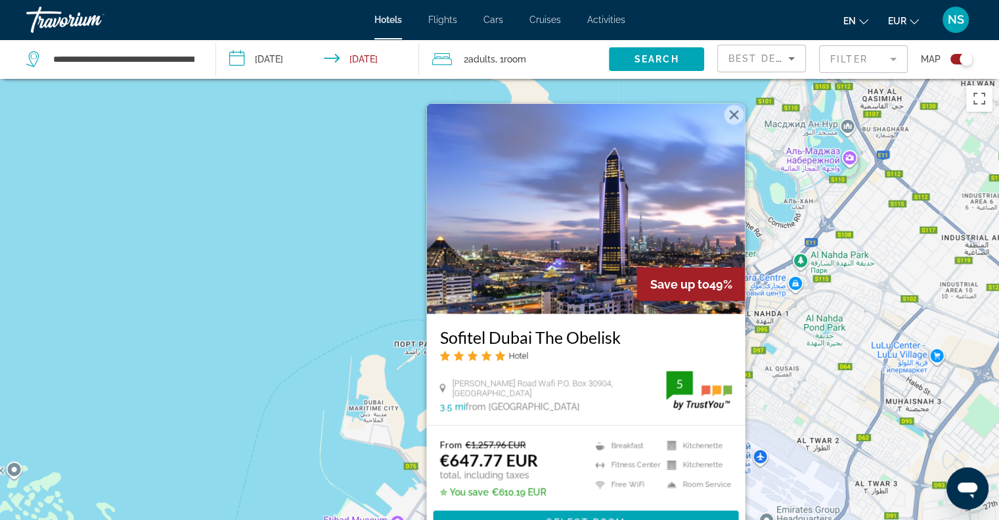
click at [158, 227] on div "Чтобы активировать перетаскивание с помощью клавиатуры, нажмите Alt + Ввод. Пос…" at bounding box center [499, 339] width 999 height 520
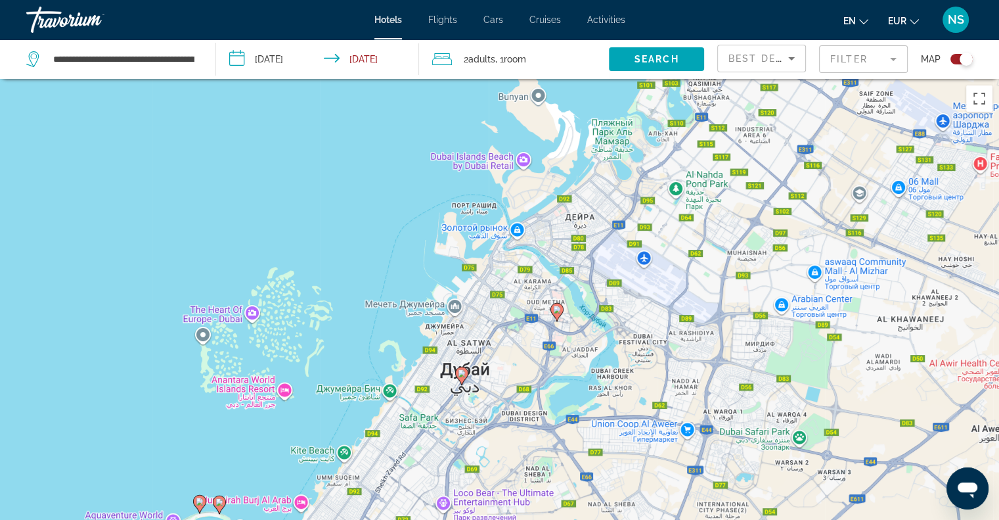
drag, startPoint x: 512, startPoint y: 349, endPoint x: 575, endPoint y: 158, distance: 200.8
click at [575, 158] on div "Чтобы активировать перетаскивание с помощью клавиатуры, нажмите Alt + Ввод. Пос…" at bounding box center [499, 339] width 999 height 520
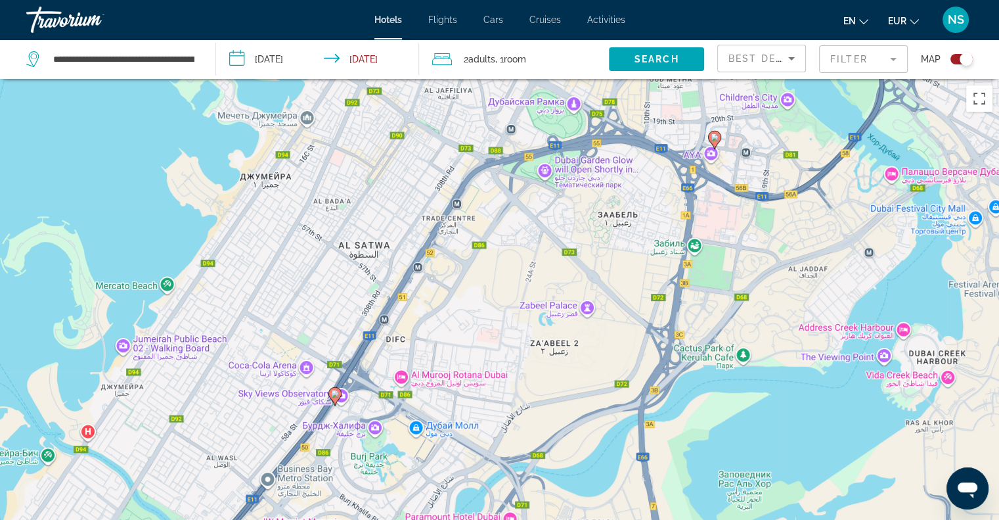
drag, startPoint x: 414, startPoint y: 363, endPoint x: 538, endPoint y: 172, distance: 227.0
click at [537, 173] on div "Чтобы активировать перетаскивание с помощью клавиатуры, нажмите Alt + Ввод. Пос…" at bounding box center [499, 339] width 999 height 520
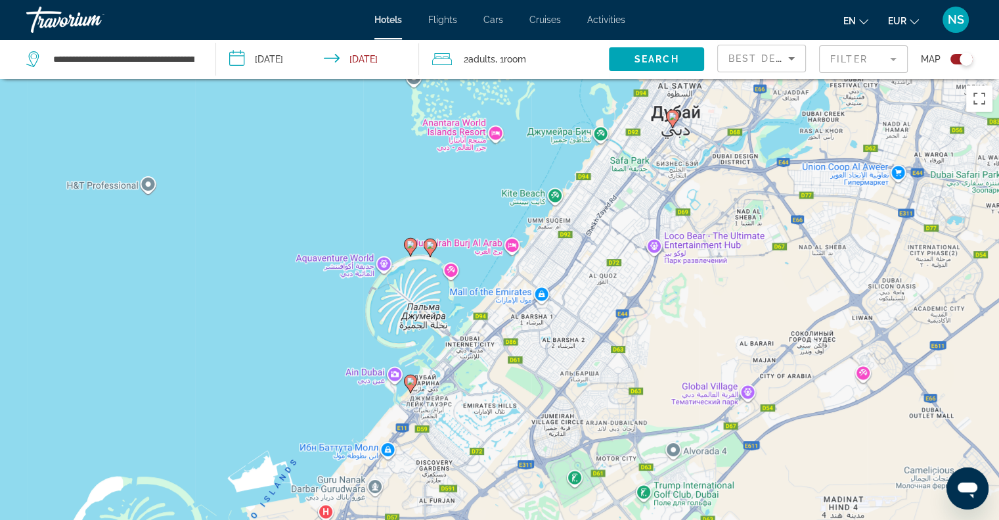
drag, startPoint x: 469, startPoint y: 419, endPoint x: 588, endPoint y: 299, distance: 169.1
click at [588, 300] on div "Чтобы активировать перетаскивание с помощью клавиатуры, нажмите Alt + Ввод. Пос…" at bounding box center [499, 339] width 999 height 520
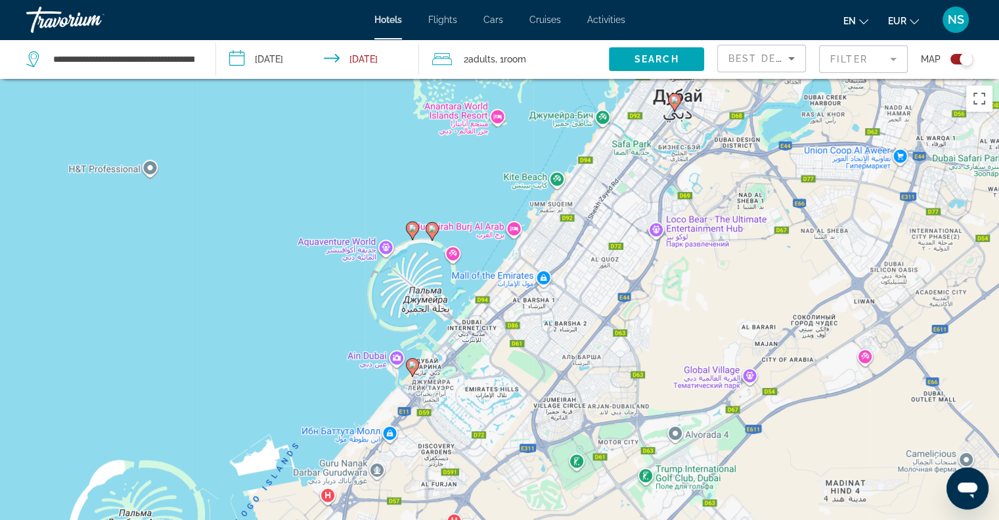
click at [412, 365] on image "Main content" at bounding box center [413, 365] width 8 height 8
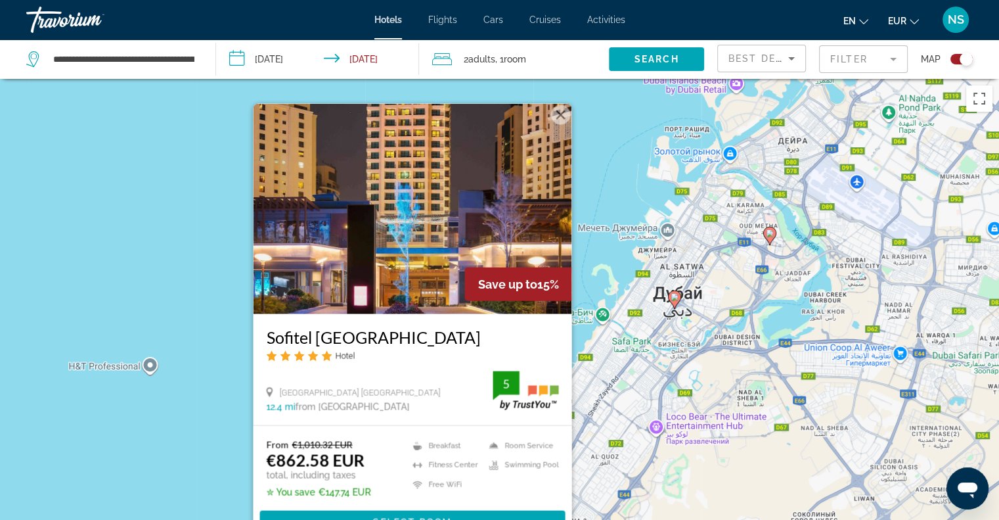
click at [154, 405] on div "Чтобы активировать перетаскивание с помощью клавиатуры, нажмите Alt + Ввод. Пос…" at bounding box center [499, 339] width 999 height 520
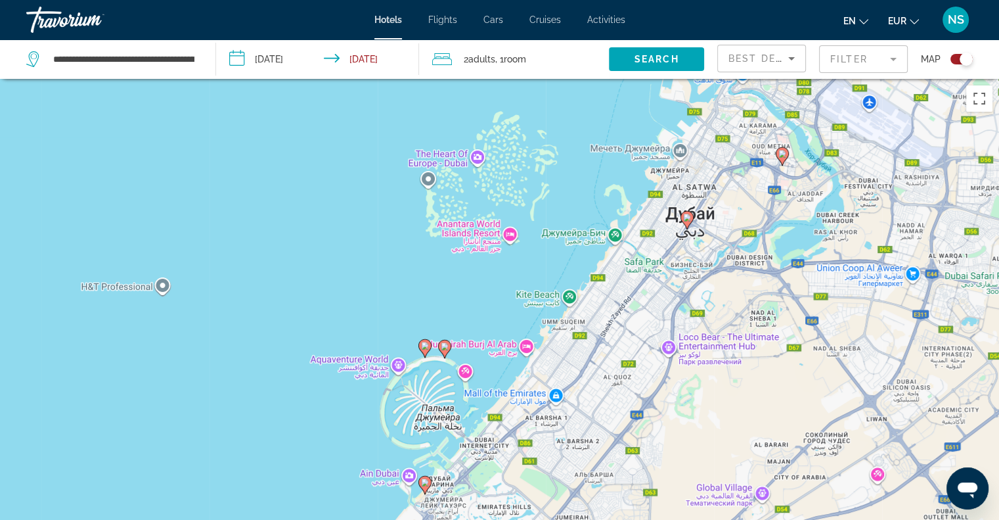
drag, startPoint x: 448, startPoint y: 403, endPoint x: 457, endPoint y: 299, distance: 104.8
click at [457, 305] on div "Чтобы активировать перетаскивание с помощью клавиатуры, нажмите Alt + Ввод. Пос…" at bounding box center [499, 339] width 999 height 520
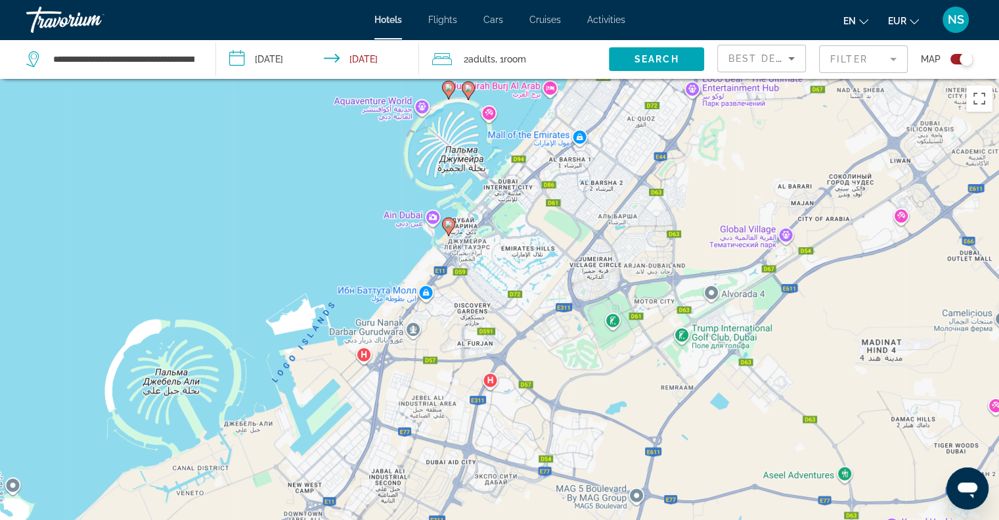
click at [444, 219] on icon "Main content" at bounding box center [448, 226] width 13 height 18
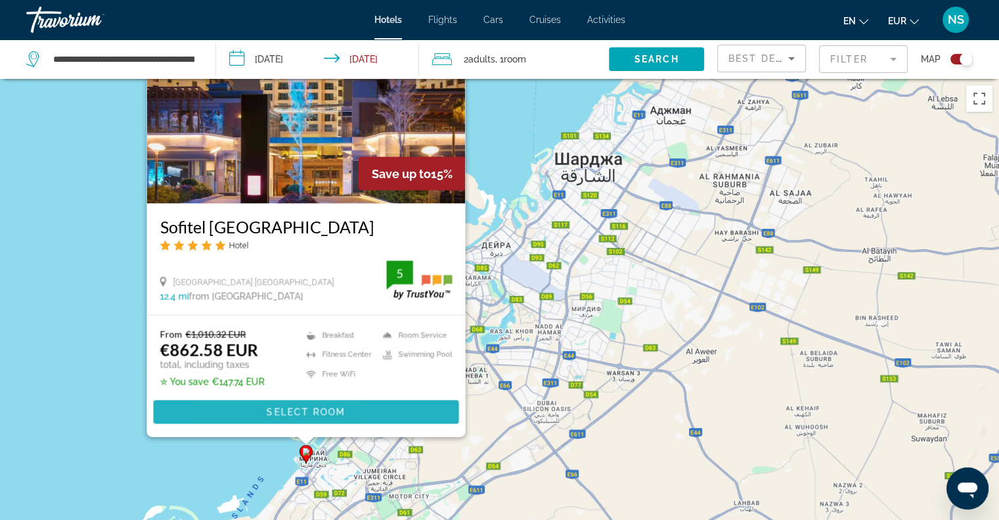
click at [242, 409] on span "Main content" at bounding box center [305, 412] width 305 height 32
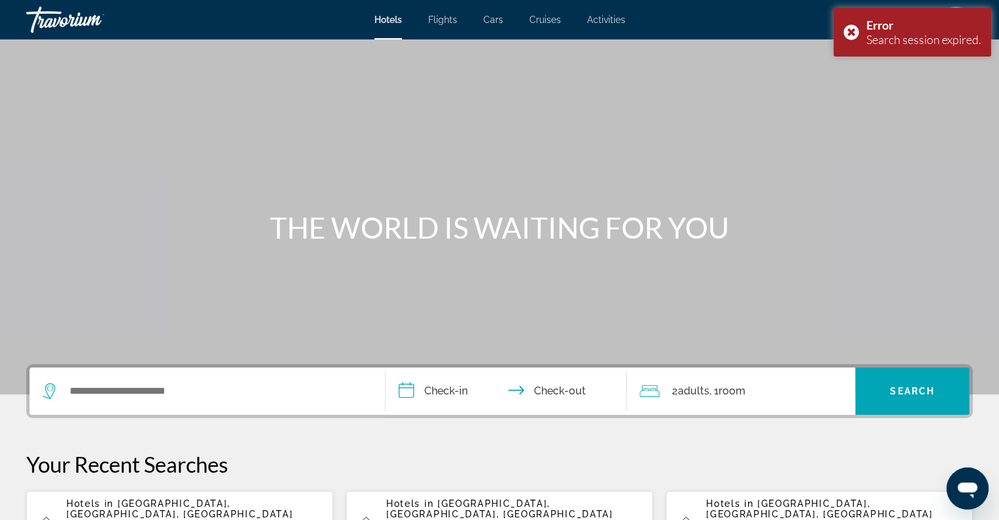
click at [240, 401] on div "Search widget" at bounding box center [207, 390] width 329 height 47
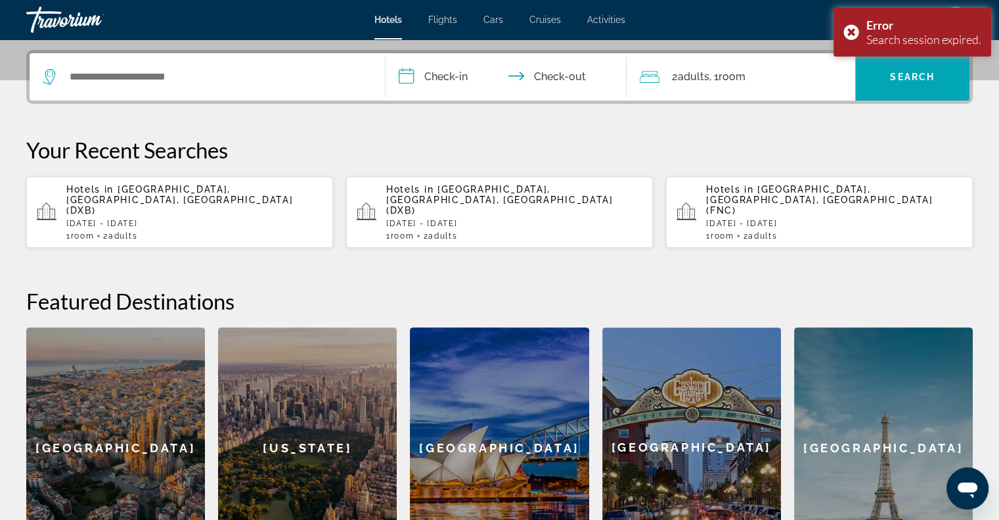
scroll to position [321, 0]
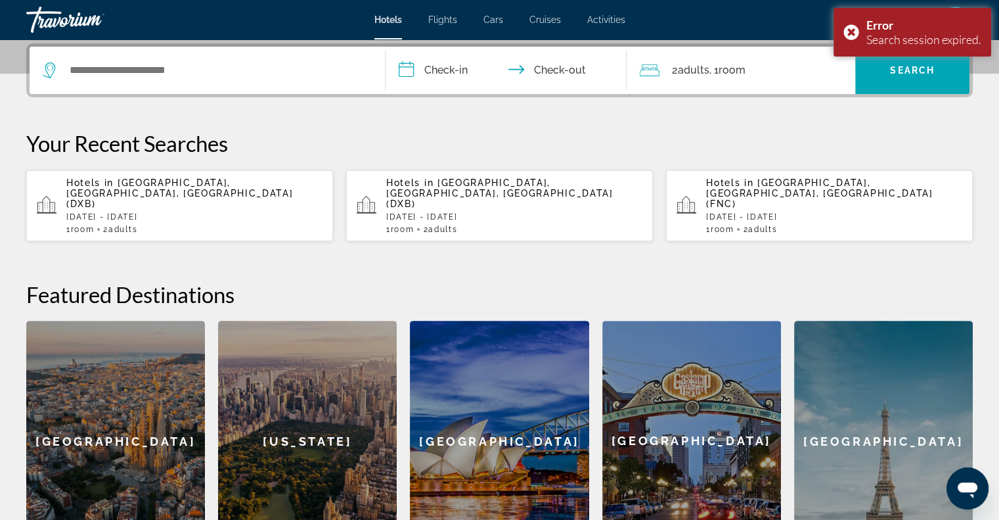
click at [168, 189] on p "Hotels in [GEOGRAPHIC_DATA], [GEOGRAPHIC_DATA], [GEOGRAPHIC_DATA] (DXB)" at bounding box center [194, 193] width 256 height 32
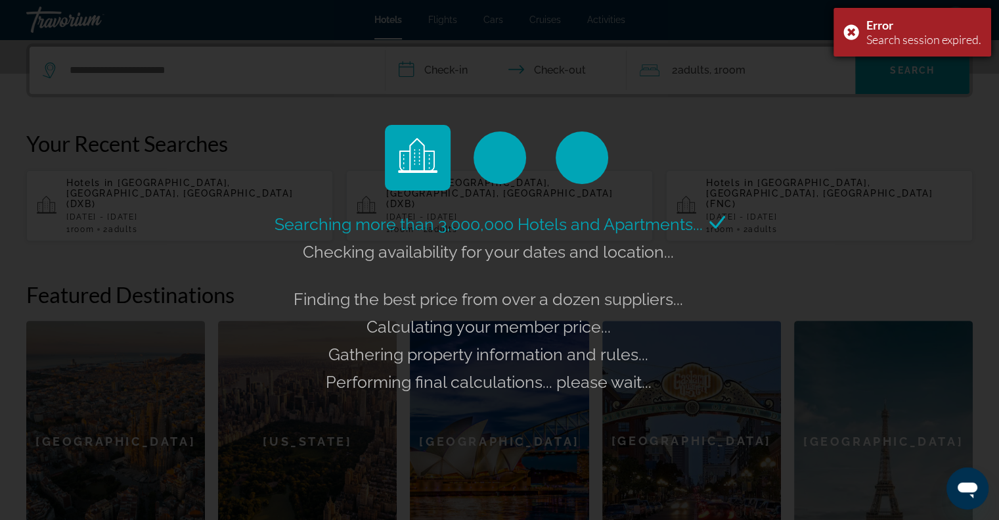
click at [858, 36] on div "Error Search session expired." at bounding box center [912, 32] width 158 height 49
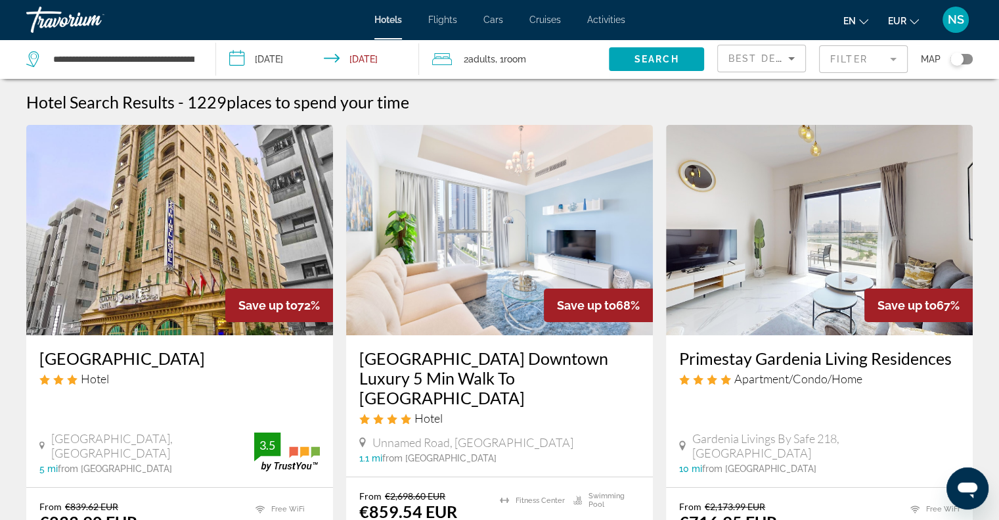
click at [849, 52] on mat-form-field "Filter" at bounding box center [863, 59] width 89 height 28
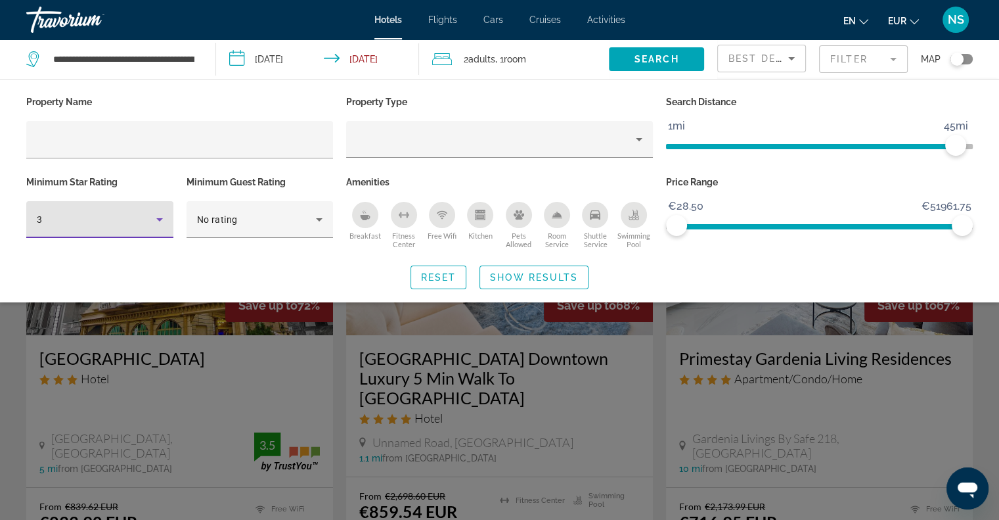
click at [154, 218] on icon "Hotel Filters" at bounding box center [160, 219] width 16 height 16
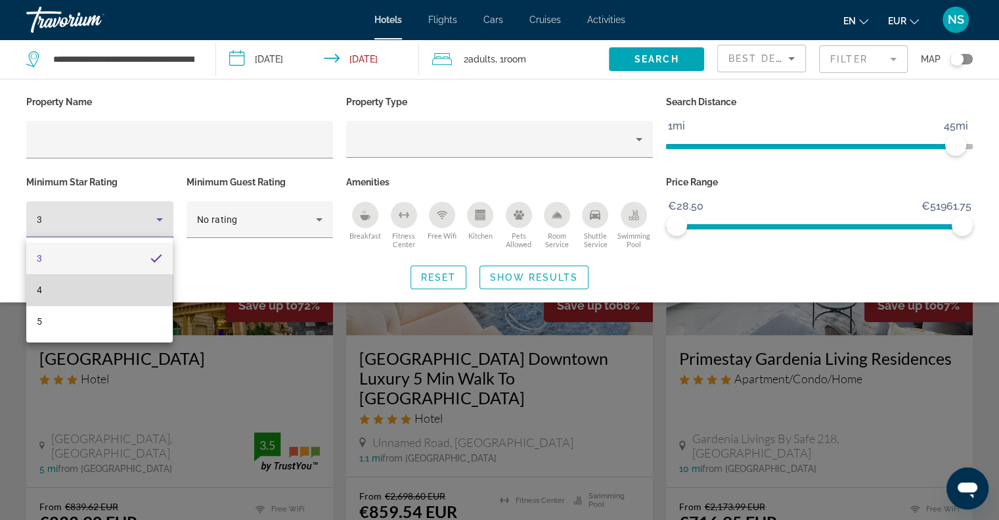
click at [92, 298] on mat-option "4" at bounding box center [99, 290] width 146 height 32
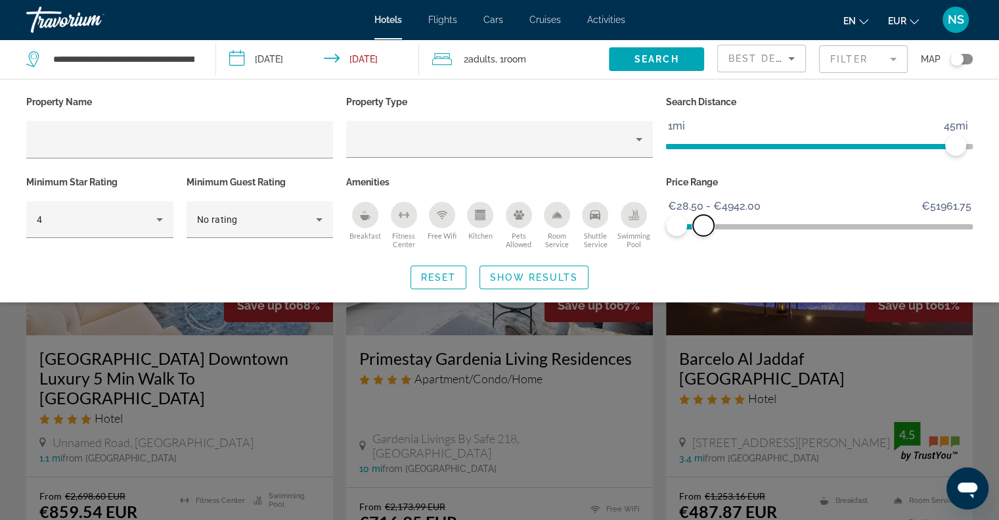
drag, startPoint x: 956, startPoint y: 219, endPoint x: 703, endPoint y: 223, distance: 252.9
click at [703, 223] on span "ngx-slider-max" at bounding box center [703, 225] width 21 height 21
drag, startPoint x: 702, startPoint y: 228, endPoint x: 682, endPoint y: 231, distance: 19.9
click at [682, 231] on span "ngx-slider-max" at bounding box center [682, 225] width 21 height 21
click at [569, 285] on span "Search widget" at bounding box center [534, 277] width 108 height 32
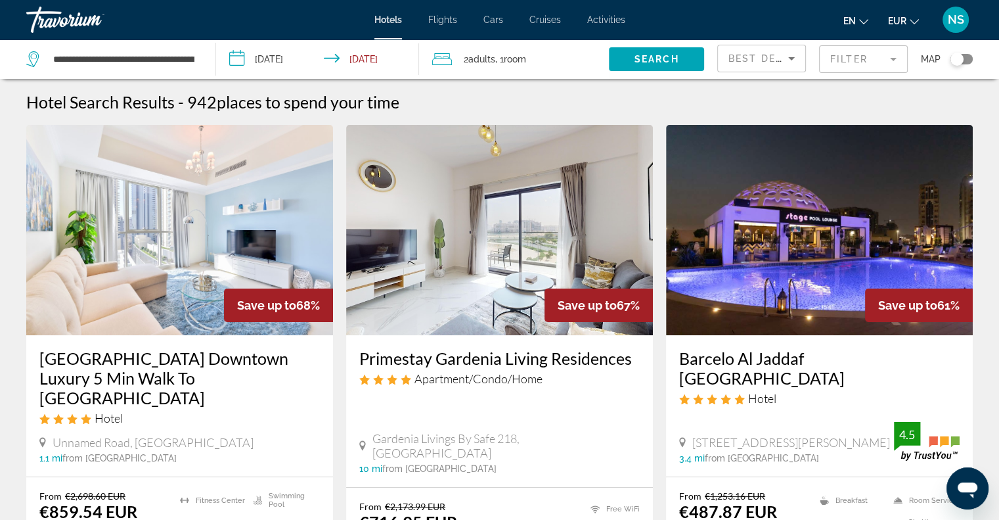
click at [969, 65] on div "Map" at bounding box center [947, 58] width 52 height 39
click at [967, 60] on div "Toggle map" at bounding box center [961, 59] width 22 height 11
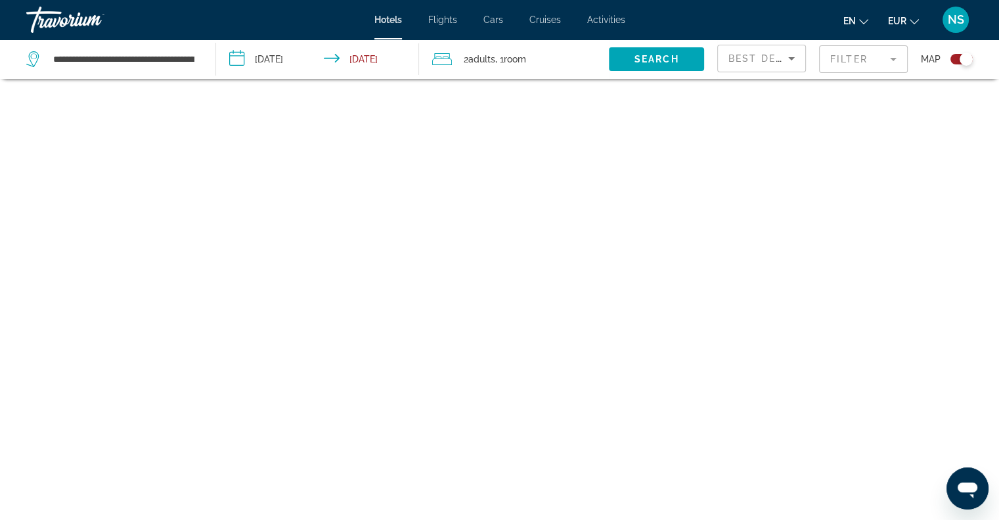
scroll to position [79, 0]
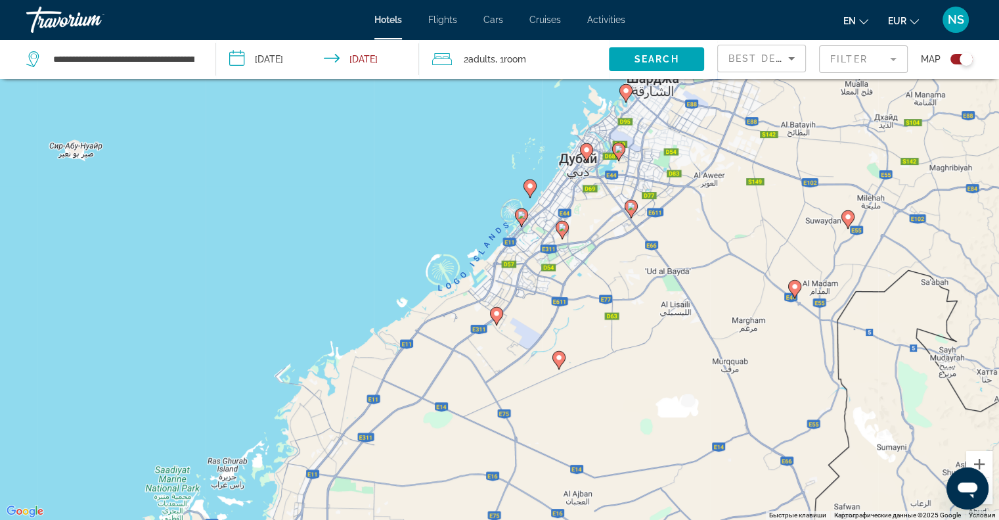
drag, startPoint x: 594, startPoint y: 341, endPoint x: 748, endPoint y: 217, distance: 197.7
click at [748, 217] on div "Чтобы активировать перетаскивание с помощью клавиатуры, нажмите Alt + Ввод. Пос…" at bounding box center [499, 260] width 999 height 520
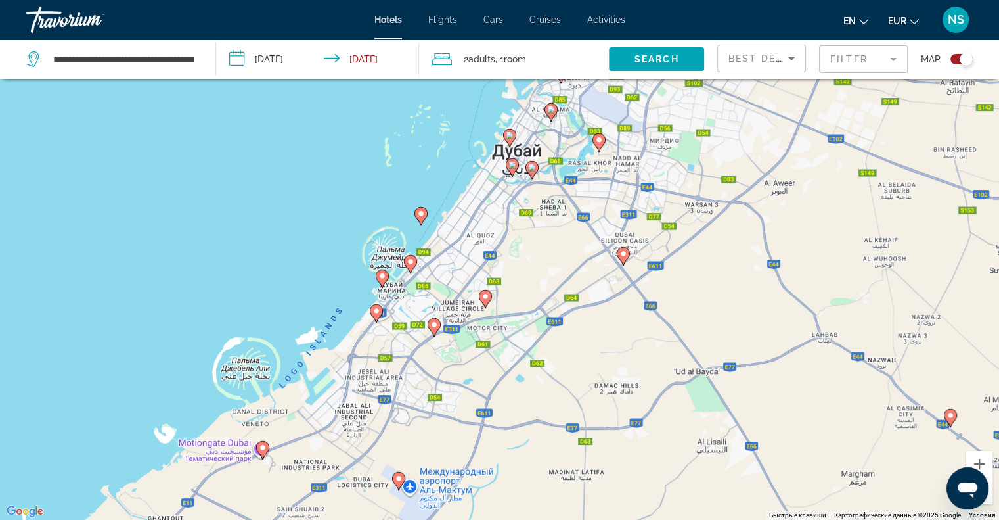
drag, startPoint x: 583, startPoint y: 223, endPoint x: 552, endPoint y: 338, distance: 119.8
click at [552, 338] on div "Чтобы активировать перетаскивание с помощью клавиатуры, нажмите Alt + Ввод. Пос…" at bounding box center [499, 260] width 999 height 520
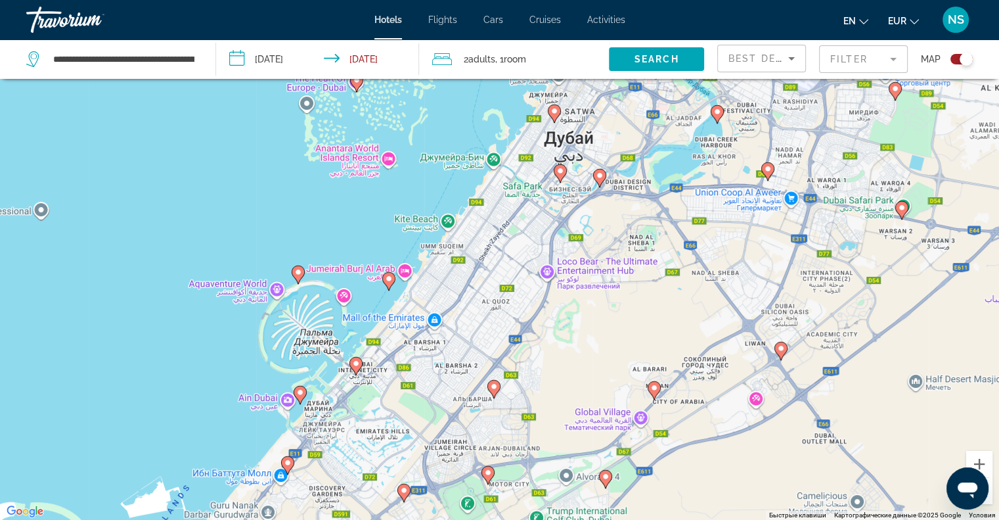
drag, startPoint x: 502, startPoint y: 311, endPoint x: 638, endPoint y: 187, distance: 184.5
click at [638, 187] on div "Чтобы активировать перетаскивание с помощью клавиатуры, нажмите Alt + Ввод. Пос…" at bounding box center [499, 260] width 999 height 520
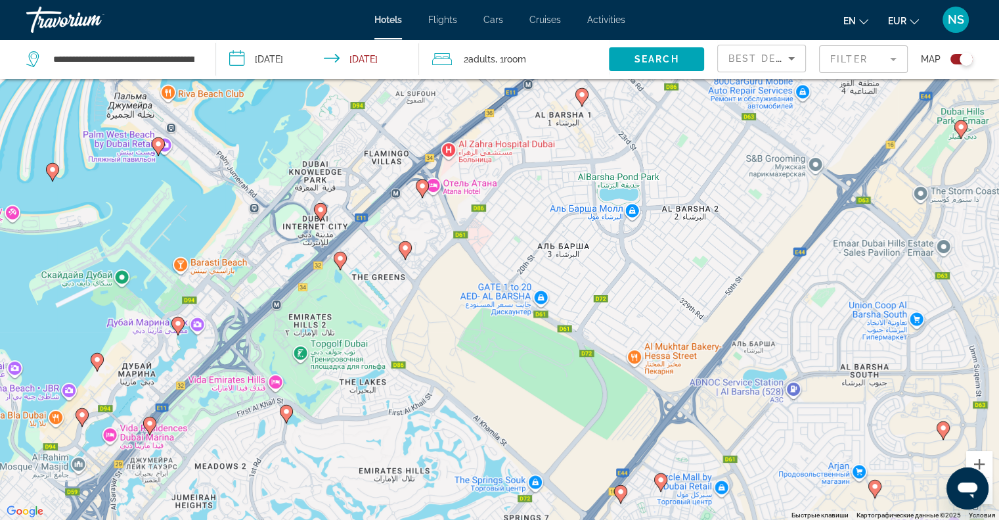
drag, startPoint x: 317, startPoint y: 273, endPoint x: 467, endPoint y: 335, distance: 162.8
click at [467, 335] on div "Чтобы активировать перетаскивание с помощью клавиатуры, нажмите Alt + Ввод. Пос…" at bounding box center [499, 260] width 999 height 520
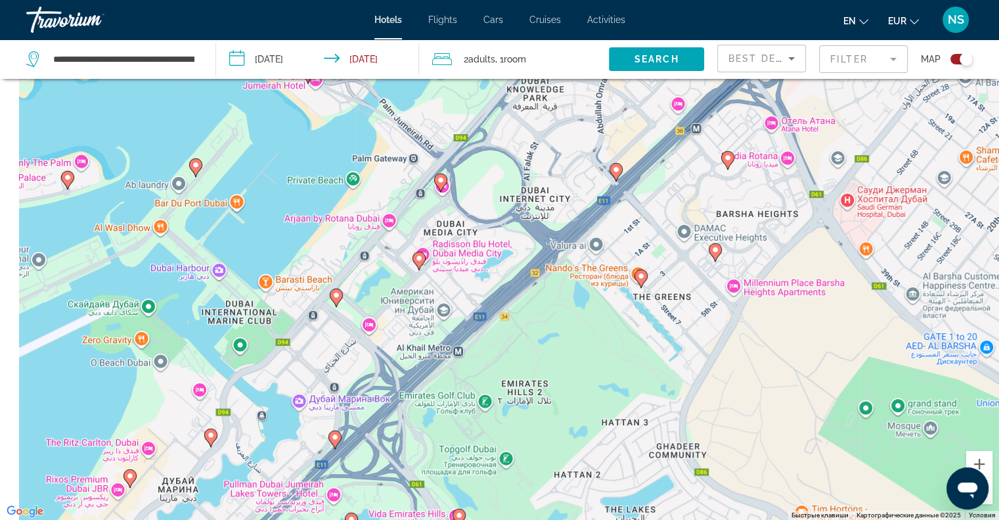
drag, startPoint x: 368, startPoint y: 288, endPoint x: 797, endPoint y: 376, distance: 437.3
click at [797, 376] on div "Чтобы активировать перетаскивание с помощью клавиатуры, нажмите Alt + Ввод. Пос…" at bounding box center [499, 260] width 999 height 520
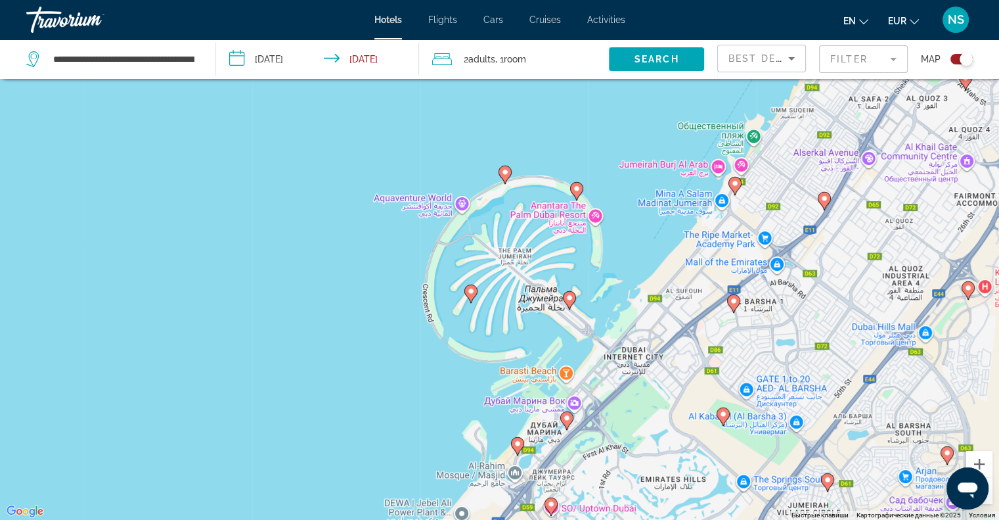
click at [736, 187] on icon "Main content" at bounding box center [734, 185] width 12 height 17
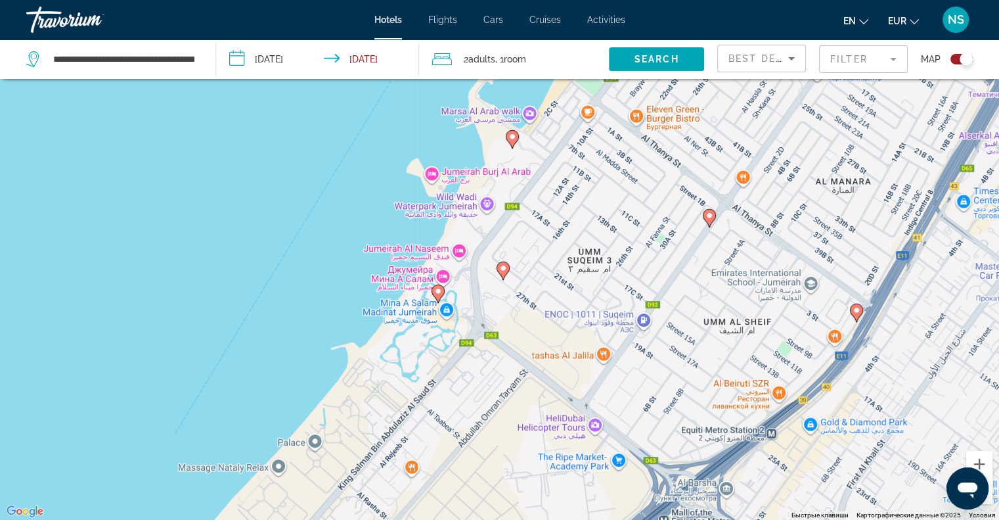
click at [440, 292] on image "Main content" at bounding box center [438, 291] width 8 height 8
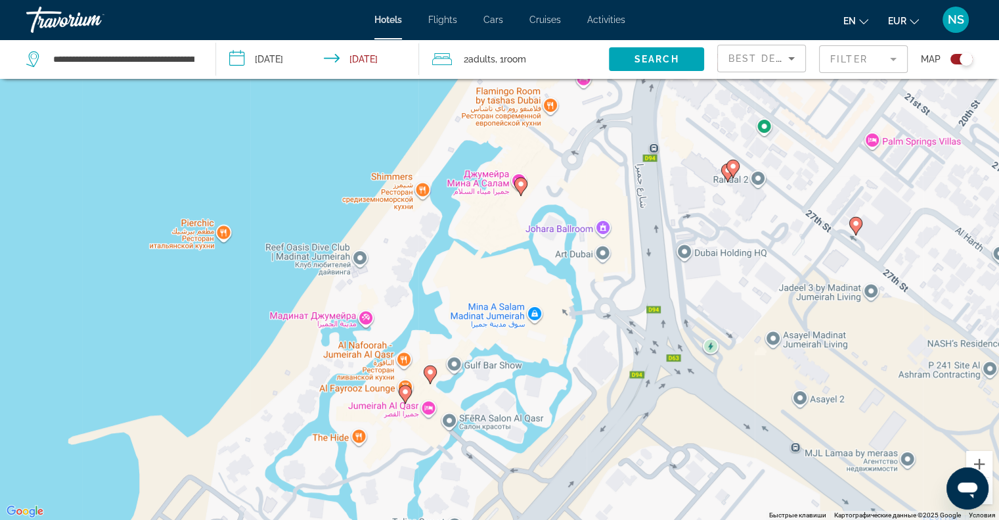
click at [433, 370] on image "Main content" at bounding box center [430, 372] width 8 height 8
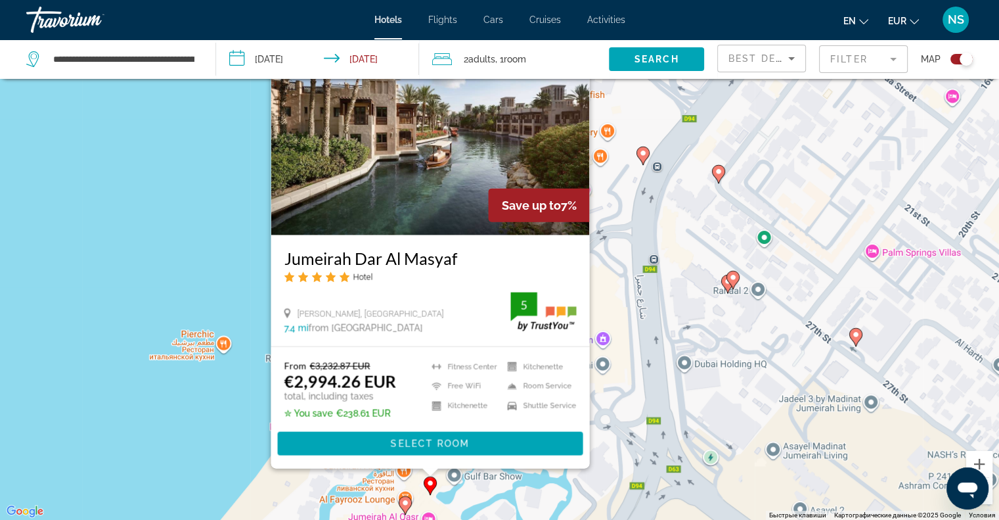
click at [212, 384] on div "Чтобы активировать перетаскивание с помощью клавиатуры, нажмите Alt + Ввод. Пос…" at bounding box center [499, 260] width 999 height 520
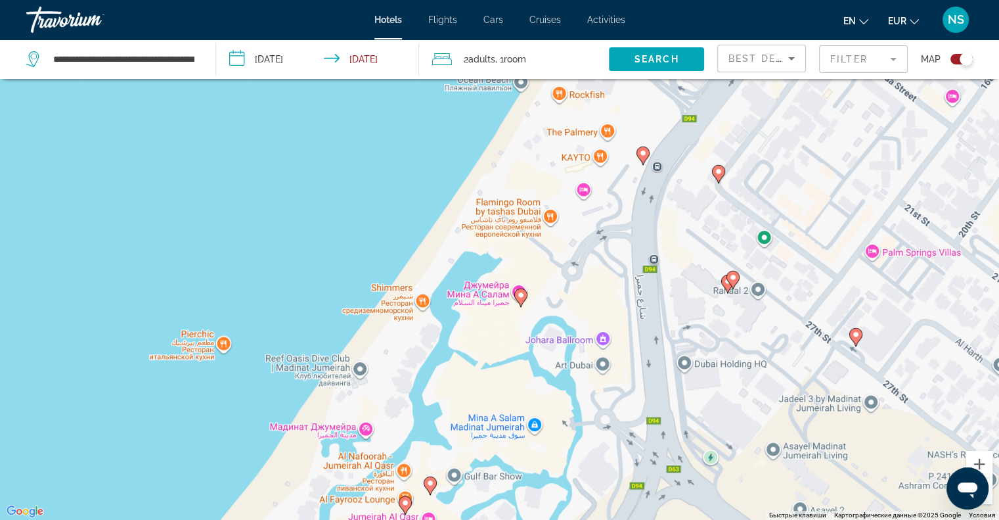
click at [522, 303] on icon "Main content" at bounding box center [520, 297] width 13 height 18
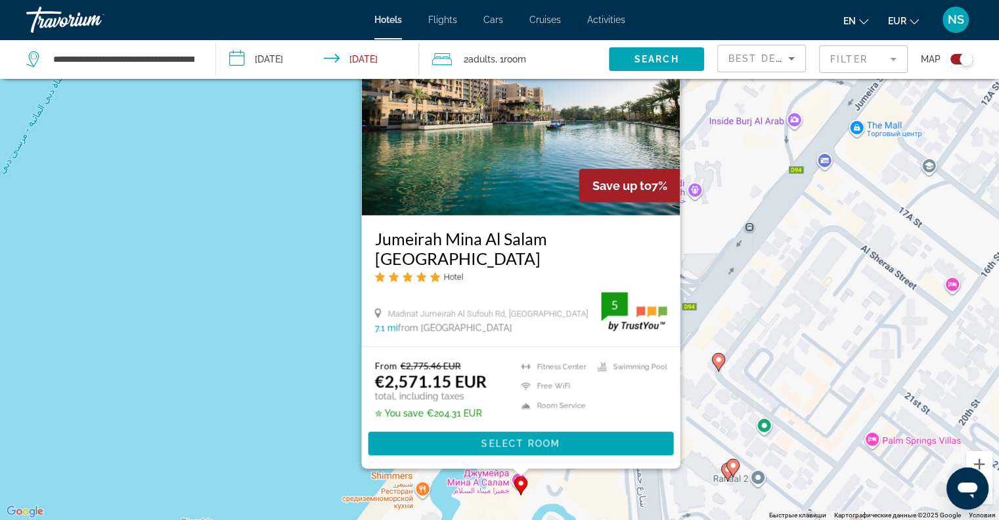
click at [279, 285] on div "Чтобы активировать перетаскивание с помощью клавиатуры, нажмите Alt + Ввод. Пос…" at bounding box center [499, 260] width 999 height 520
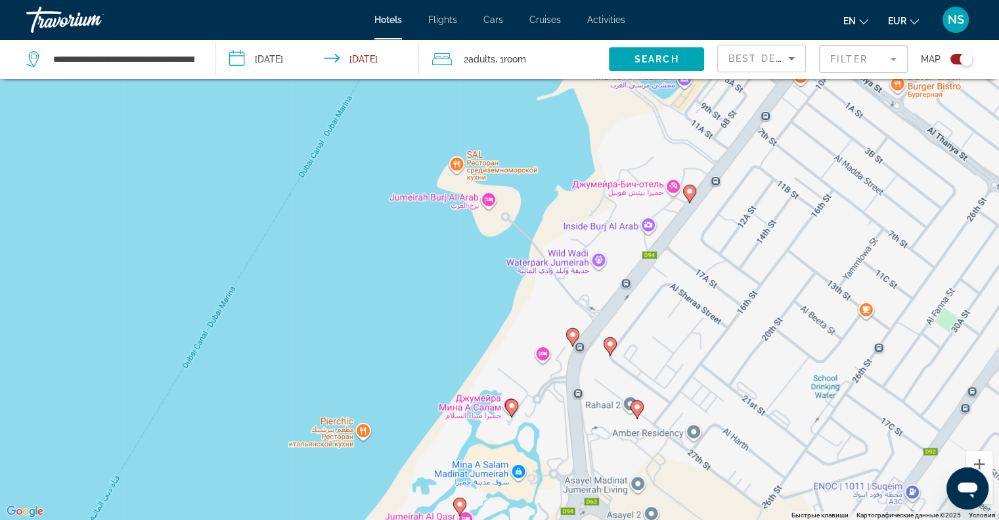
drag, startPoint x: 381, startPoint y: 394, endPoint x: 624, endPoint y: 262, distance: 276.6
click at [623, 262] on div "Чтобы активировать перетаскивание с помощью клавиатуры, нажмите Alt + Ввод. Пос…" at bounding box center [499, 260] width 999 height 520
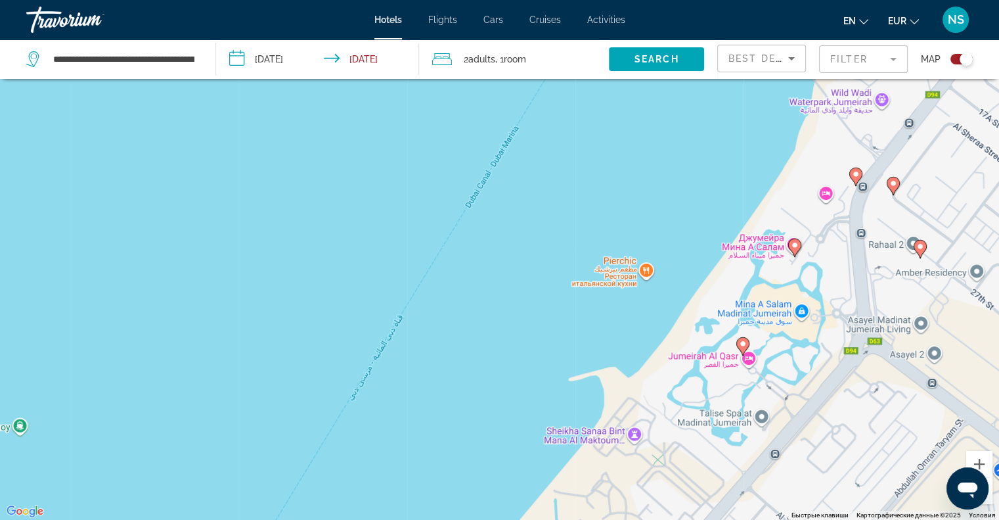
drag, startPoint x: 391, startPoint y: 378, endPoint x: 527, endPoint y: 100, distance: 309.3
click at [527, 100] on div "Чтобы активировать перетаскивание с помощью клавиатуры, нажмите Alt + Ввод. Пос…" at bounding box center [499, 260] width 999 height 520
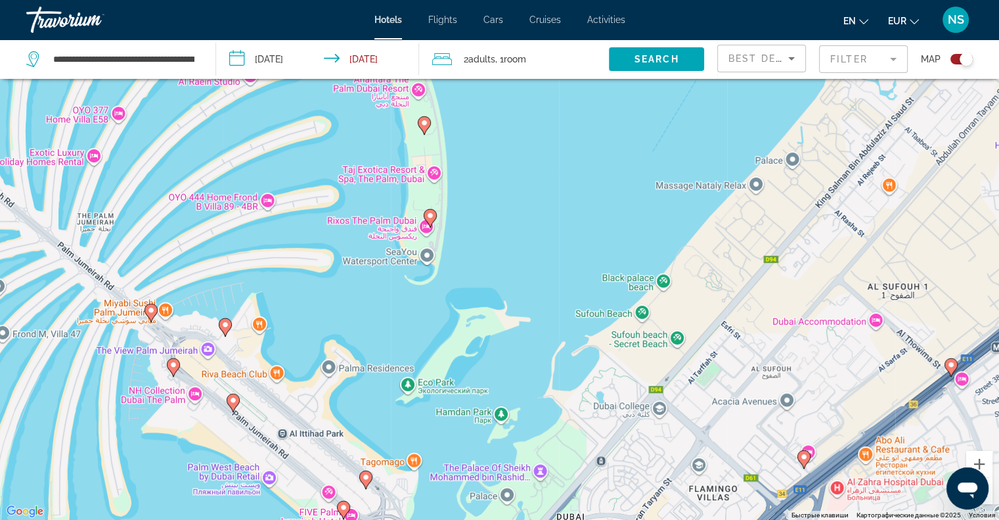
drag, startPoint x: 413, startPoint y: 275, endPoint x: 612, endPoint y: 248, distance: 200.8
click at [625, 246] on div "Чтобы активировать перетаскивание с помощью клавиатуры, нажмите Alt + Ввод. Пос…" at bounding box center [499, 260] width 999 height 520
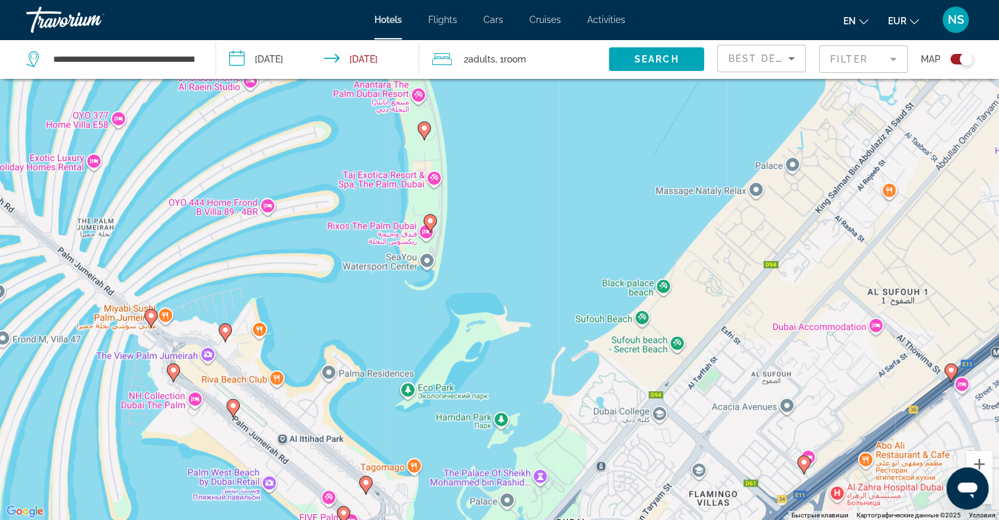
click at [426, 223] on image "Main content" at bounding box center [430, 221] width 8 height 8
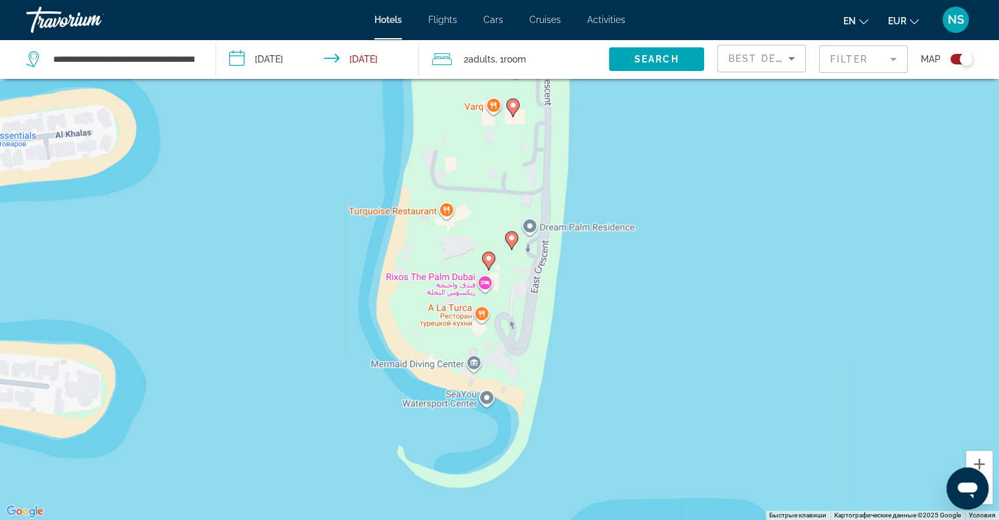
click at [491, 255] on image "Main content" at bounding box center [489, 258] width 8 height 8
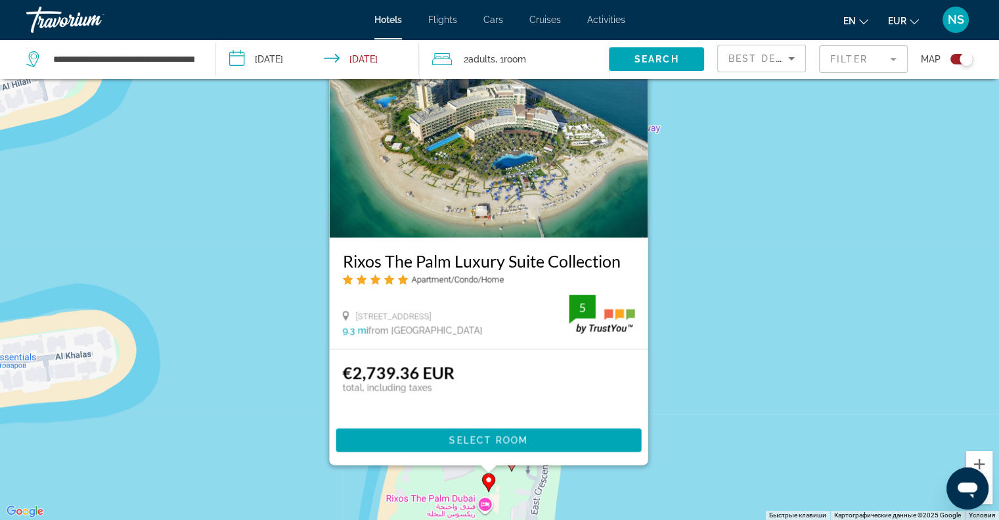
click at [807, 304] on div "Чтобы активировать перетаскивание с помощью клавиатуры, нажмите Alt + Ввод. Пос…" at bounding box center [499, 260] width 999 height 520
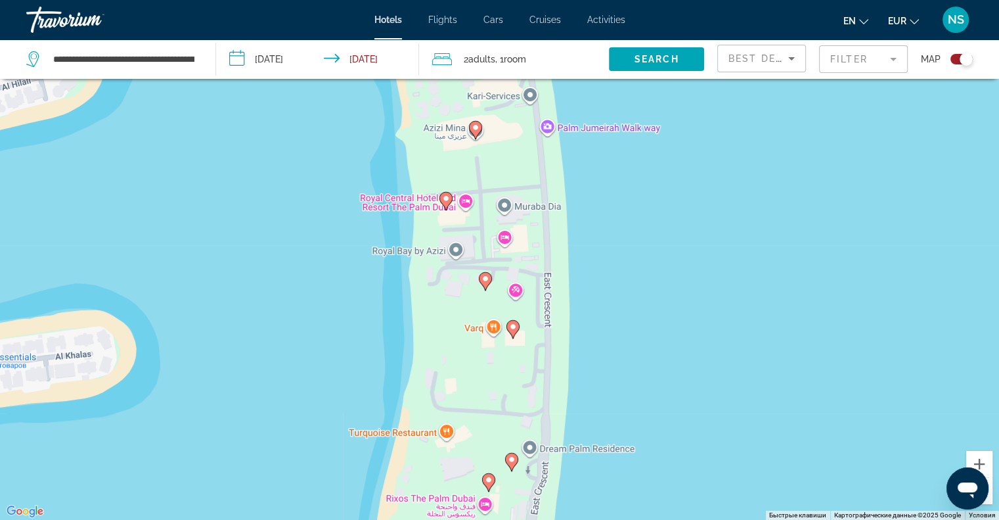
click at [515, 456] on image "Main content" at bounding box center [512, 459] width 8 height 8
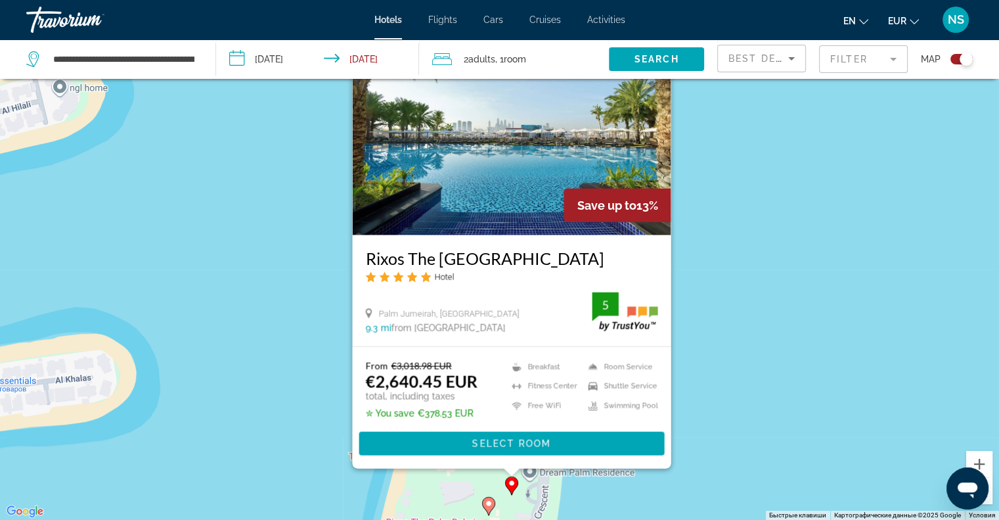
click at [744, 233] on div "Чтобы активировать перетаскивание с помощью клавиатуры, нажмите Alt + Ввод. Пос…" at bounding box center [499, 260] width 999 height 520
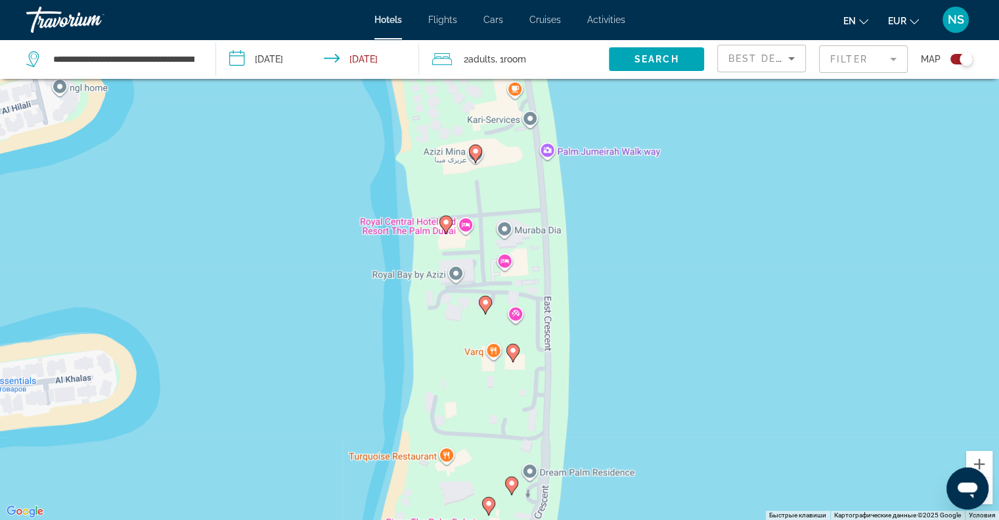
click at [514, 352] on image "Main content" at bounding box center [513, 350] width 8 height 8
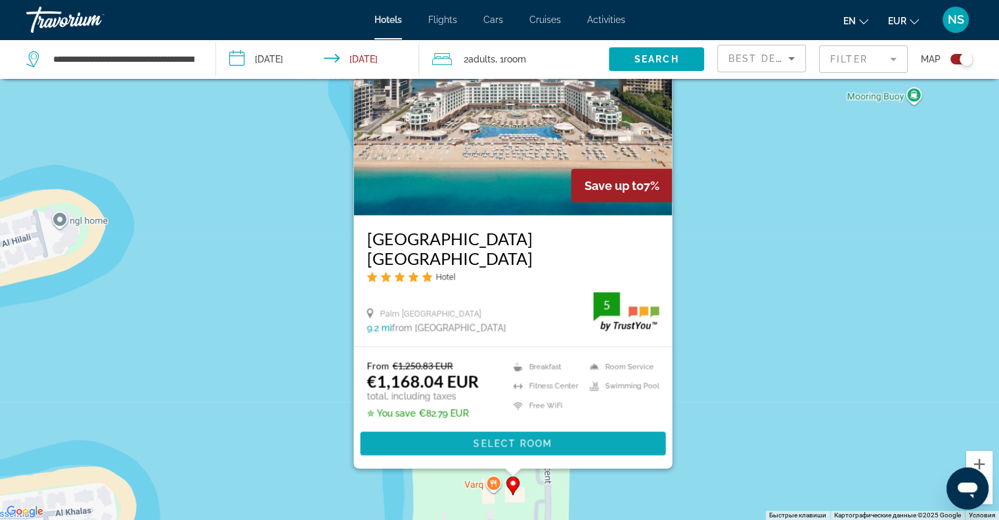
click at [468, 445] on span "Main content" at bounding box center [512, 444] width 305 height 32
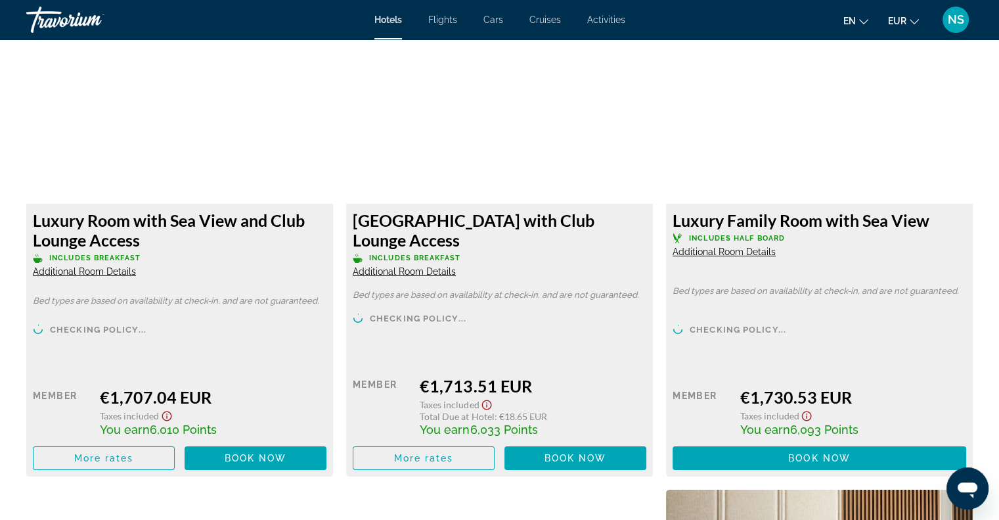
scroll to position [4550, 0]
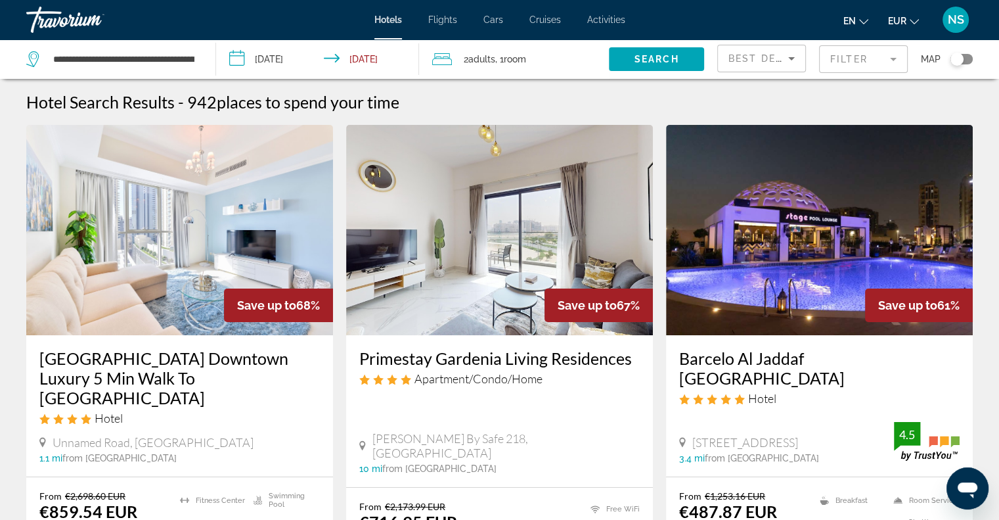
click at [967, 64] on div "Toggle map" at bounding box center [961, 59] width 22 height 11
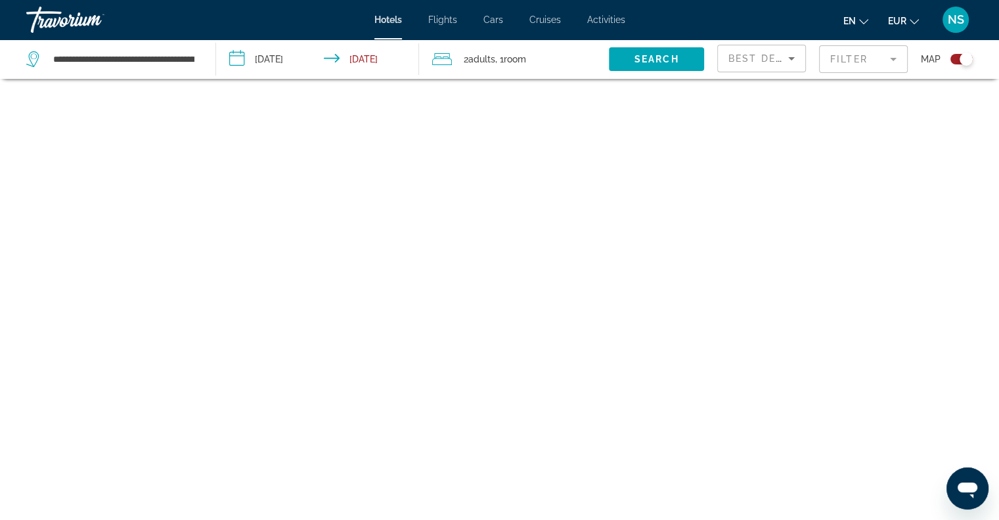
scroll to position [79, 0]
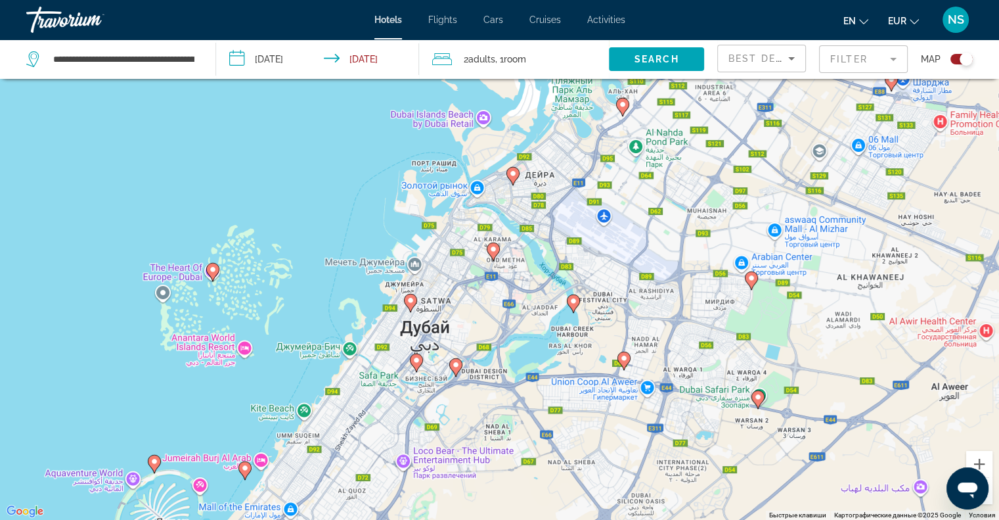
drag, startPoint x: 314, startPoint y: 445, endPoint x: 485, endPoint y: 208, distance: 292.7
click at [485, 208] on div "Чтобы активировать перетаскивание с помощью клавиатуры, нажмите Alt + Ввод. Пос…" at bounding box center [499, 260] width 999 height 520
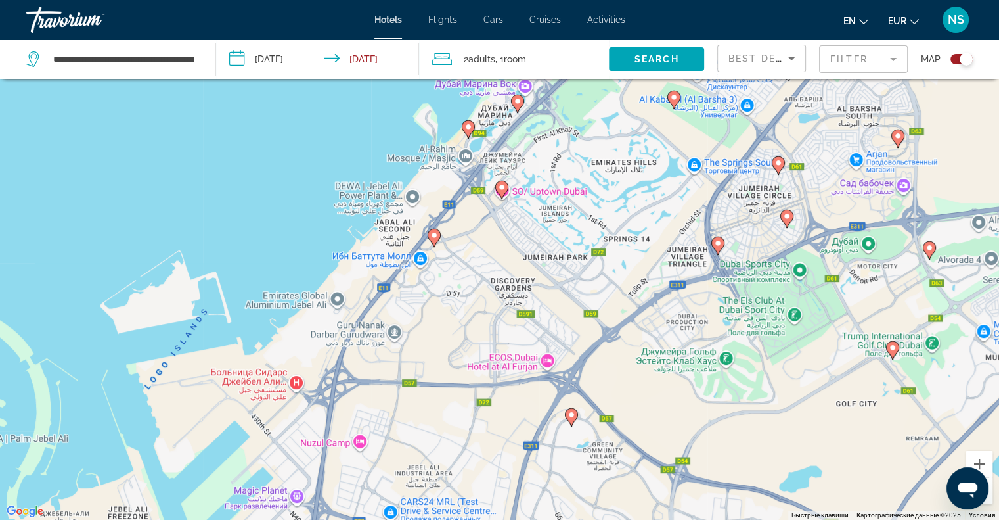
drag, startPoint x: 497, startPoint y: 170, endPoint x: 494, endPoint y: 228, distance: 57.9
click at [494, 228] on div "Чтобы активировать перетаскивание с помощью клавиатуры, нажмите Alt + Ввод. Пос…" at bounding box center [499, 260] width 999 height 520
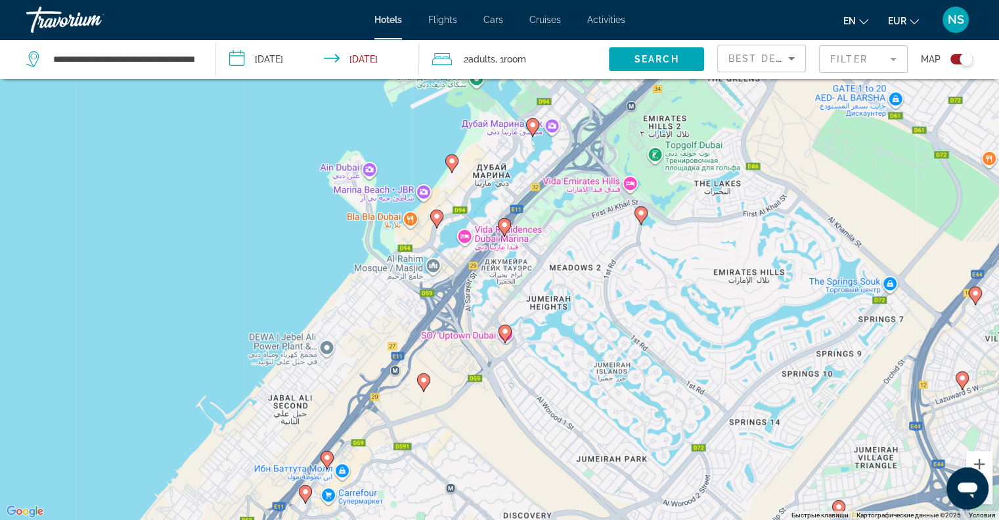
click at [433, 213] on image "Main content" at bounding box center [437, 216] width 8 height 8
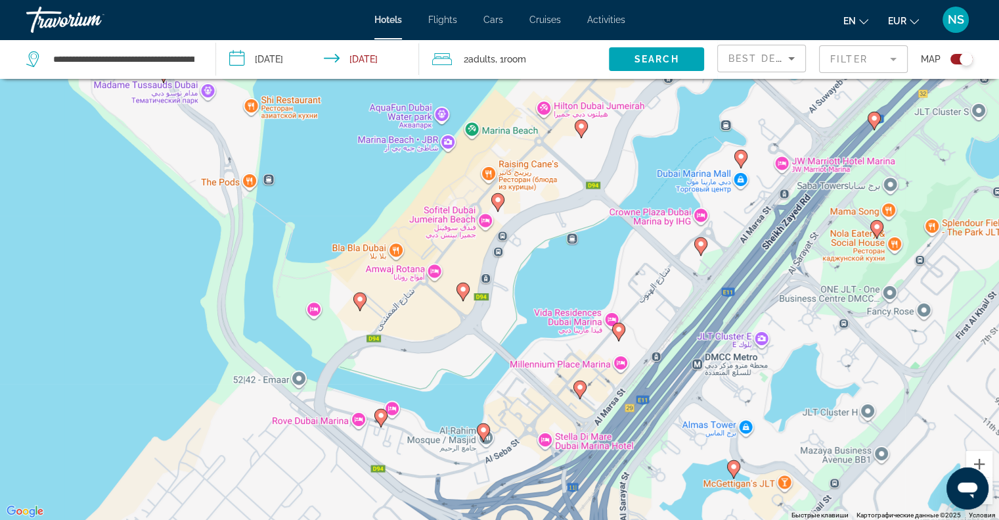
click at [493, 203] on icon "Main content" at bounding box center [497, 201] width 12 height 17
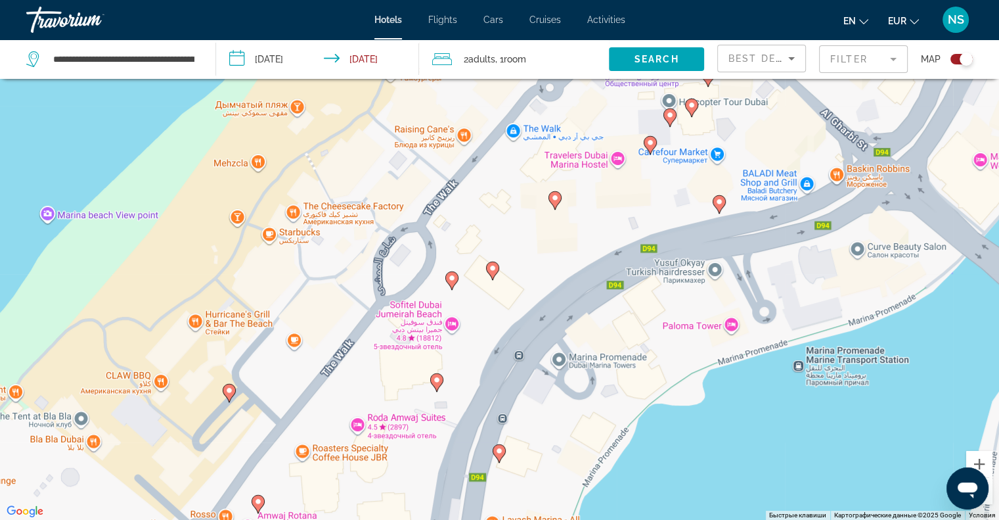
click at [499, 253] on div "Для навигации используйте клавиши со стрелками. Чтобы активировать перетаскиван…" at bounding box center [499, 260] width 999 height 520
click at [483, 282] on div "Для навигации используйте клавиши со стрелками. Чтобы активировать перетаскиван…" at bounding box center [499, 260] width 999 height 520
click at [493, 273] on icon "Main content" at bounding box center [492, 269] width 12 height 17
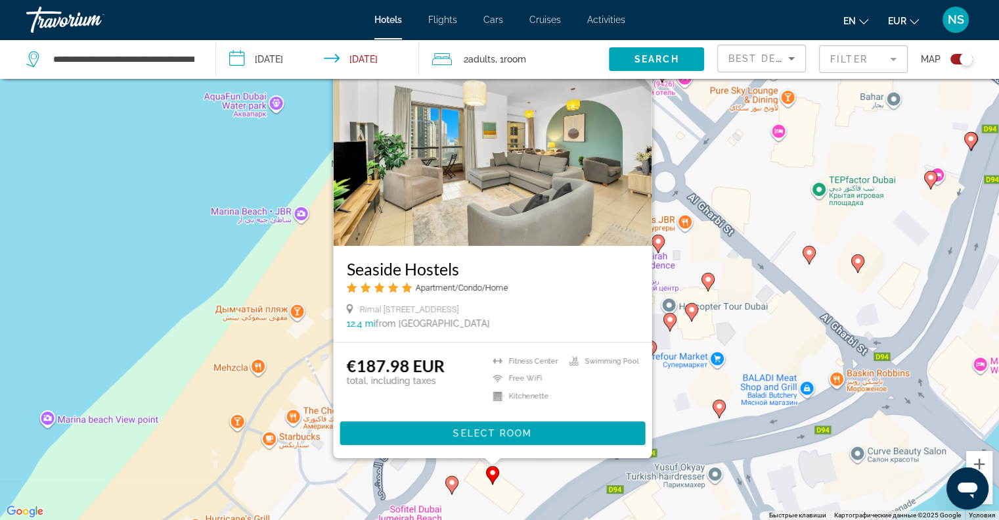
click at [171, 236] on div "Для навигации используйте клавиши со стрелками. Чтобы активировать перетаскиван…" at bounding box center [499, 260] width 999 height 520
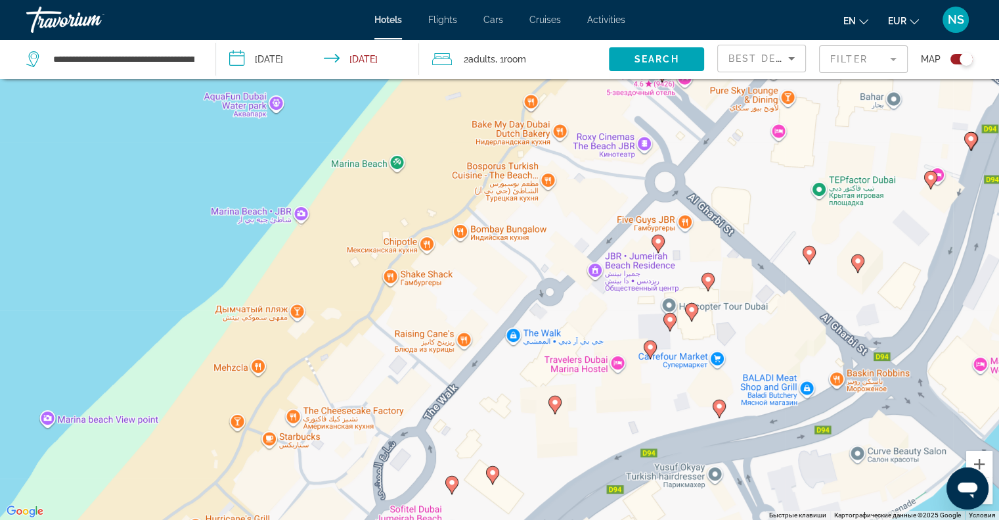
click at [451, 496] on div "Для навигации используйте клавиши со стрелками. Чтобы активировать перетаскиван…" at bounding box center [499, 260] width 999 height 520
click at [452, 490] on icon "Main content" at bounding box center [451, 484] width 12 height 17
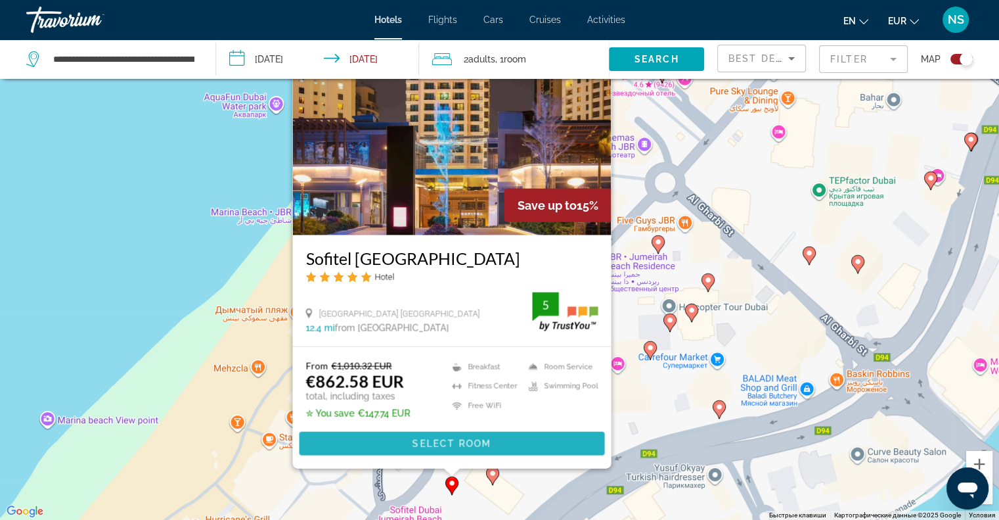
click at [458, 449] on span "Main content" at bounding box center [451, 444] width 305 height 32
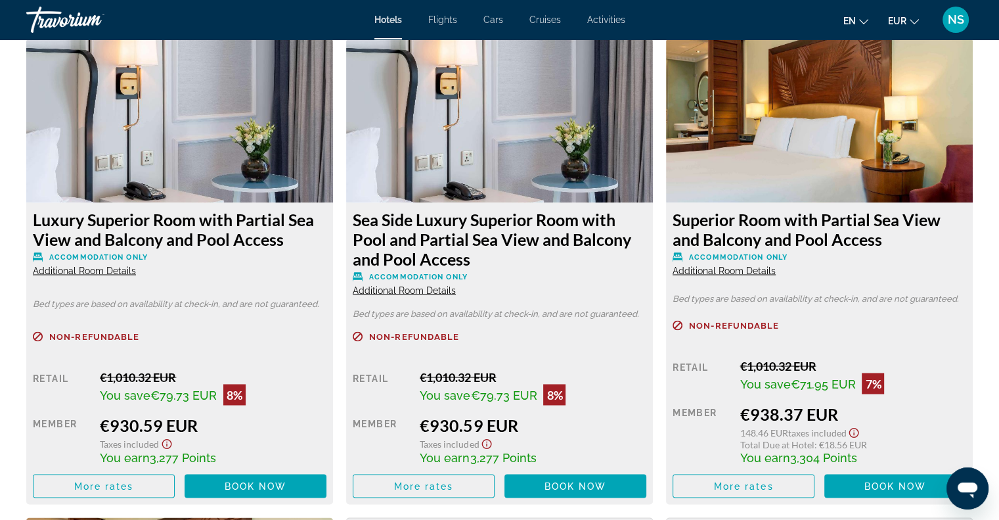
scroll to position [2299, 0]
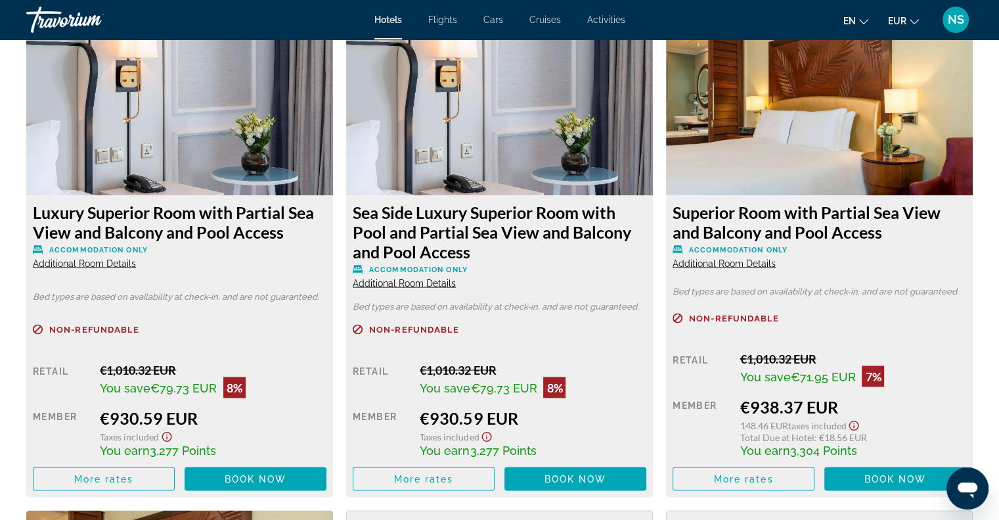
drag, startPoint x: 773, startPoint y: 479, endPoint x: 801, endPoint y: 459, distance: 34.8
click at [801, 459] on div "Retail €1,010.32 EUR You save €71.95 EUR 7% when you redeem Member €938.37 EUR …" at bounding box center [820, 420] width 294 height 139
click at [787, 475] on span "Main content" at bounding box center [743, 478] width 141 height 32
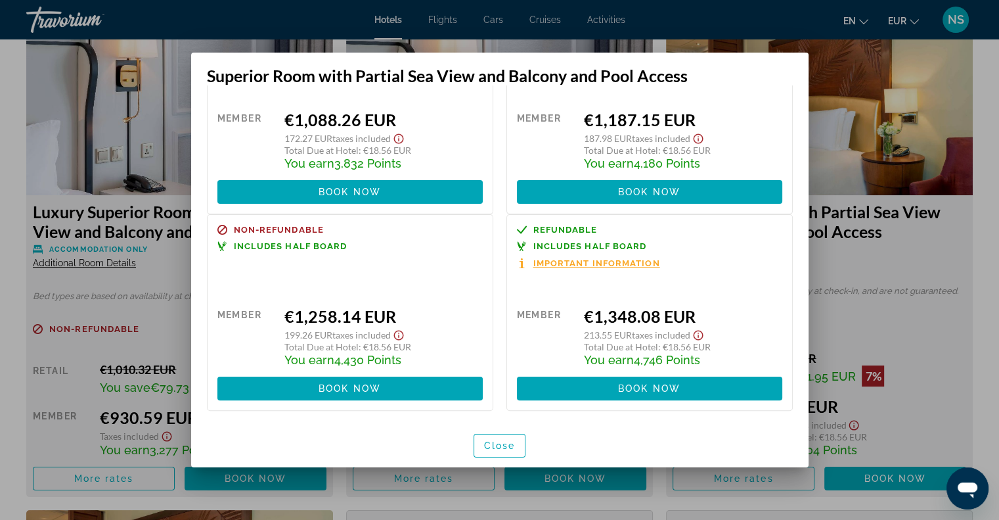
scroll to position [191, 0]
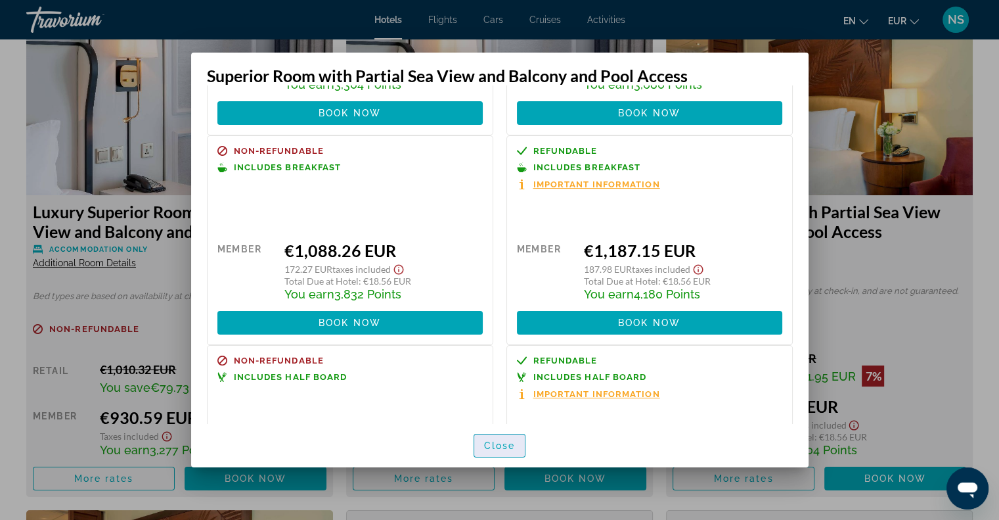
click at [491, 449] on span "Close" at bounding box center [500, 445] width 32 height 11
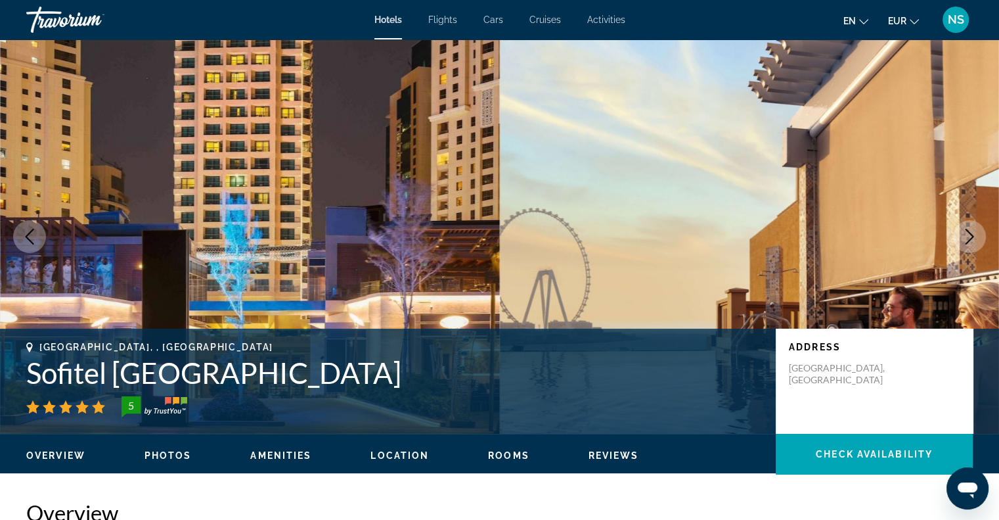
scroll to position [2299, 0]
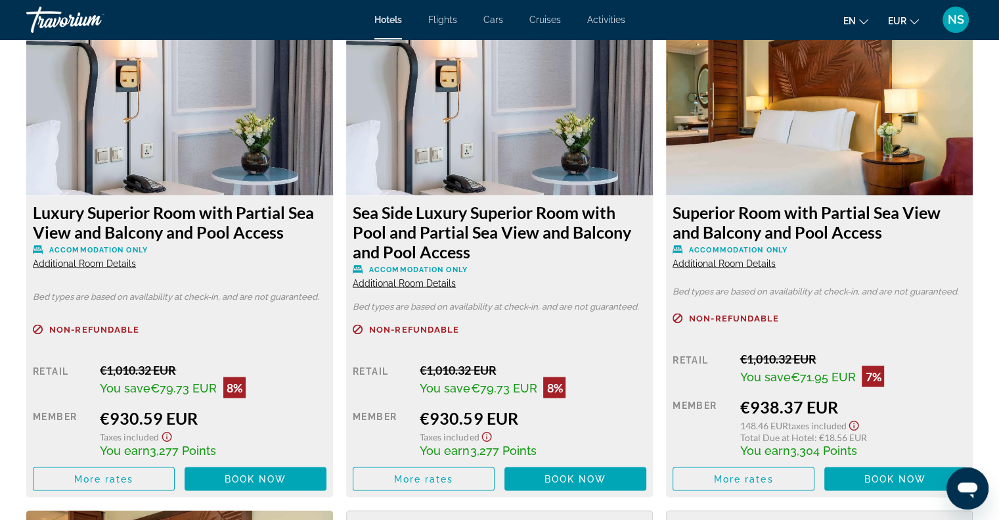
drag, startPoint x: 676, startPoint y: 219, endPoint x: 946, endPoint y: 228, distance: 269.4
click at [946, 228] on h3 "Superior Room with Partial Sea View and Balcony and Pool Access" at bounding box center [820, 221] width 294 height 39
copy h3 "Superior Room with Partial Sea View and Balcony and Pool Access"
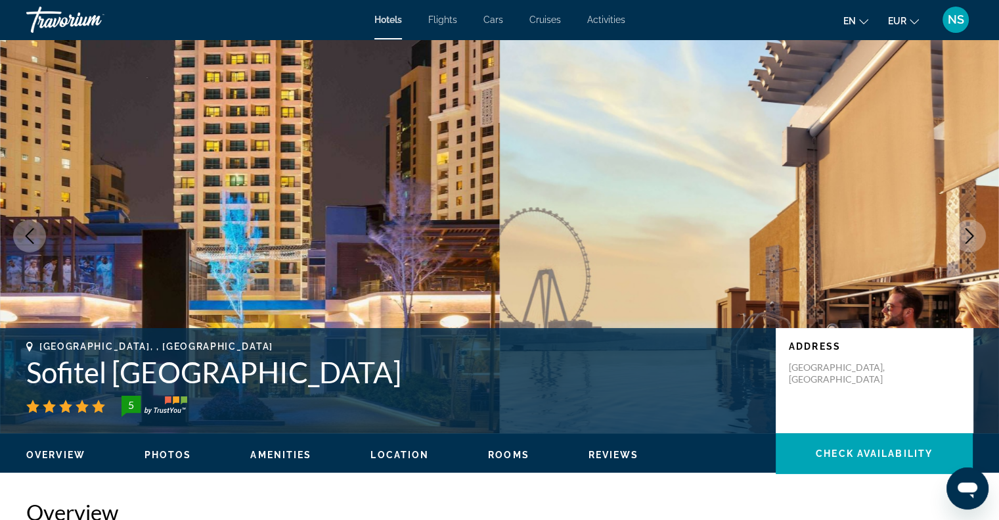
scroll to position [0, 0]
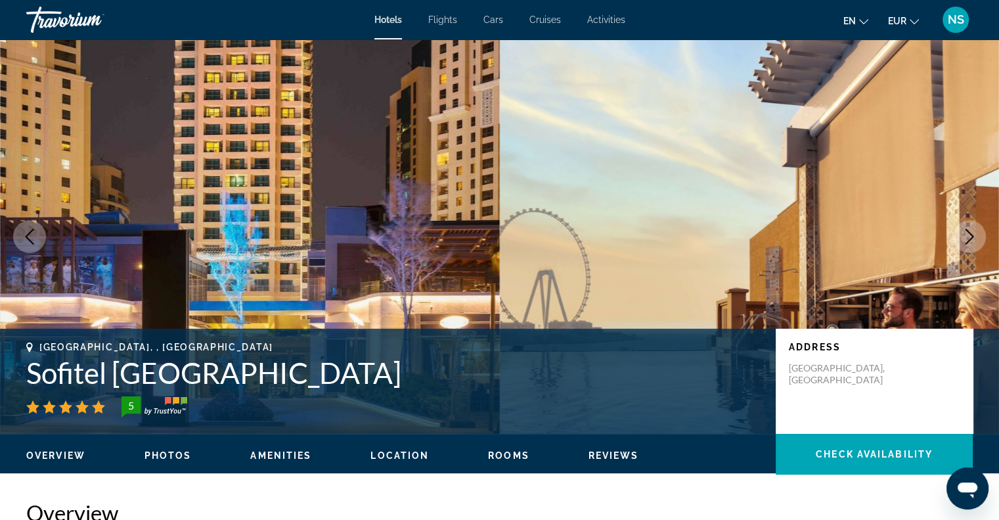
drag, startPoint x: 399, startPoint y: 376, endPoint x: 29, endPoint y: 382, distance: 370.5
click at [29, 382] on h1 "Sofitel [GEOGRAPHIC_DATA]" at bounding box center [394, 372] width 736 height 34
copy h1 "Sofitel [GEOGRAPHIC_DATA]"
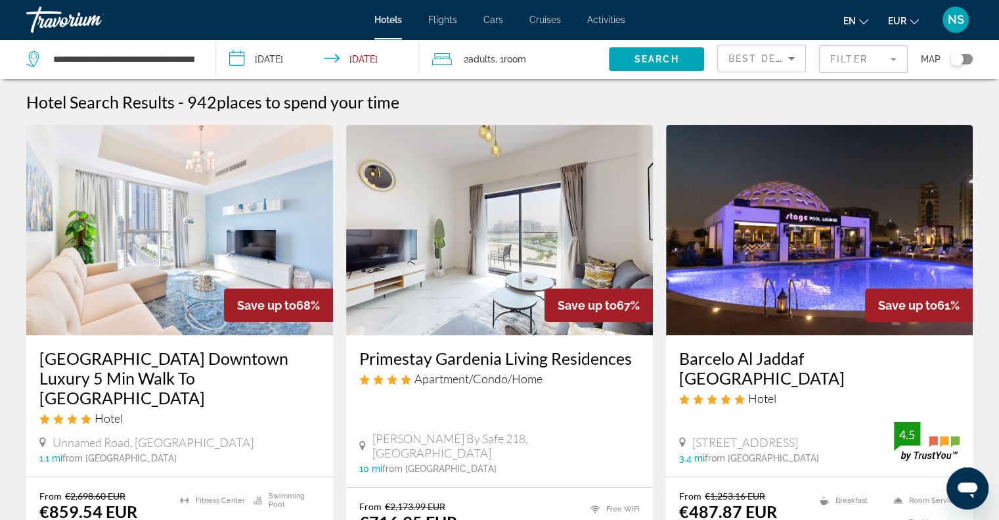
click at [963, 60] on div "Toggle map" at bounding box center [956, 59] width 13 height 13
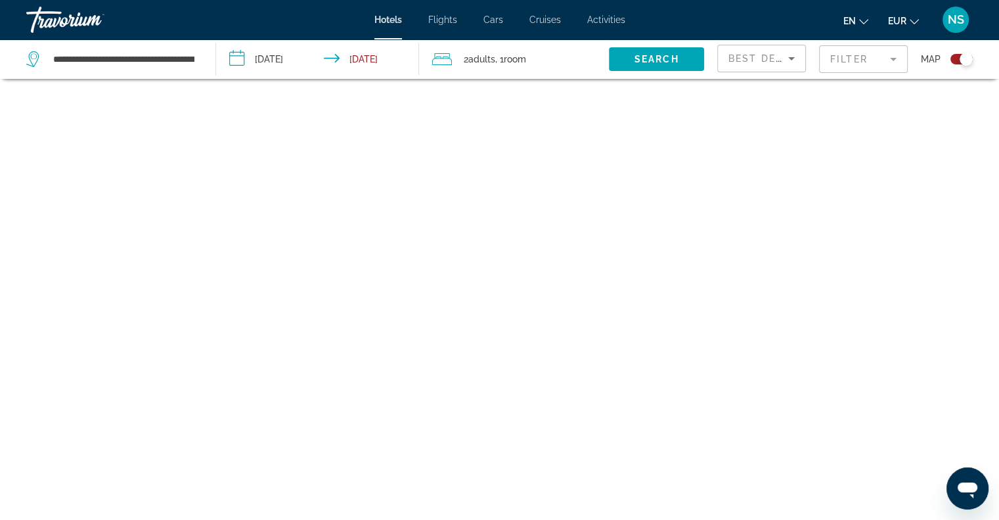
scroll to position [79, 0]
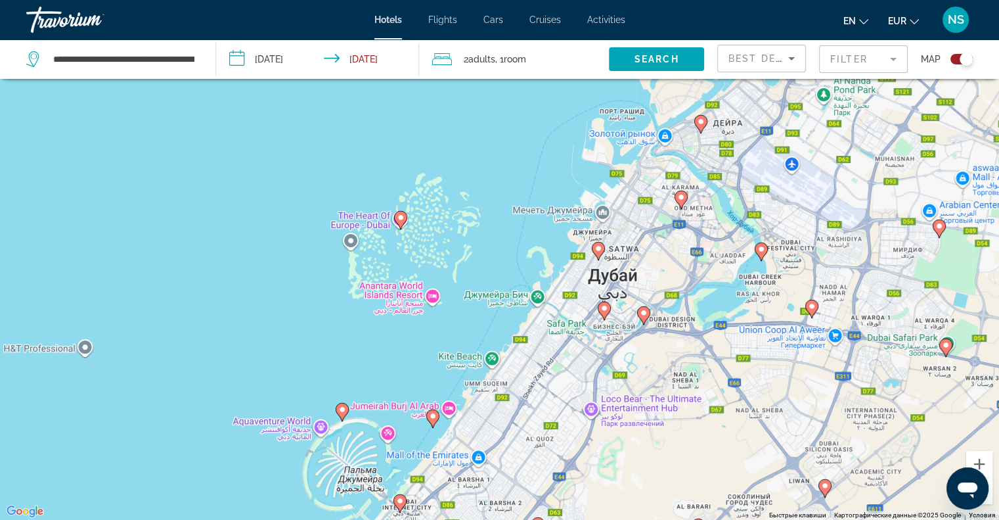
drag, startPoint x: 468, startPoint y: 419, endPoint x: 428, endPoint y: 189, distance: 233.2
click at [428, 189] on div "Чтобы активировать перетаскивание с помощью клавиатуры, нажмите Alt + Ввод. Пос…" at bounding box center [499, 260] width 999 height 520
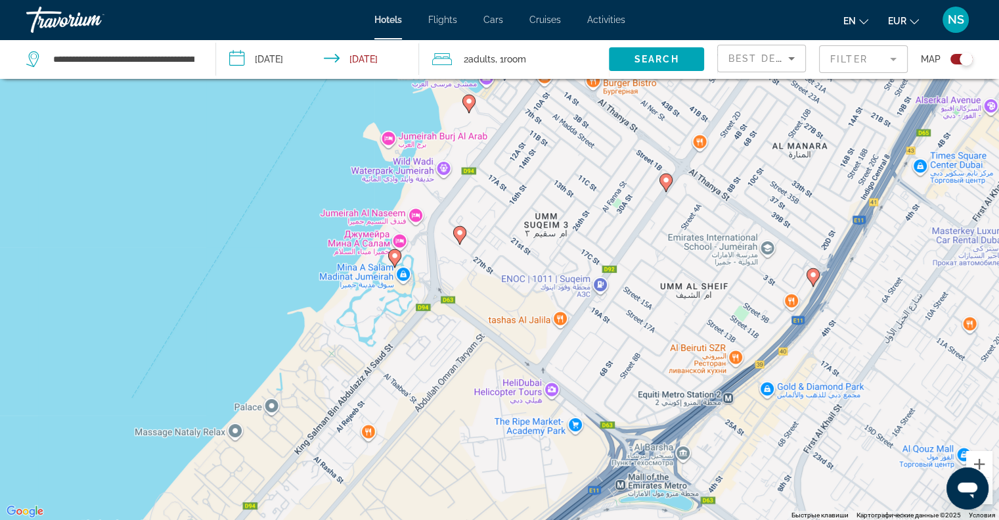
click at [394, 254] on image "Main content" at bounding box center [395, 256] width 8 height 8
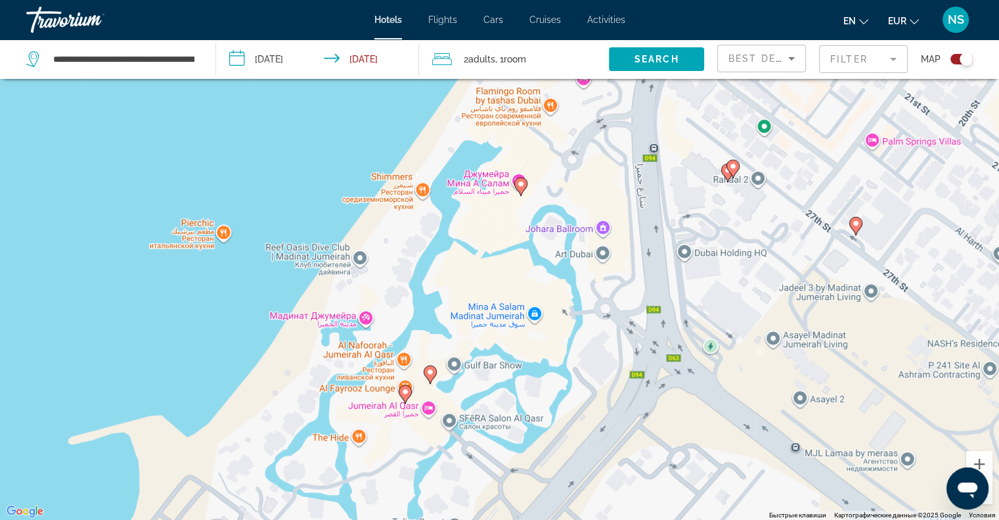
drag, startPoint x: 548, startPoint y: 240, endPoint x: 499, endPoint y: 301, distance: 78.5
click at [499, 301] on div "Для навигации используйте клавиши со стрелками. Чтобы активировать перетаскиван…" at bounding box center [499, 260] width 999 height 520
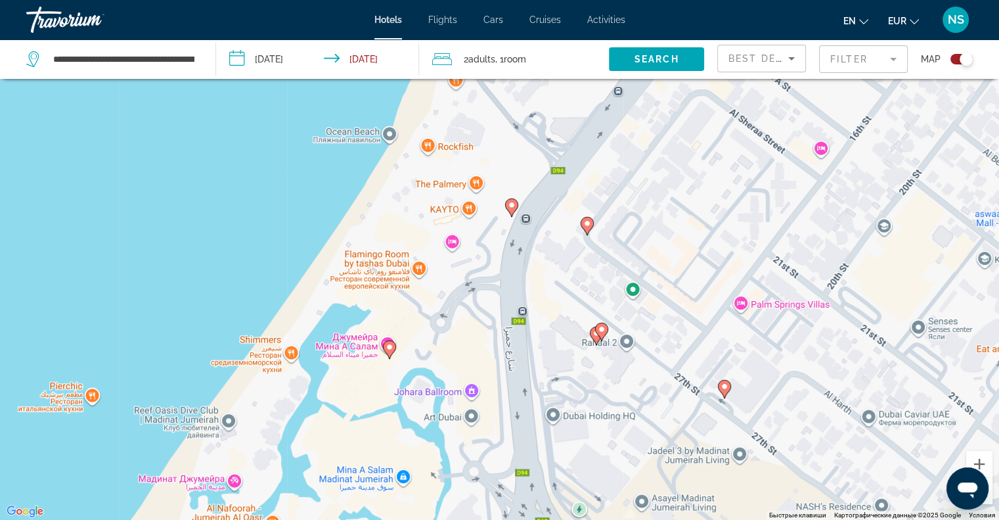
drag, startPoint x: 521, startPoint y: 252, endPoint x: 507, endPoint y: 291, distance: 41.8
click at [507, 291] on div "Для навигации используйте клавиши со стрелками. Чтобы активировать перетаскиван…" at bounding box center [499, 260] width 999 height 520
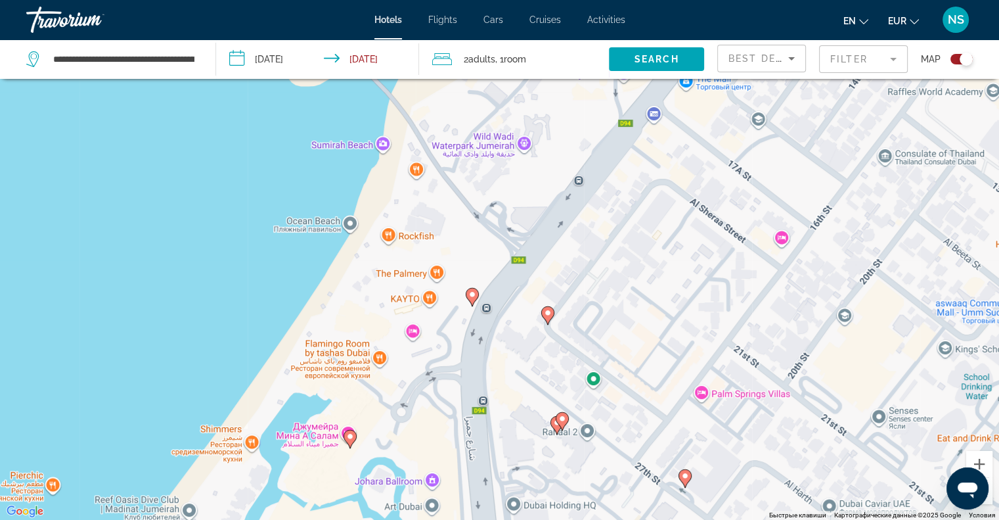
click at [476, 296] on g "Main content" at bounding box center [472, 296] width 13 height 18
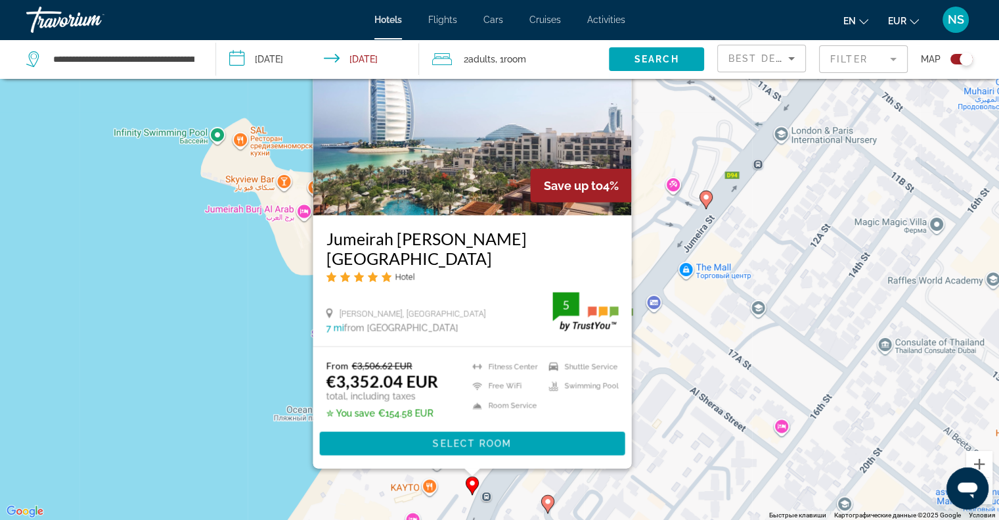
click at [650, 213] on div "Чтобы активировать перетаскивание с помощью клавиатуры, нажмите Alt + Ввод. Пос…" at bounding box center [499, 260] width 999 height 520
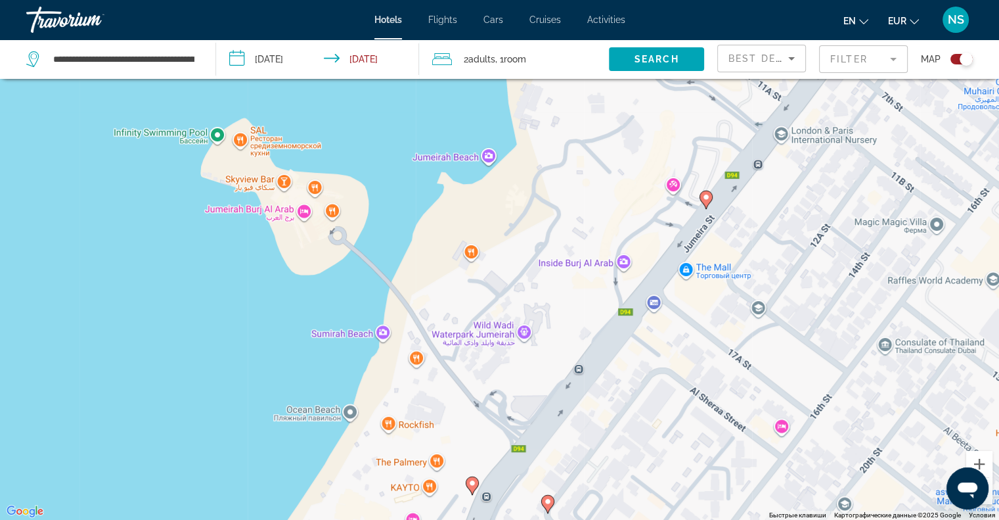
click at [707, 201] on icon "Main content" at bounding box center [705, 198] width 12 height 17
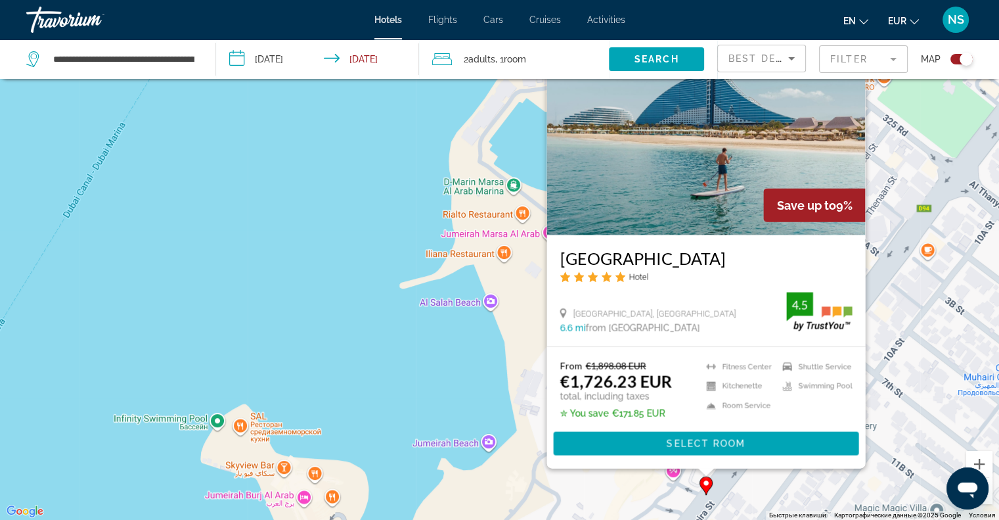
click at [355, 374] on div "Чтобы активировать перетаскивание с помощью клавиатуры, нажмите Alt + Ввод. Пос…" at bounding box center [499, 260] width 999 height 520
